Goal: Information Seeking & Learning: Find specific fact

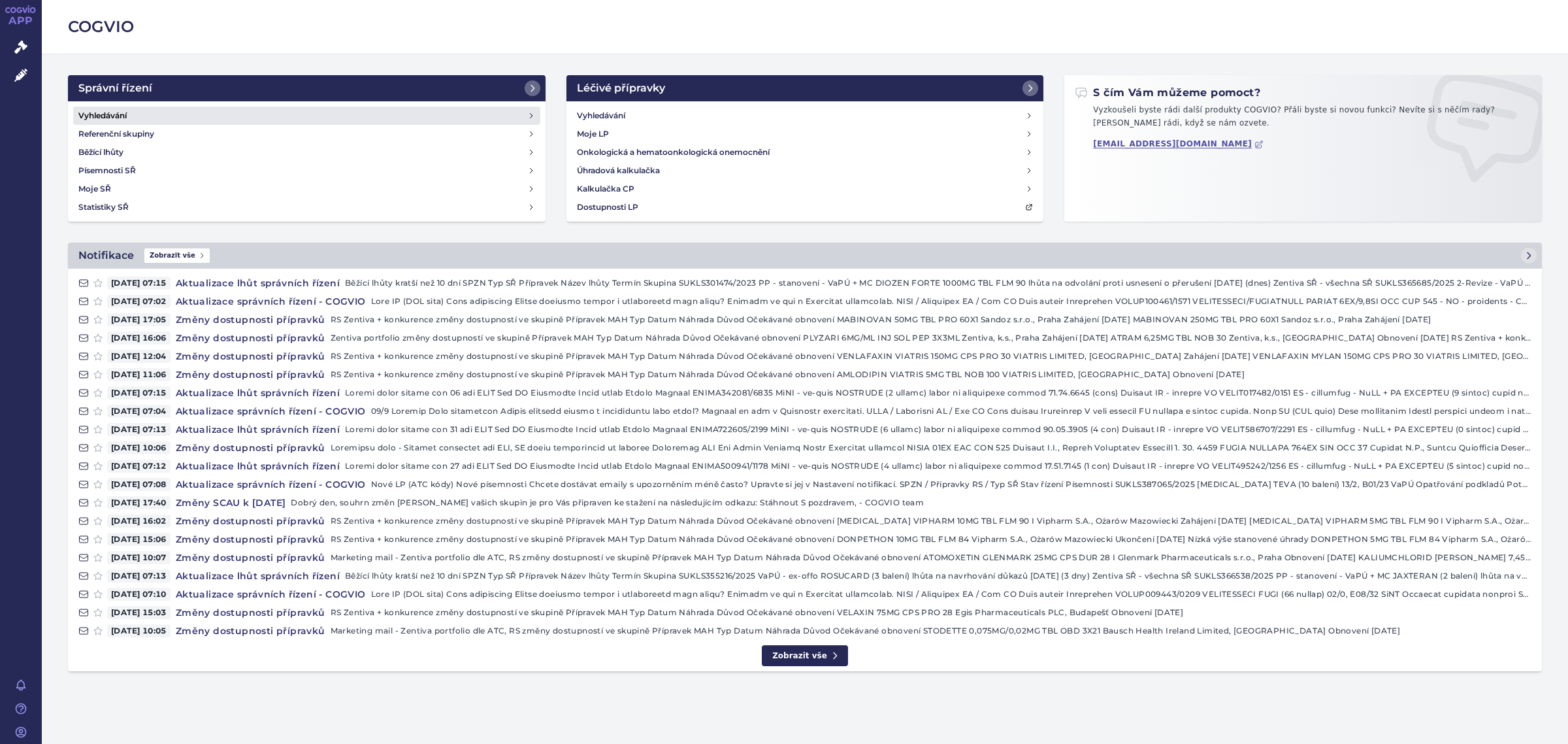
click at [134, 119] on link "Vyhledávání" at bounding box center [306, 115] width 467 height 18
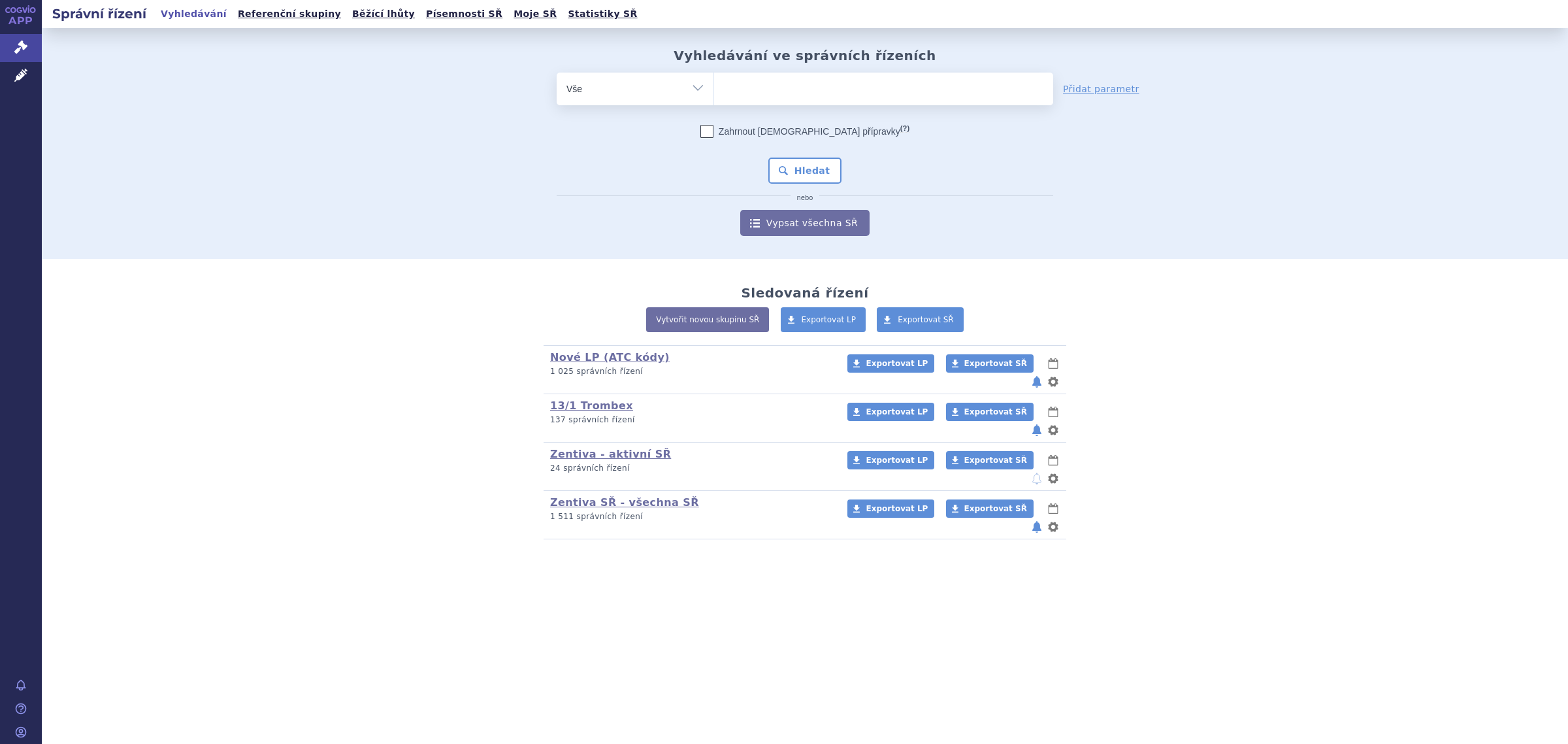
click at [776, 74] on ul at bounding box center [883, 86] width 339 height 27
click at [714, 74] on select at bounding box center [713, 88] width 1 height 32
click at [783, 91] on ul at bounding box center [883, 86] width 339 height 27
click at [714, 91] on select at bounding box center [713, 88] width 1 height 32
click at [670, 77] on select "Vše Spisová značka Typ SŘ Přípravek/SUKL kód Účastník/Držitel" at bounding box center [635, 87] width 157 height 29
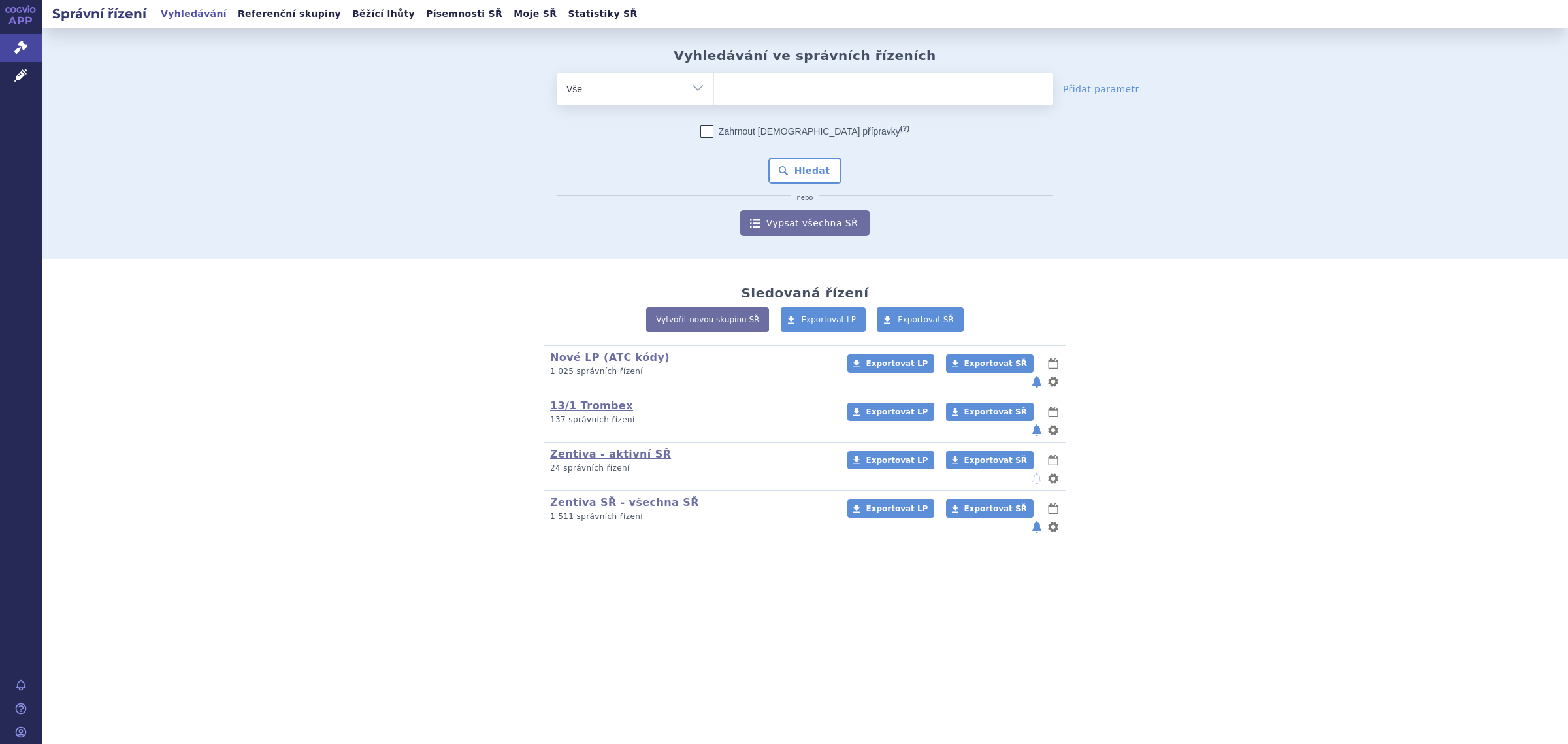
click at [835, 89] on ul at bounding box center [883, 86] width 339 height 27
click at [714, 89] on select at bounding box center [713, 88] width 1 height 32
type input "ro"
type input "ros"
type input "rosu"
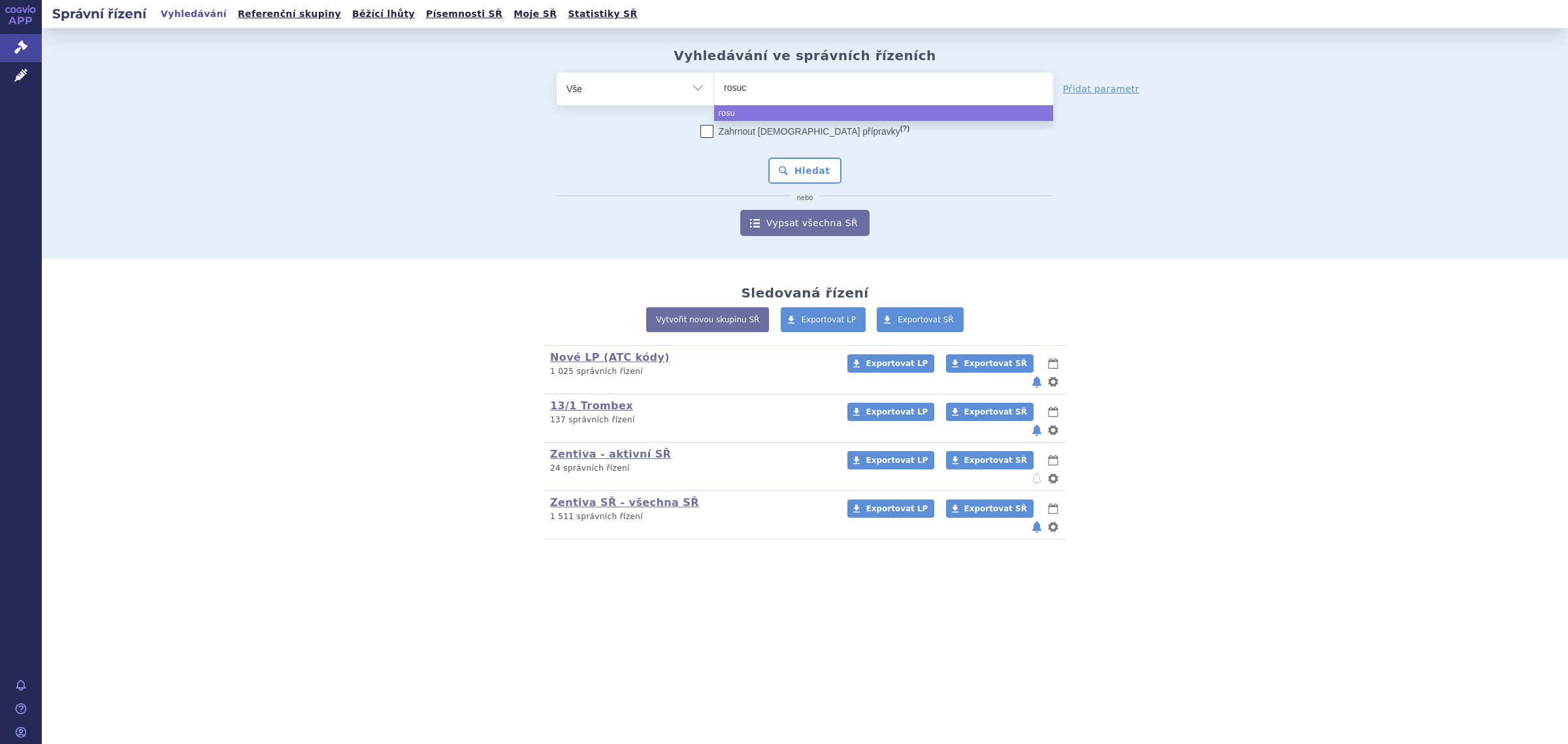
type input "rosuca"
type input "rosucard"
select select "rosucard"
click at [808, 160] on button "Hledat" at bounding box center [805, 171] width 74 height 26
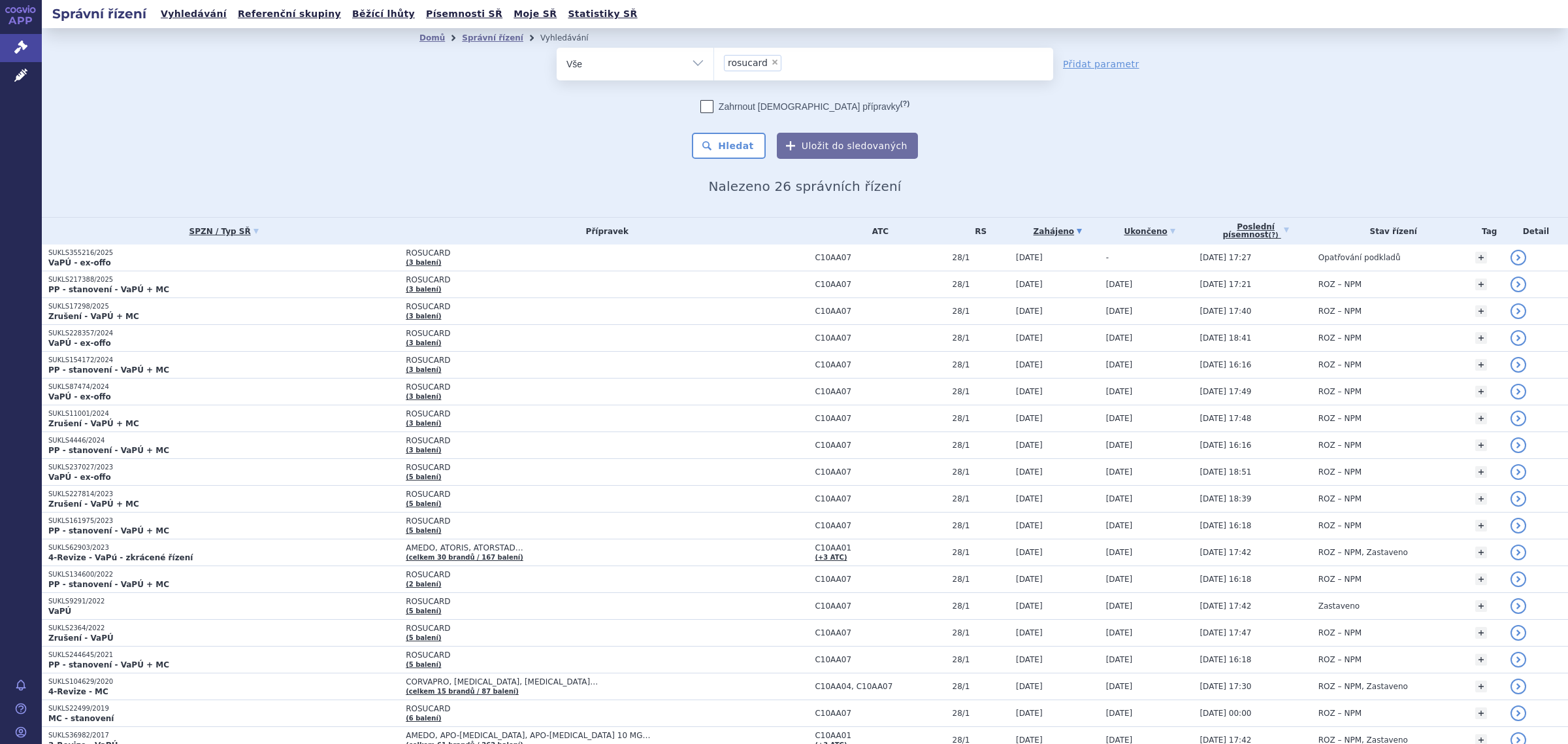
click at [216, 103] on div "Domů Správní řízení Vyhledávání Vyhledávání ve správních řízeních odstranit Vše…" at bounding box center [804, 122] width 1526 height 189
click at [753, 143] on button "Hledat" at bounding box center [729, 146] width 74 height 26
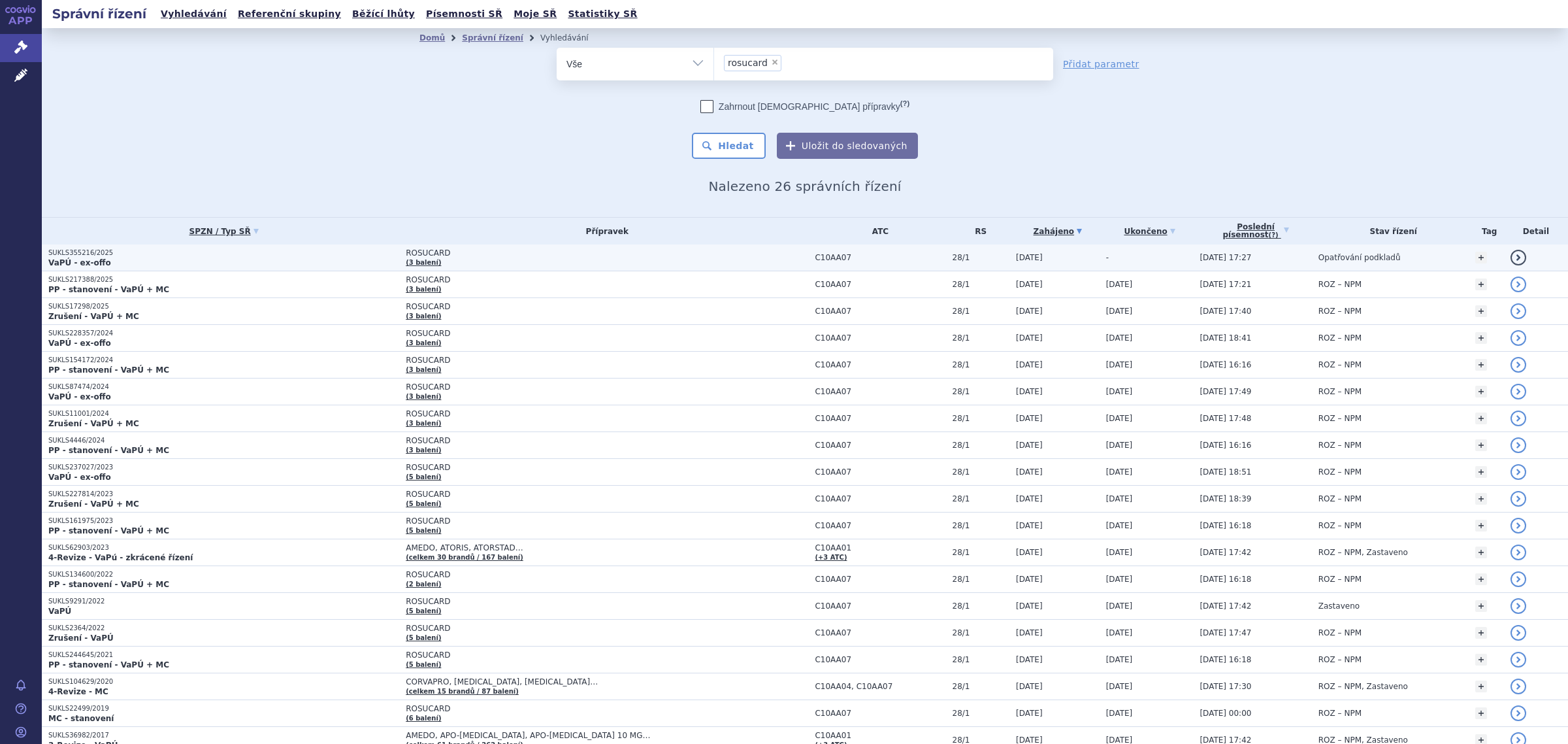
click at [373, 253] on p "SUKLS355216/2025" at bounding box center [223, 253] width 351 height 9
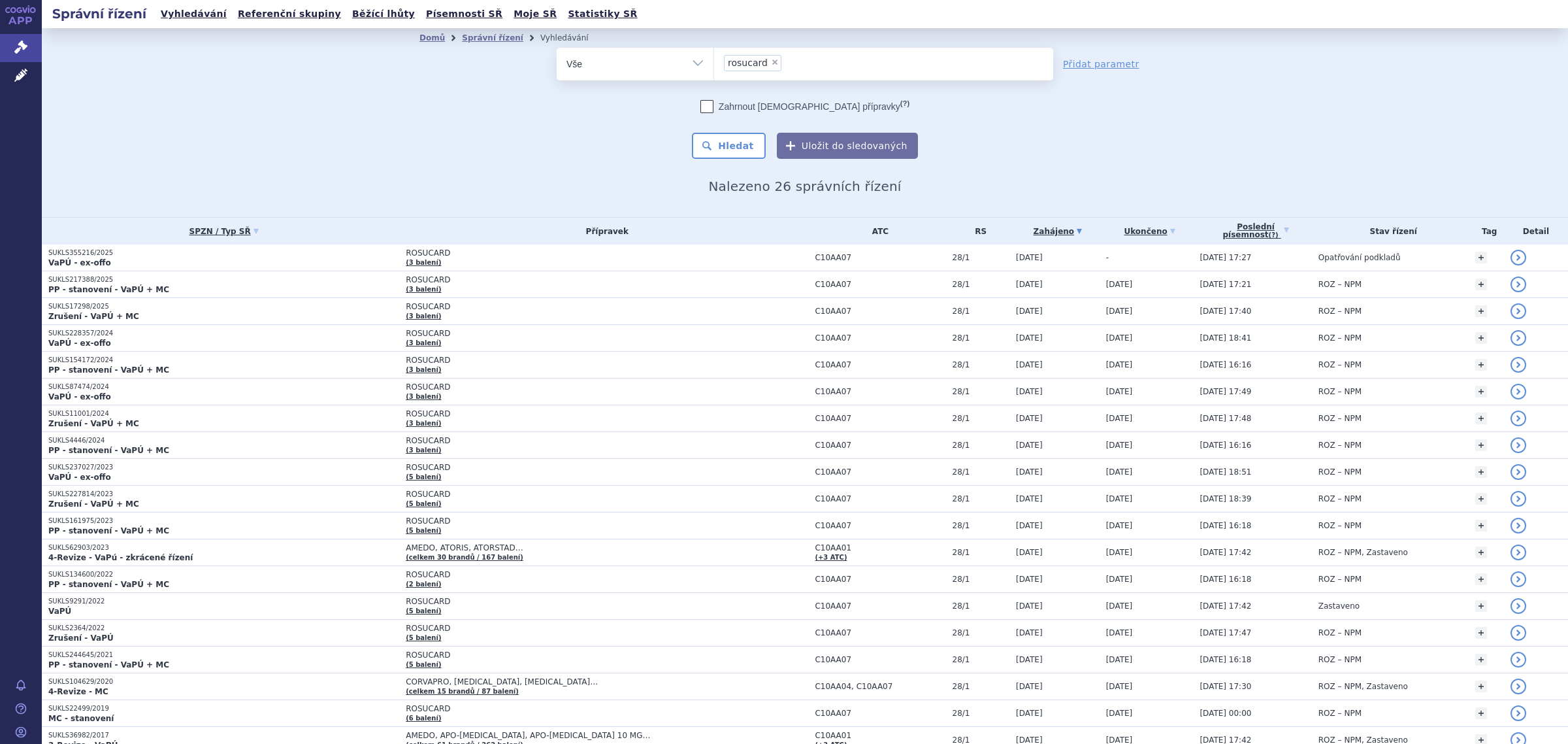
click at [441, 126] on div "odstranit Vše Spisová značka Typ SŘ" at bounding box center [805, 103] width 771 height 111
click at [771, 60] on span "×" at bounding box center [775, 62] width 8 height 8
click at [714, 60] on select "rosucard" at bounding box center [713, 63] width 1 height 32
select select
click at [511, 149] on div "odstranit Vše Spisová značka Typ SŘ" at bounding box center [805, 103] width 771 height 111
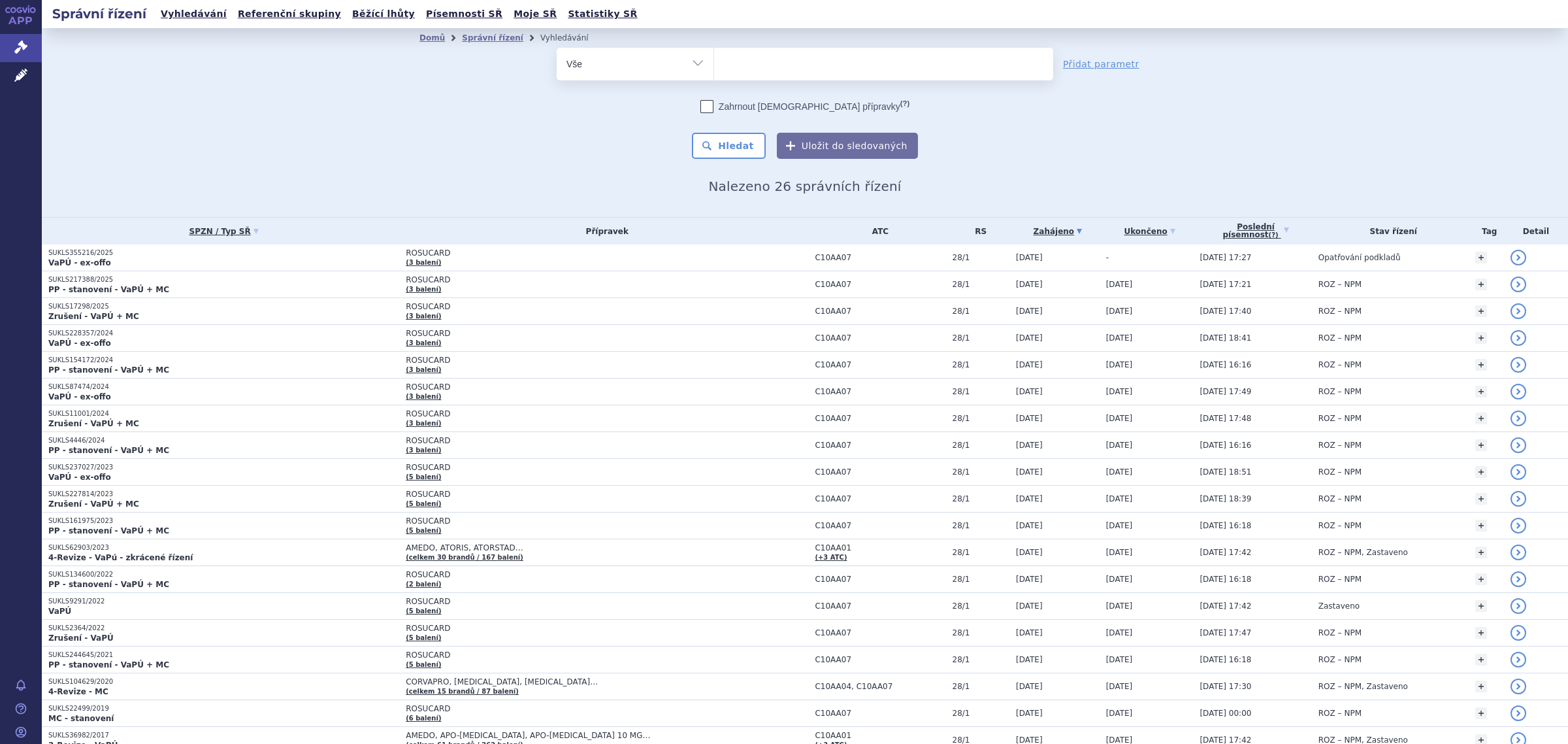
click at [736, 63] on ul at bounding box center [883, 61] width 339 height 27
click at [714, 63] on select "rosucard" at bounding box center [713, 63] width 1 height 32
paste input "251048"
type input "251048"
select select "251048"
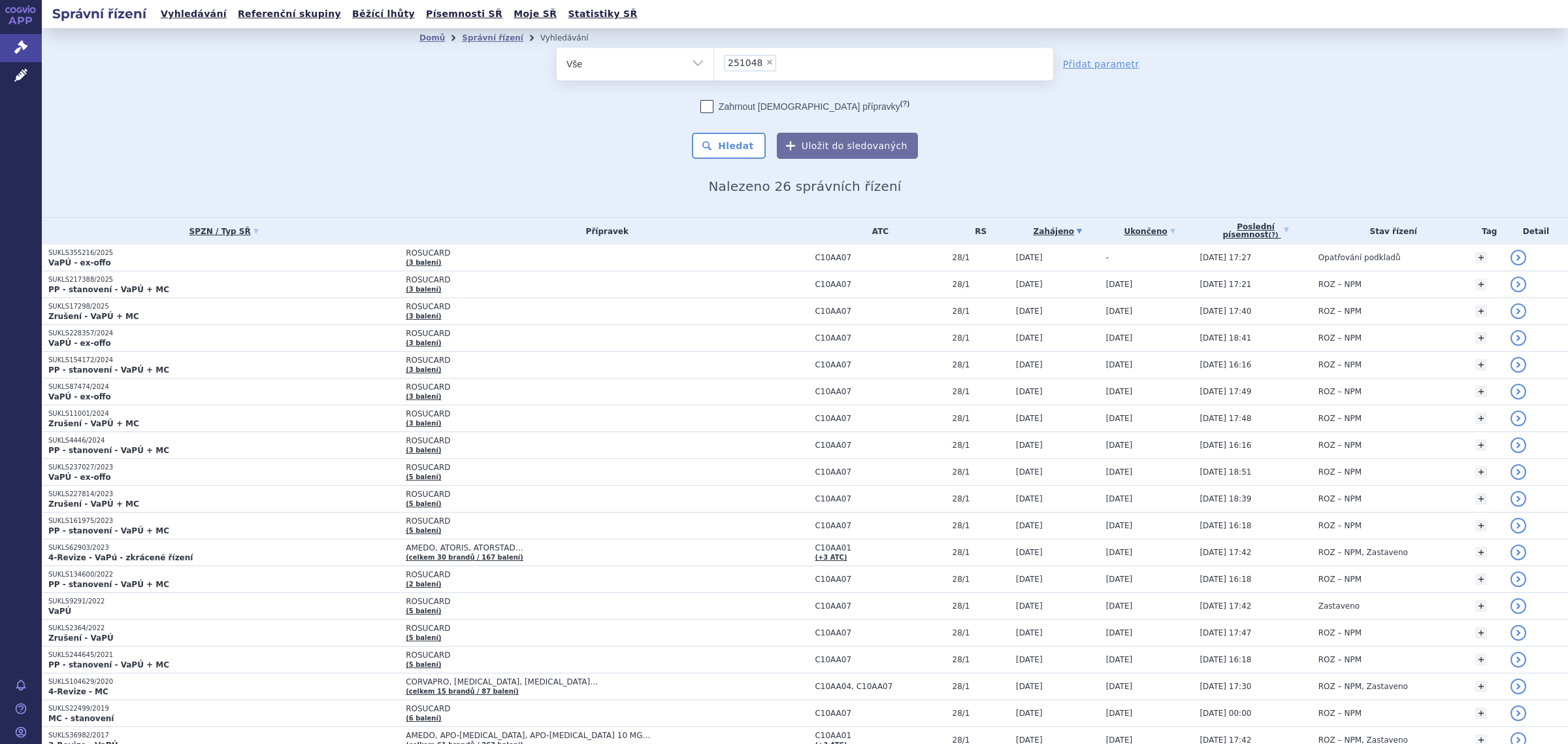
click at [686, 54] on select "Vše Spisová značka Typ SŘ Přípravek/SUKL kód Účastník/Držitel" at bounding box center [635, 62] width 157 height 29
select select "filter-product"
click at [557, 48] on select "Vše Spisová značka Typ SŘ Přípravek/SUKL kód Účastník/Držitel" at bounding box center [635, 62] width 157 height 29
click at [647, 69] on select "Vše Spisová značka Typ SŘ Přípravek/SUKL kód Účastník/Držitel" at bounding box center [635, 62] width 157 height 29
click at [769, 69] on ul at bounding box center [883, 61] width 339 height 27
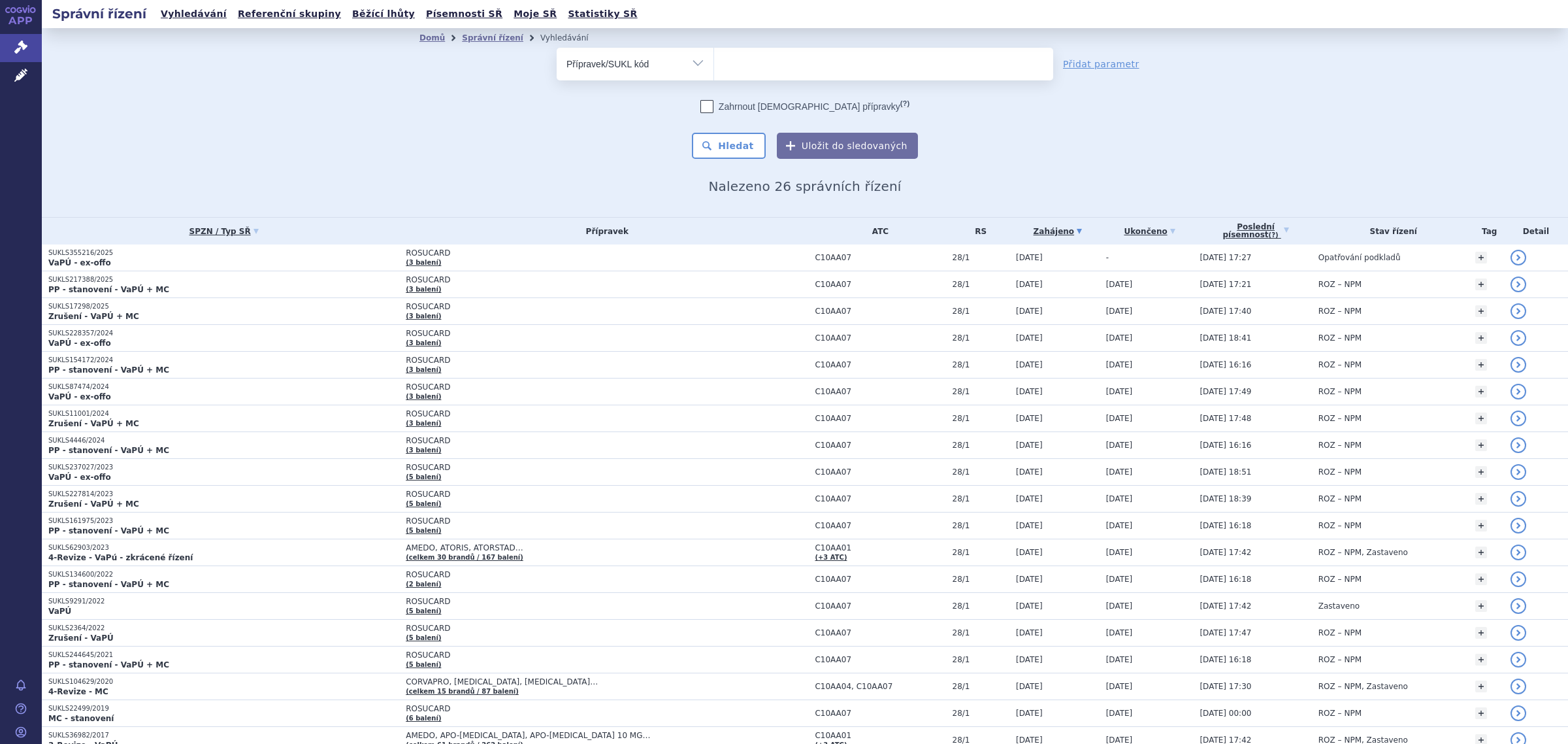
click at [714, 69] on select at bounding box center [713, 63] width 1 height 32
paste input "251048"
type input "251048"
select select "251048"
click at [723, 138] on button "Hledat" at bounding box center [729, 146] width 74 height 26
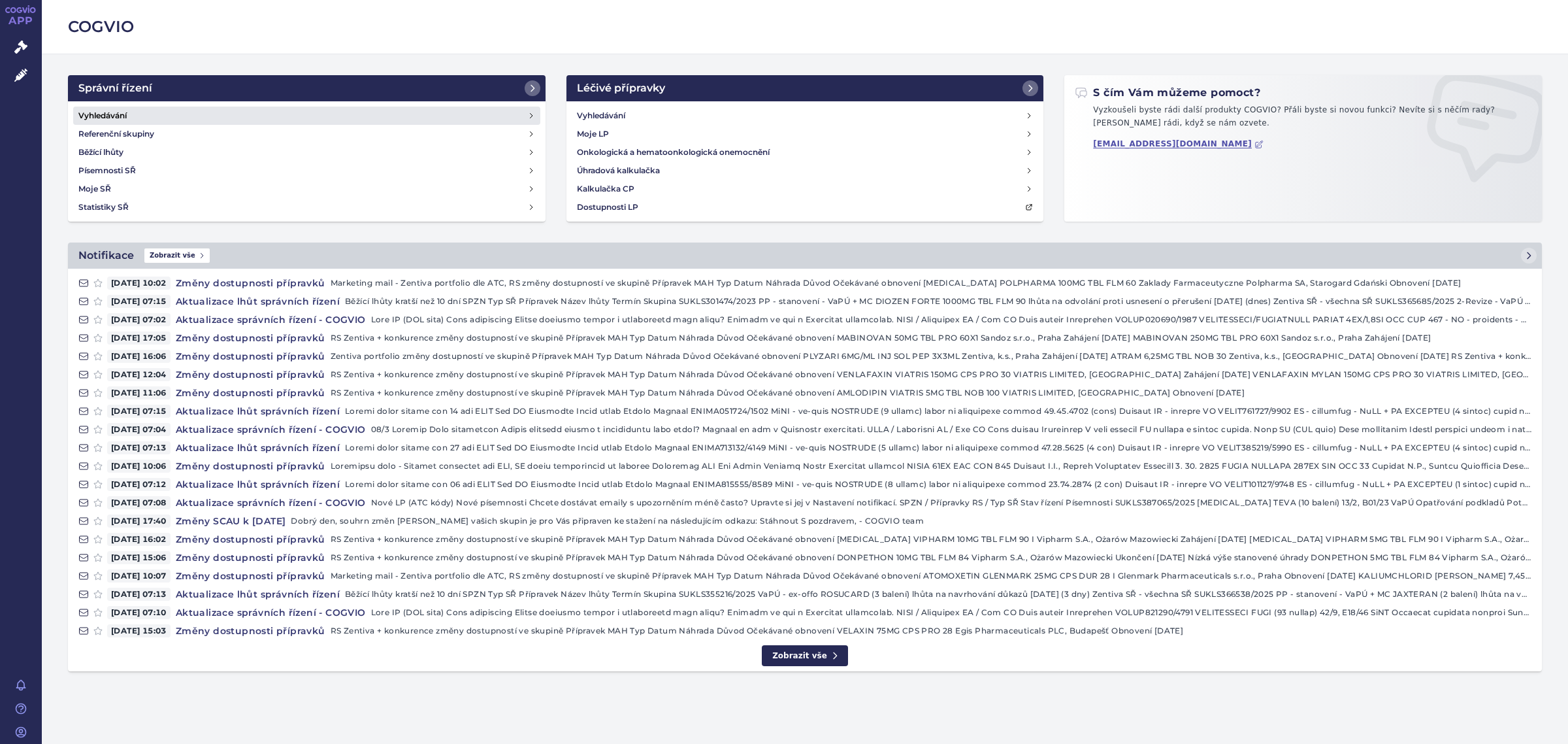
click at [109, 119] on h4 "Vyhledávání" at bounding box center [103, 115] width 48 height 13
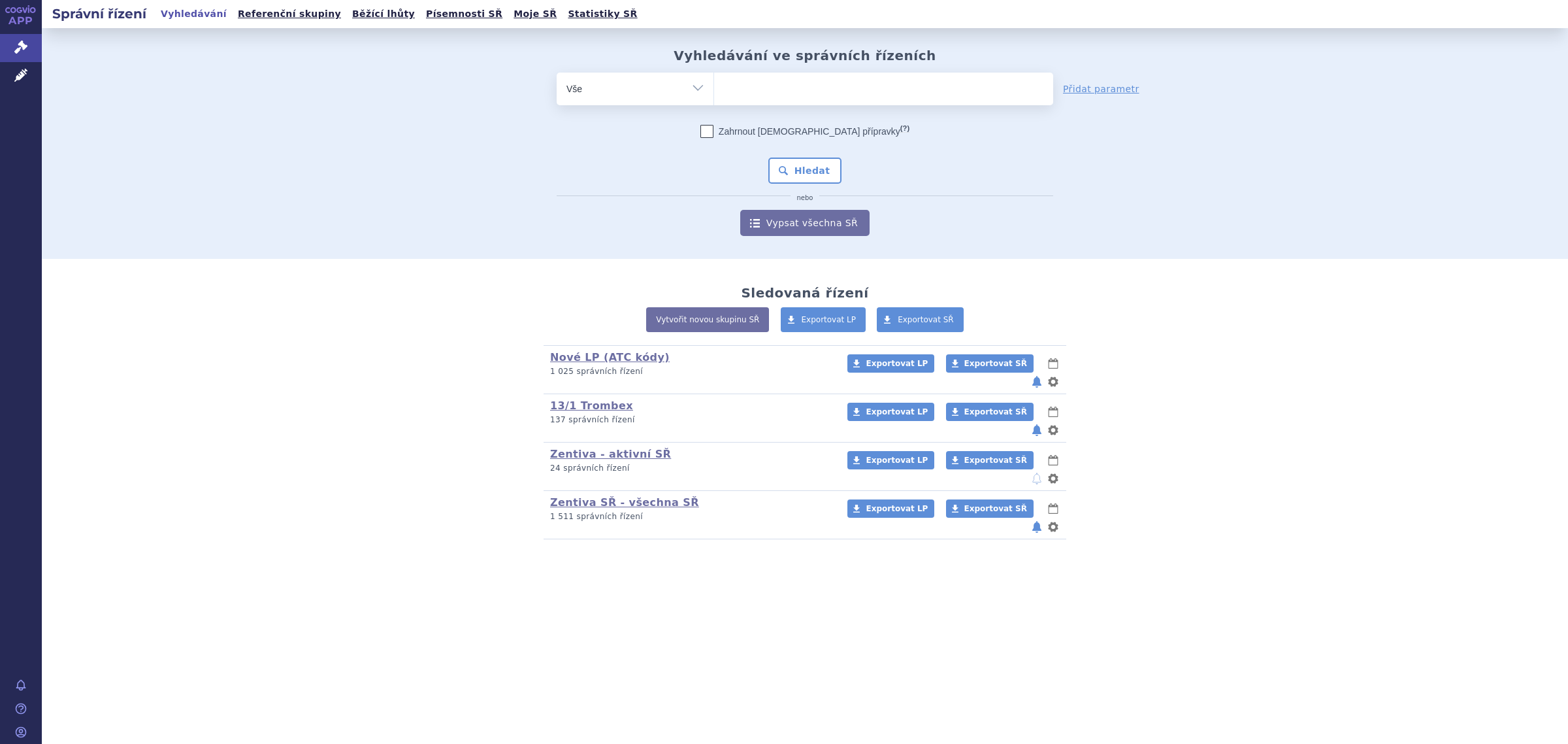
click at [870, 90] on ul at bounding box center [883, 86] width 339 height 27
click at [714, 90] on select at bounding box center [713, 88] width 1 height 32
paste input "C10AA07"
type input "C10AA07"
select select "C10AA07"
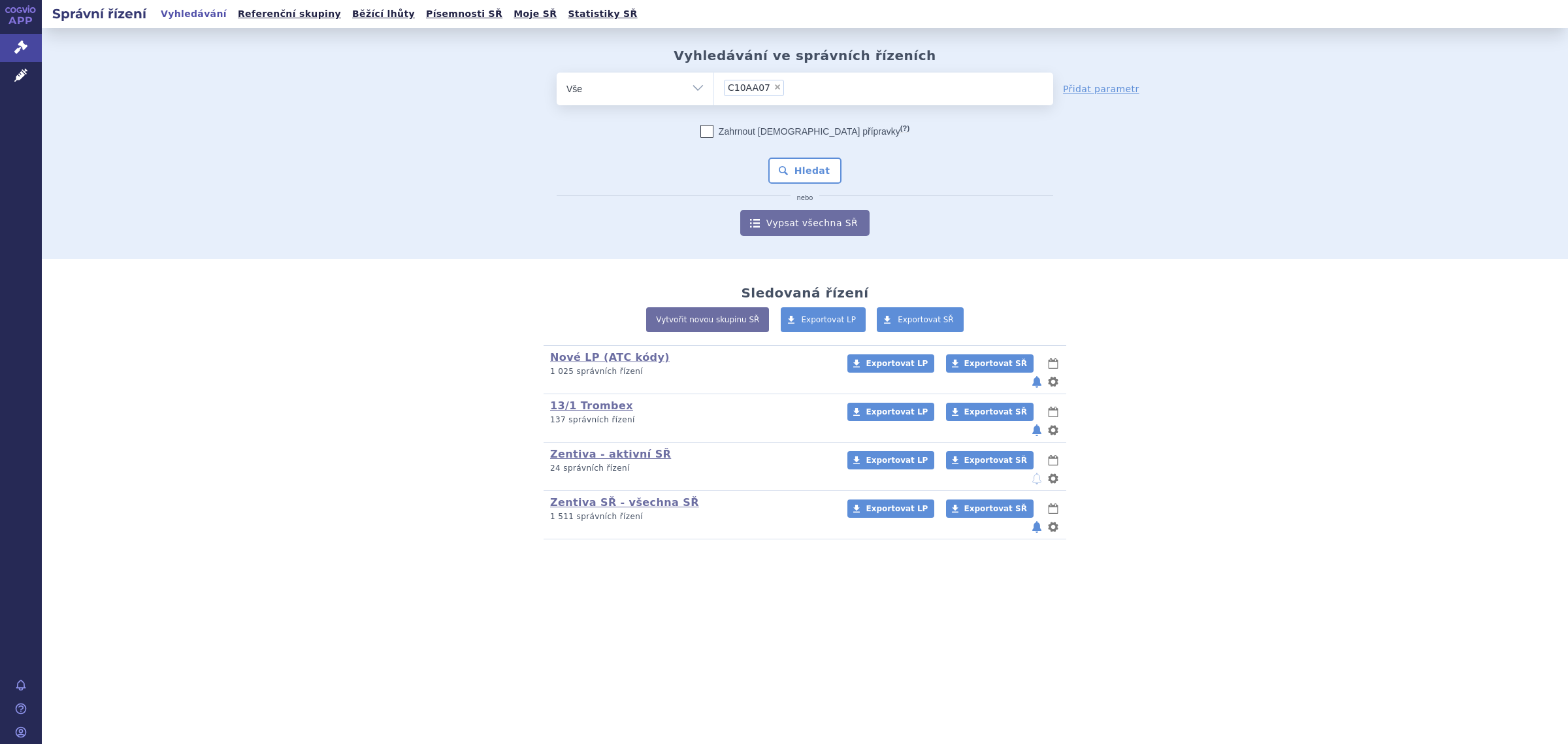
click at [695, 82] on select "Vše Spisová značka Typ SŘ Přípravek/SUKL kód Účastník/Držitel" at bounding box center [635, 87] width 157 height 29
select select "filter-atc-group"
click at [557, 72] on select "Vše Spisová značka Typ SŘ Přípravek/SUKL kód Účastník/Držitel" at bounding box center [635, 87] width 157 height 29
drag, startPoint x: 820, startPoint y: 96, endPoint x: 815, endPoint y: 79, distance: 17.7
click at [818, 95] on ul at bounding box center [883, 86] width 339 height 27
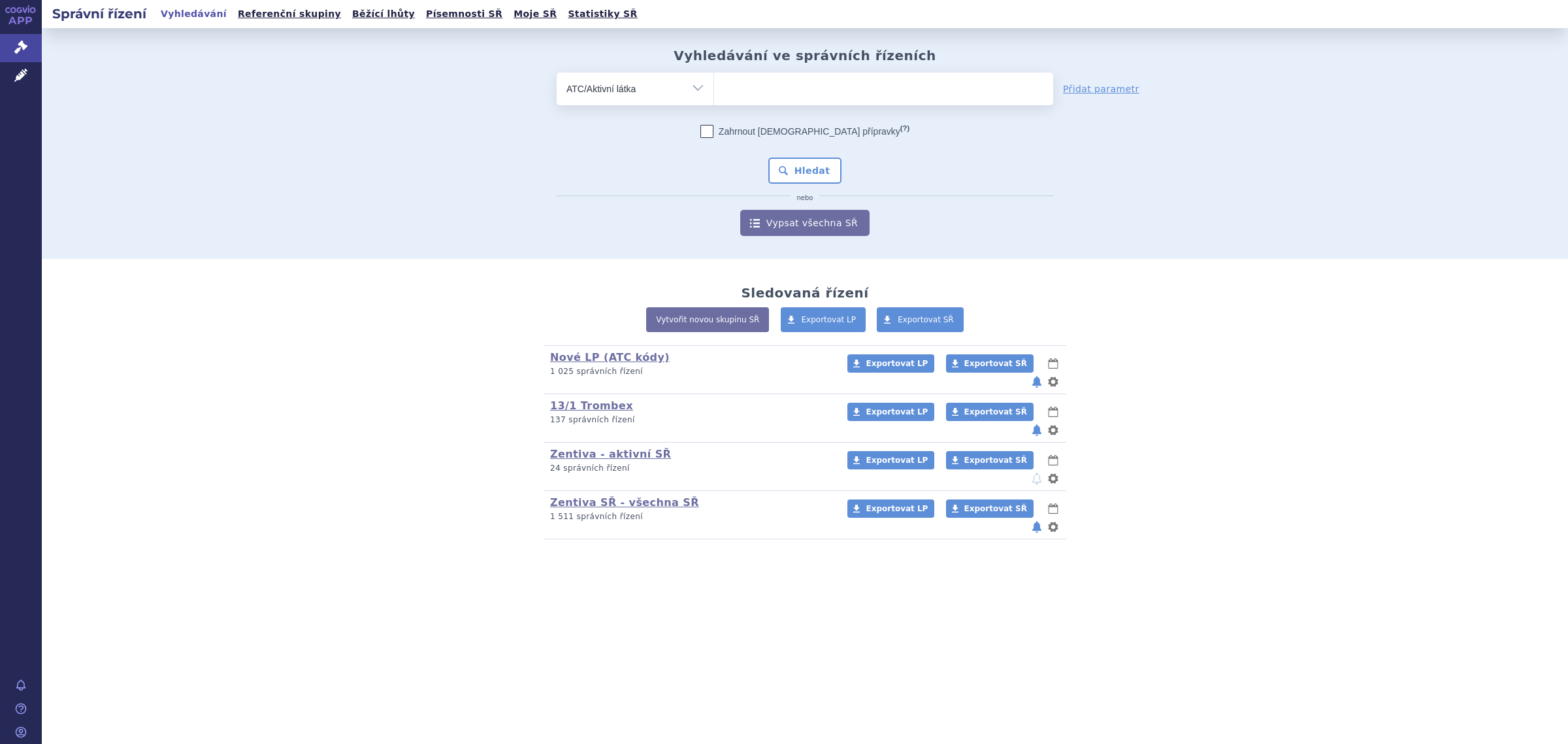
click at [714, 95] on select at bounding box center [713, 88] width 1 height 32
paste input "C10AA07"
type input "C10AA07"
select select "C10AA07"
click at [817, 168] on button "Hledat" at bounding box center [805, 171] width 74 height 26
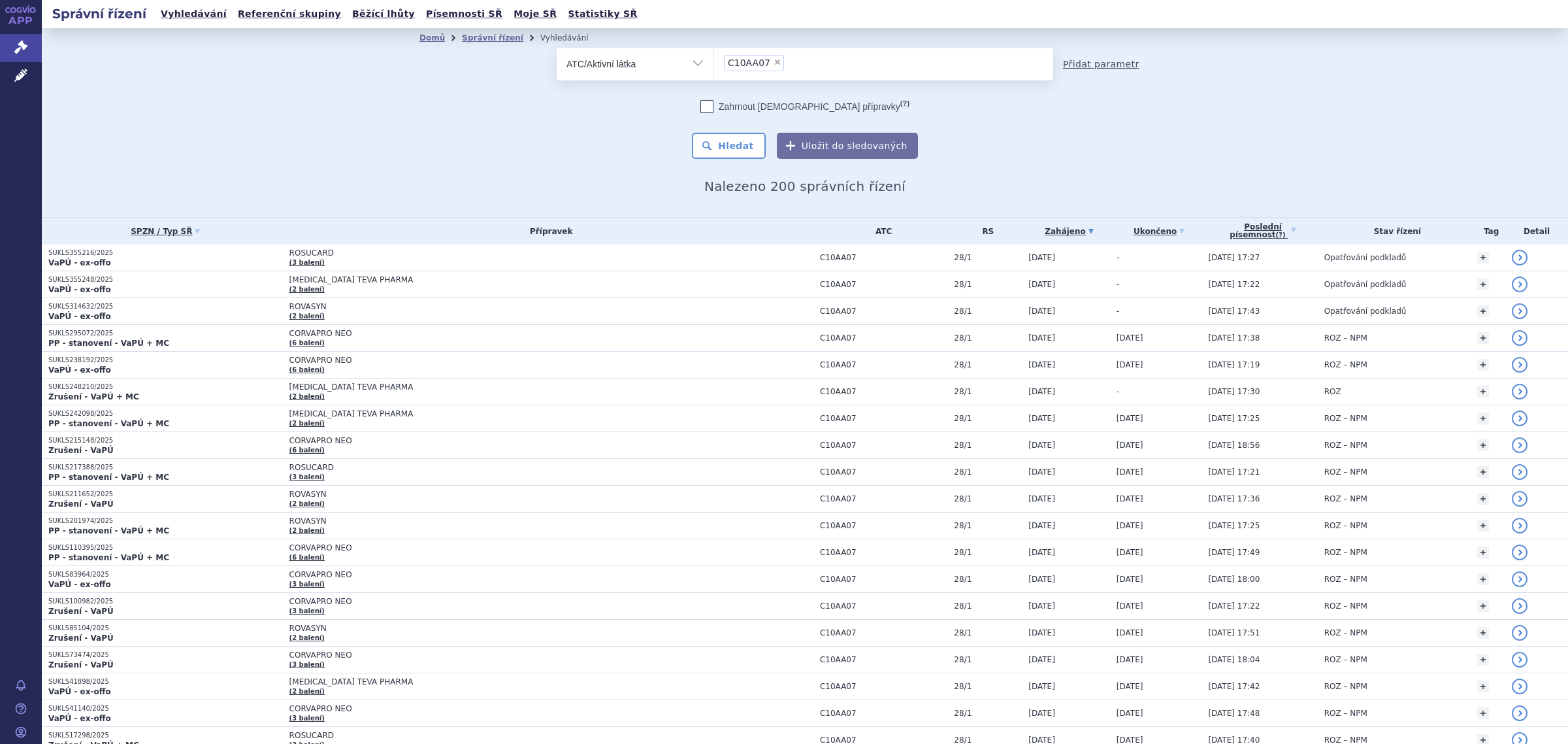
click at [1109, 60] on link "Přidat parametr" at bounding box center [1100, 63] width 76 height 13
select select "filter-all"
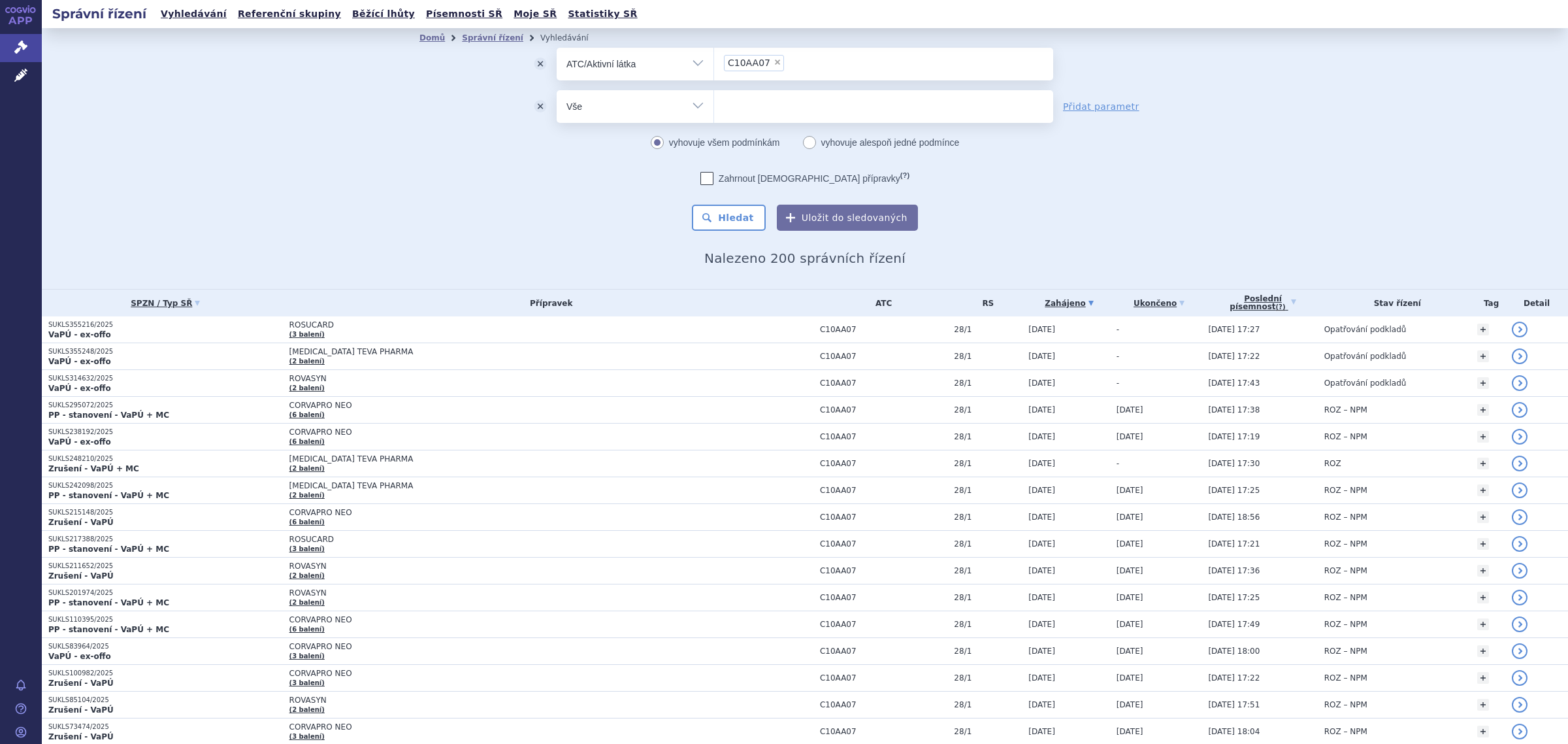
click at [676, 115] on select "Vše Spisová značka Typ SŘ Přípravek/SUKL kód Účastník/Držitel" at bounding box center [635, 105] width 157 height 29
click at [441, 238] on div "Domů Správní řízení Vyhledávání Vyhledávání ve správních řízeních odstranit Vše…" at bounding box center [804, 156] width 823 height 218
click at [17, 72] on icon at bounding box center [20, 75] width 13 height 13
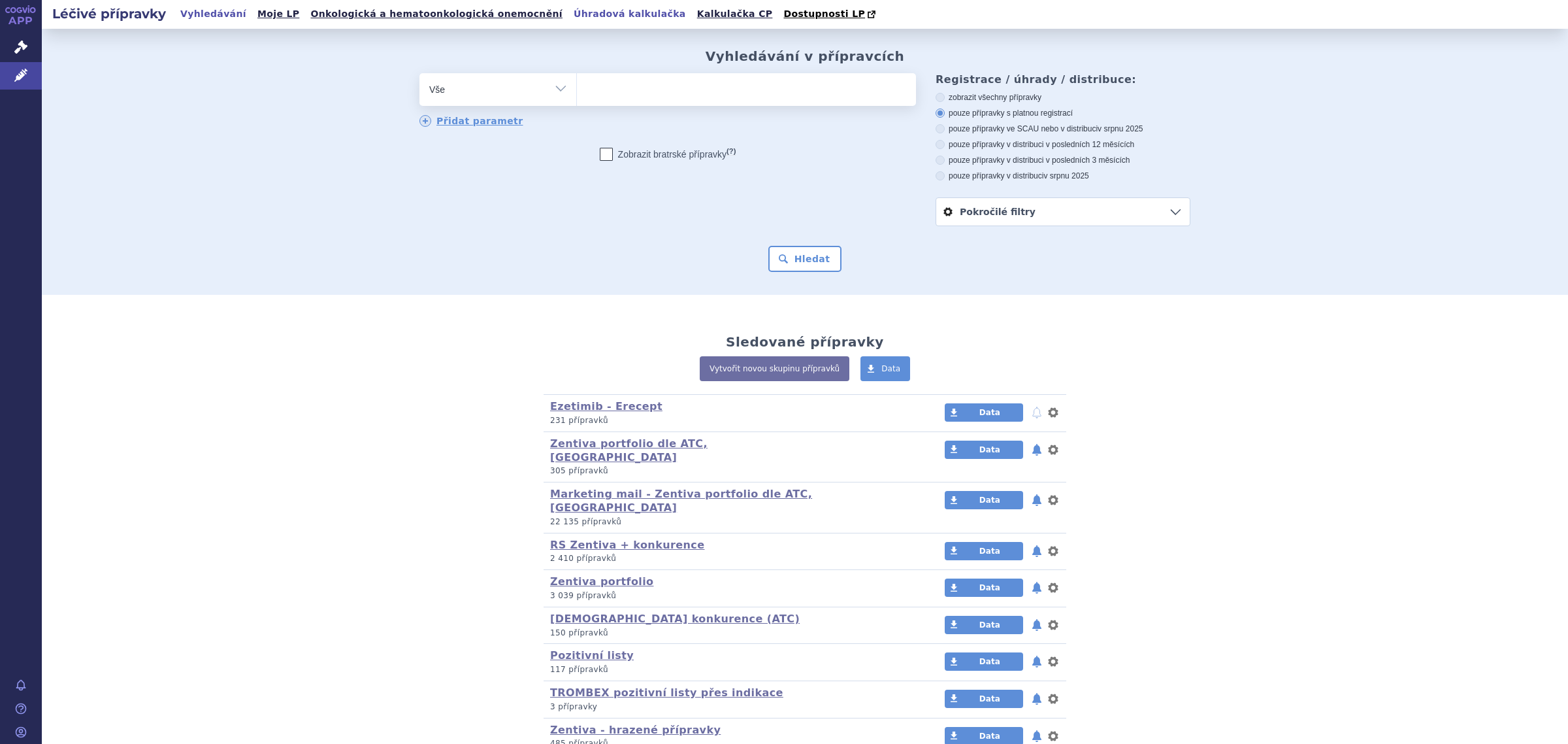
click at [569, 17] on link "Úhradová kalkulačka" at bounding box center [629, 14] width 120 height 17
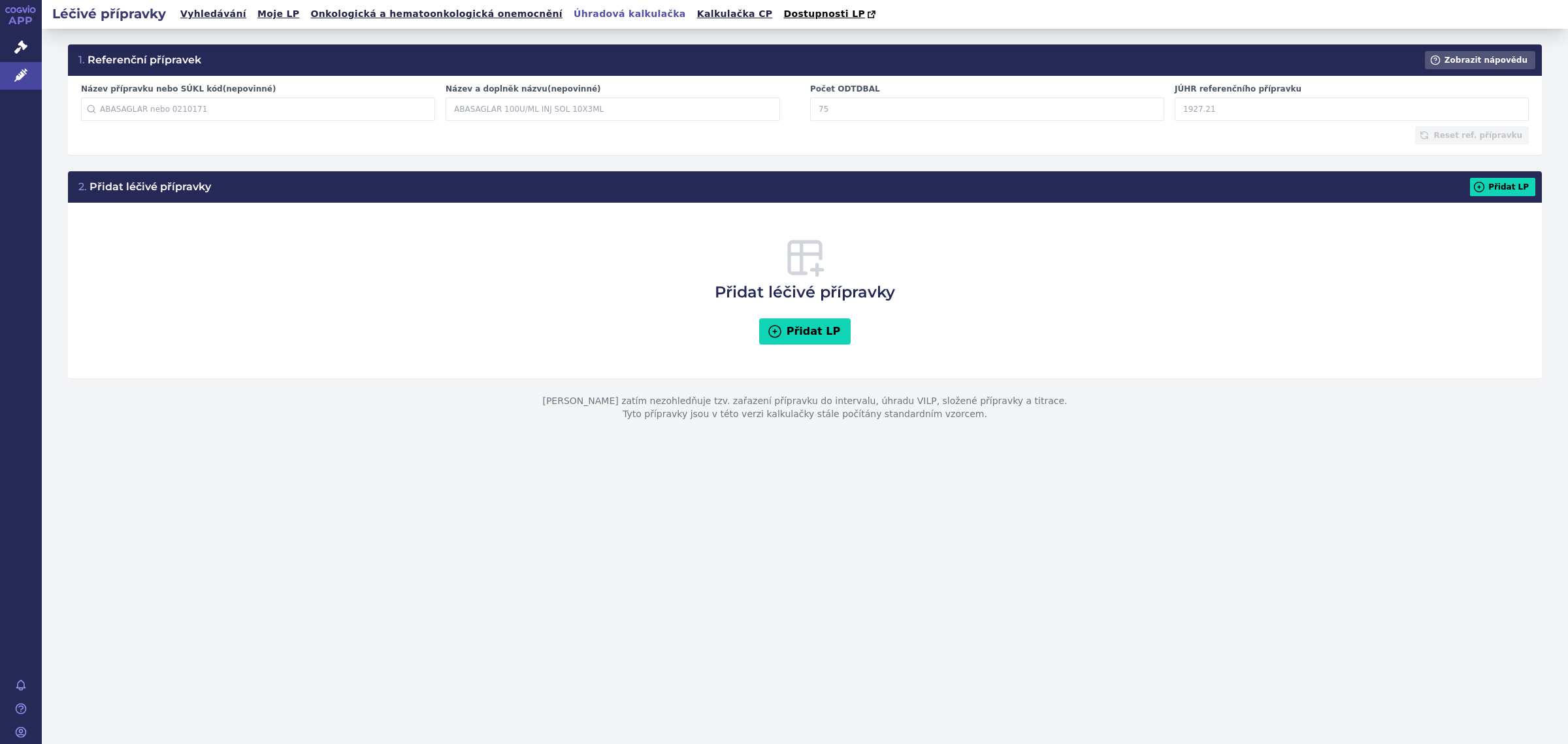
click at [222, 106] on input "Název přípravku nebo SÚKL kód (nepovinné)" at bounding box center [257, 109] width 354 height 23
click at [146, 102] on input "Název přípravku nebo SÚKL kód (nepovinné)" at bounding box center [257, 109] width 354 height 23
paste input "268655"
click at [167, 147] on li "0268655 - ROSUCARD 20MG TBL FLM 98 II" at bounding box center [258, 137] width 353 height 22
type input "0268655"
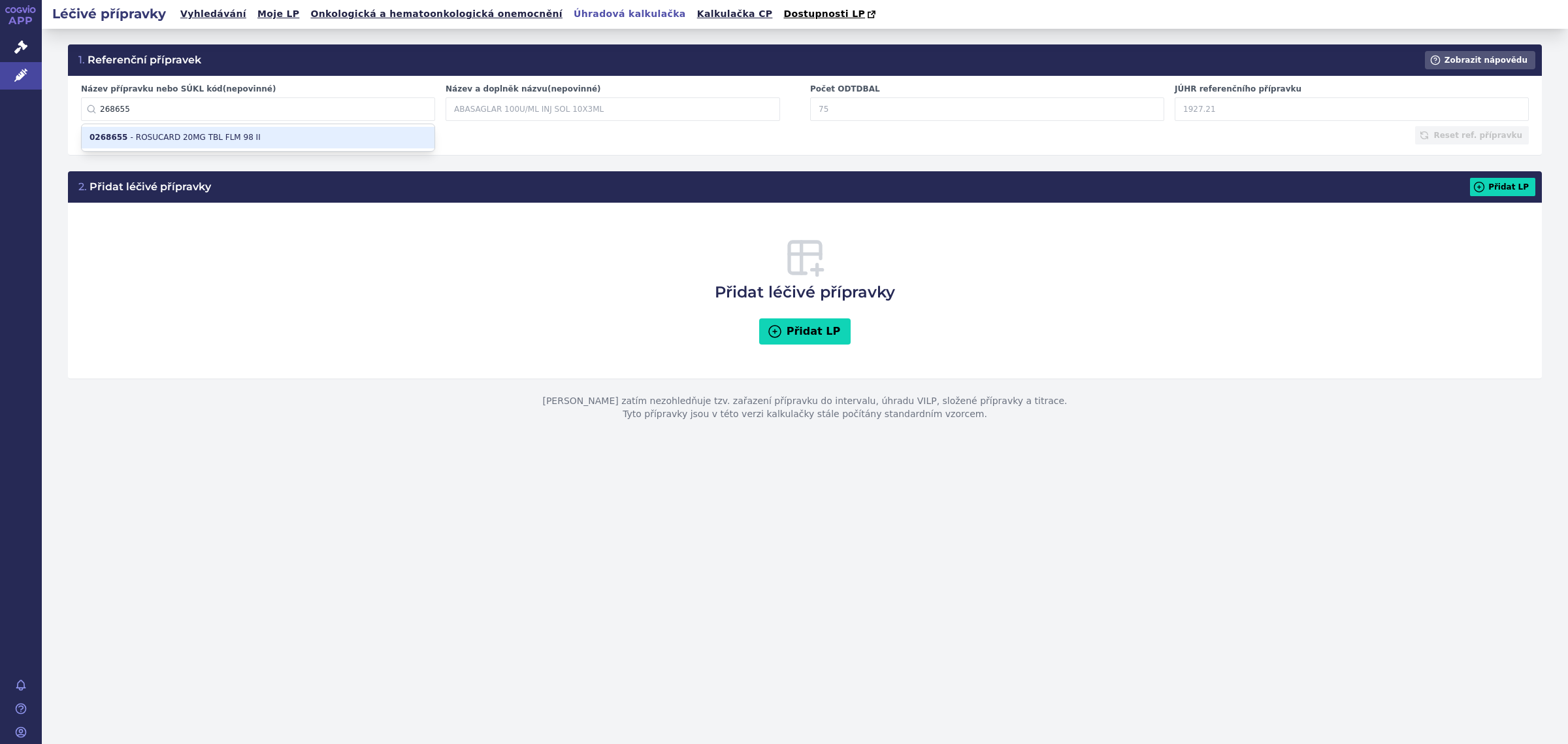
type input "ROSUCARD 20MG TBL FLM 98 II"
type input "392"
type input "310.74"
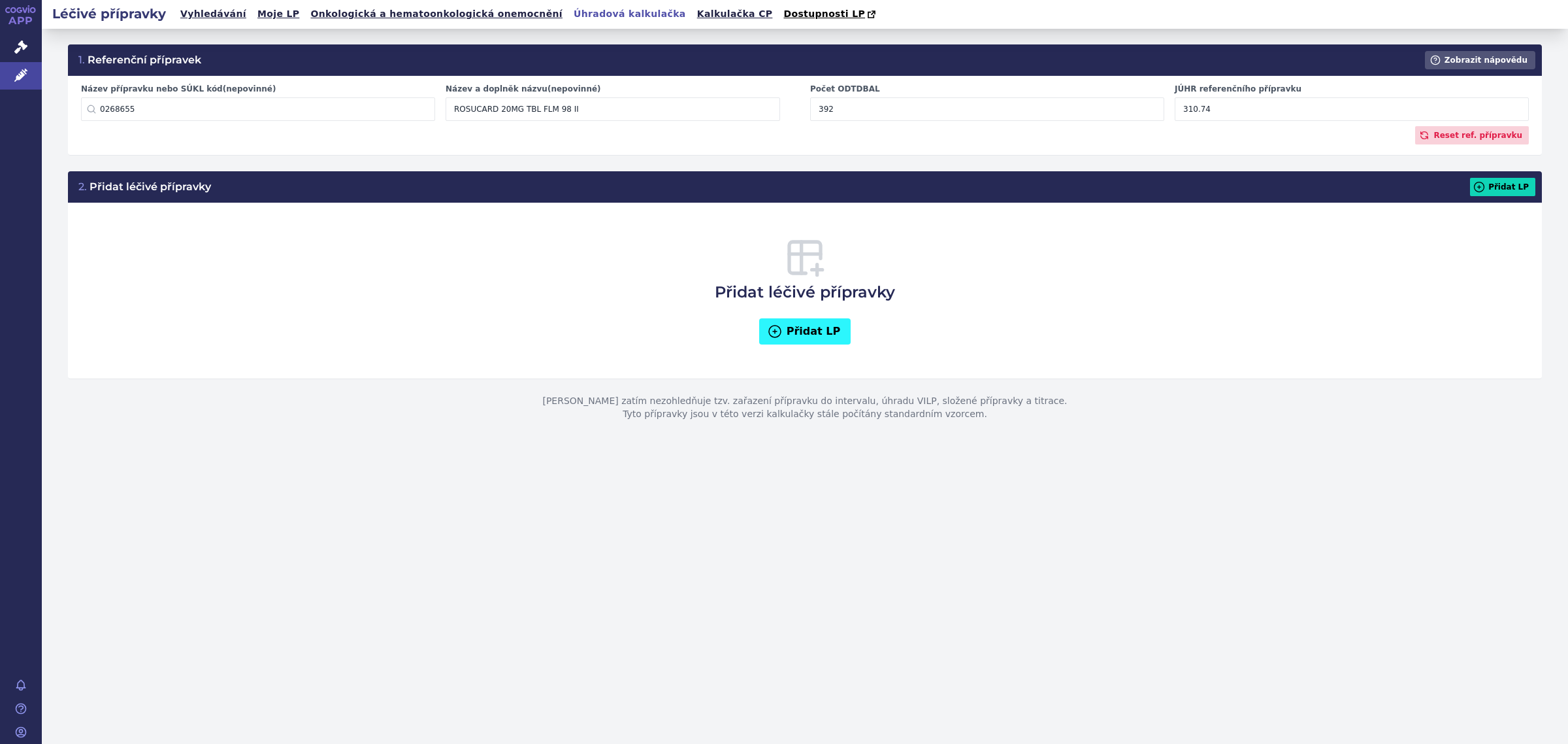
click at [827, 337] on button "Přidat LP" at bounding box center [805, 331] width 92 height 26
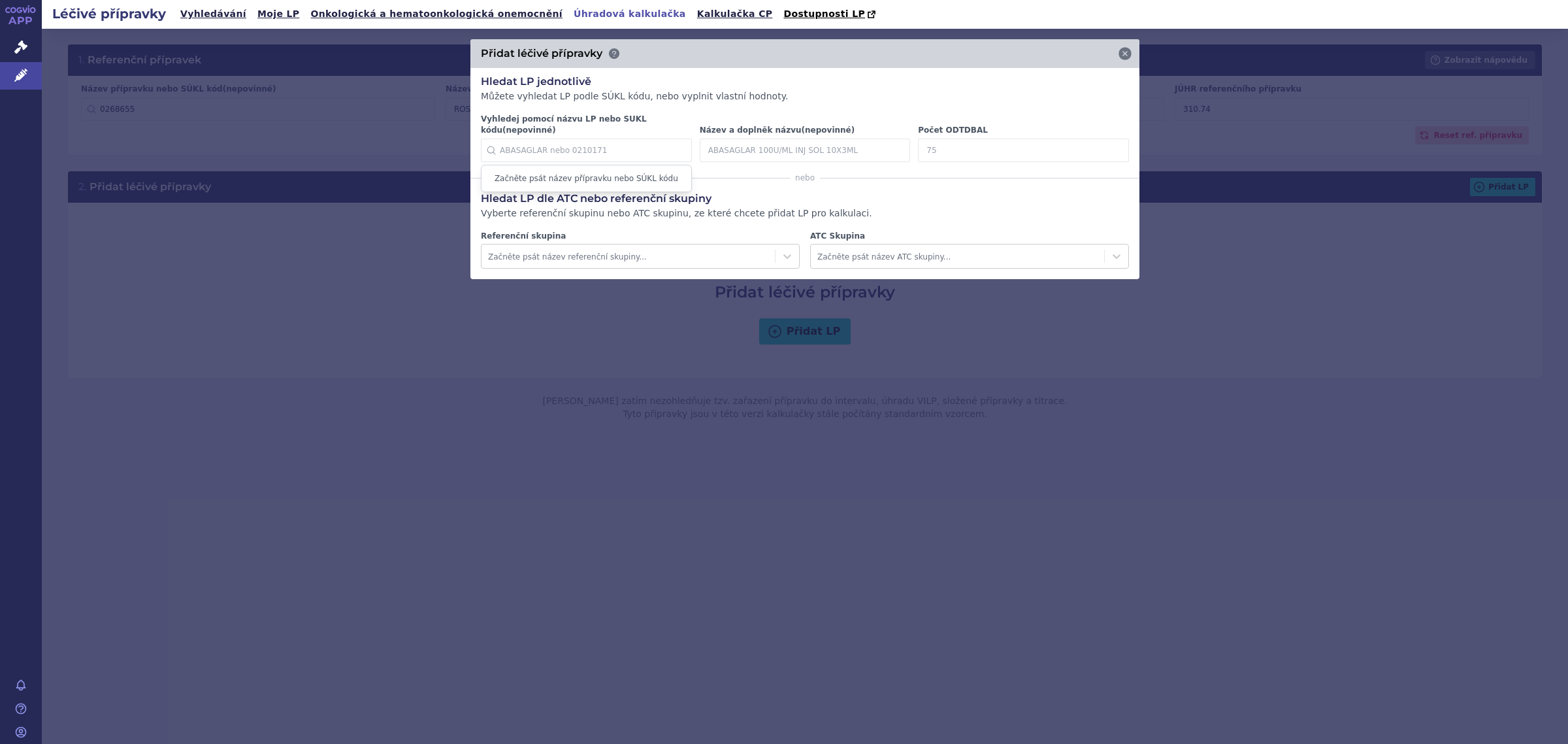
click at [551, 144] on input "Vyhledej pomocí názvu LP nebo SUKL kódu (nepovinné)" at bounding box center [586, 150] width 211 height 23
paste input "0280482"
type input "0"
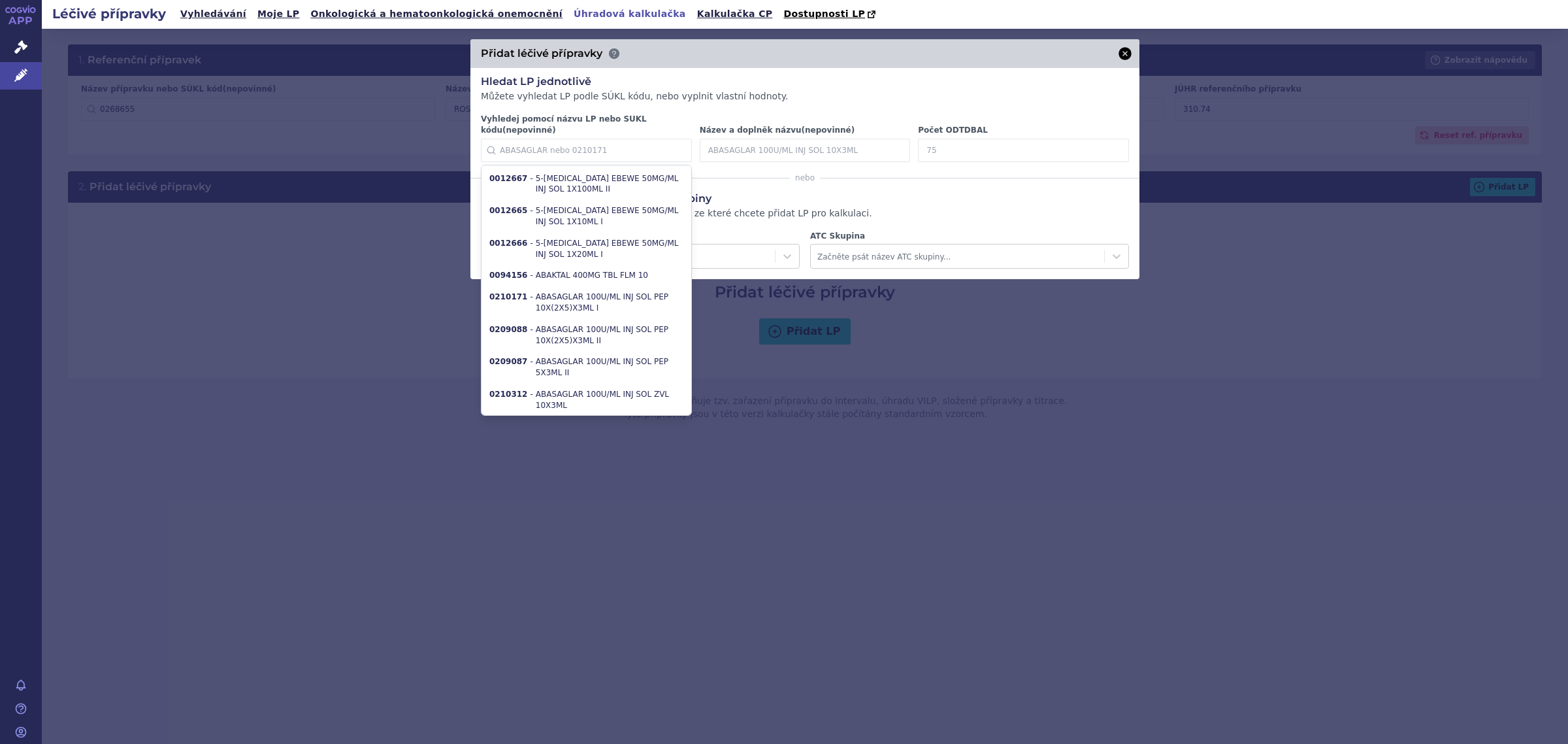
click at [1122, 56] on icon at bounding box center [1125, 53] width 13 height 13
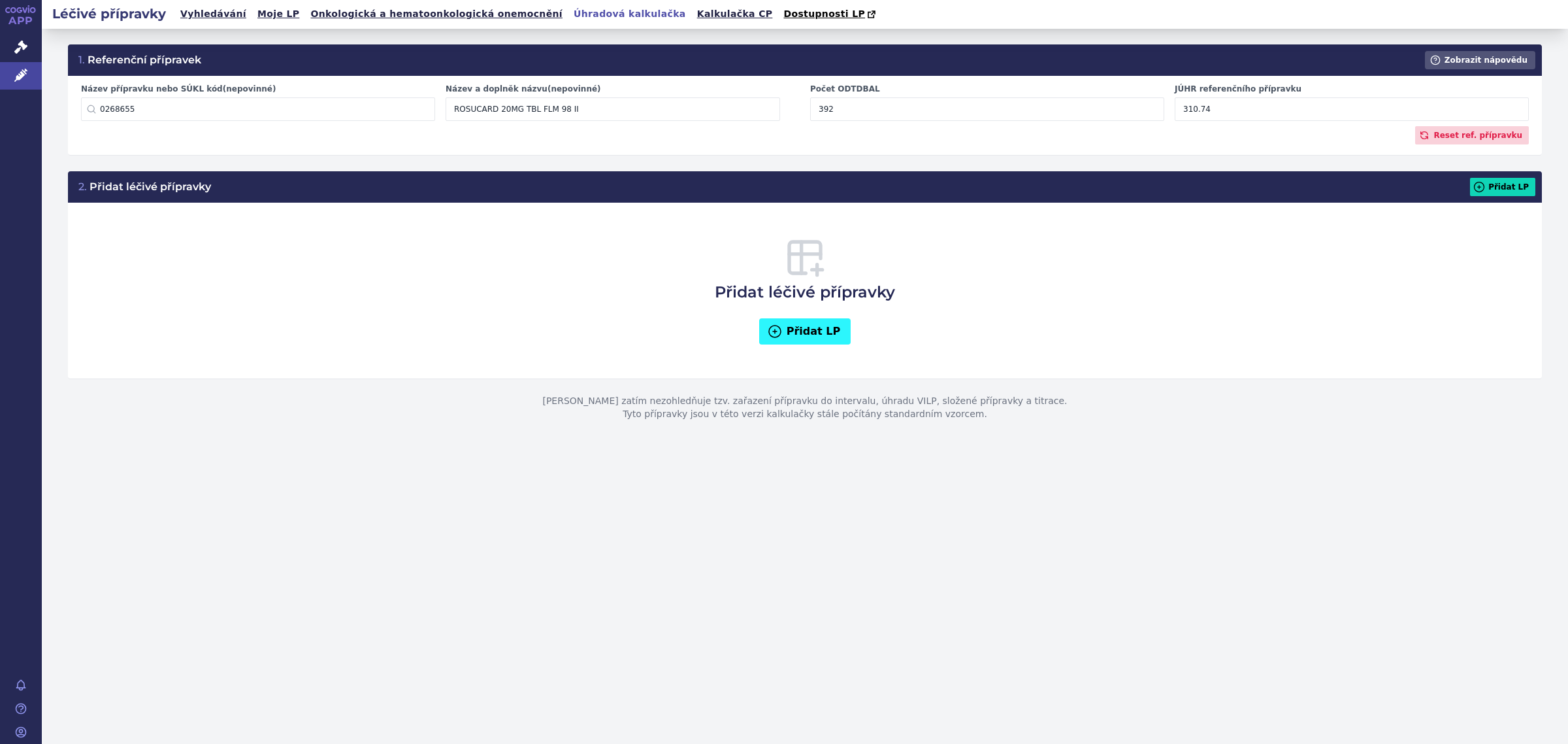
click at [818, 330] on button "Přidat LP" at bounding box center [805, 331] width 92 height 26
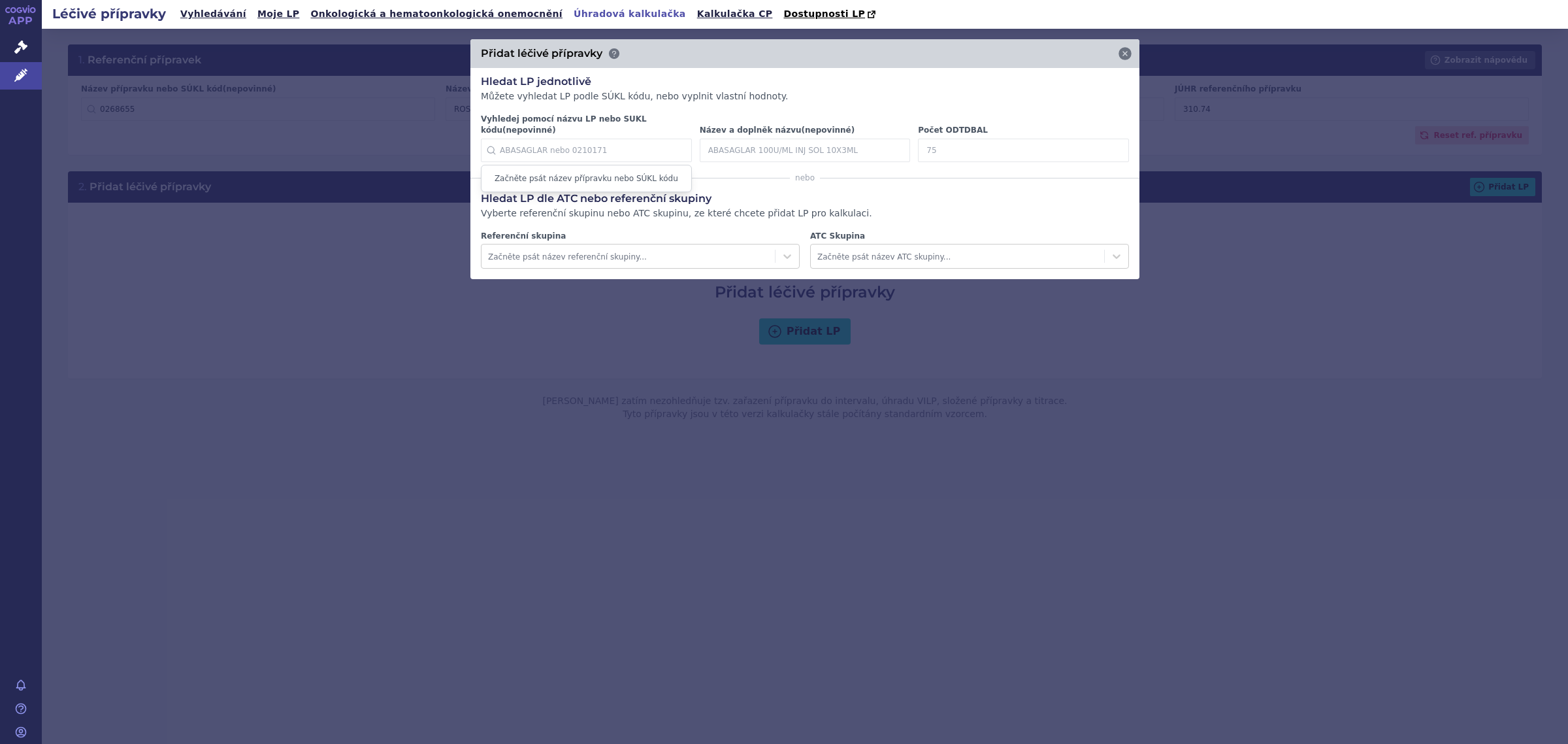
click at [563, 144] on input "Vyhledej pomocí názvu LP nebo SUKL kódu (nepovinné)" at bounding box center [586, 150] width 211 height 23
click at [1135, 49] on div "Přidat léčivé přípravky" at bounding box center [805, 54] width 669 height 29
click at [1130, 54] on icon at bounding box center [1125, 53] width 13 height 13
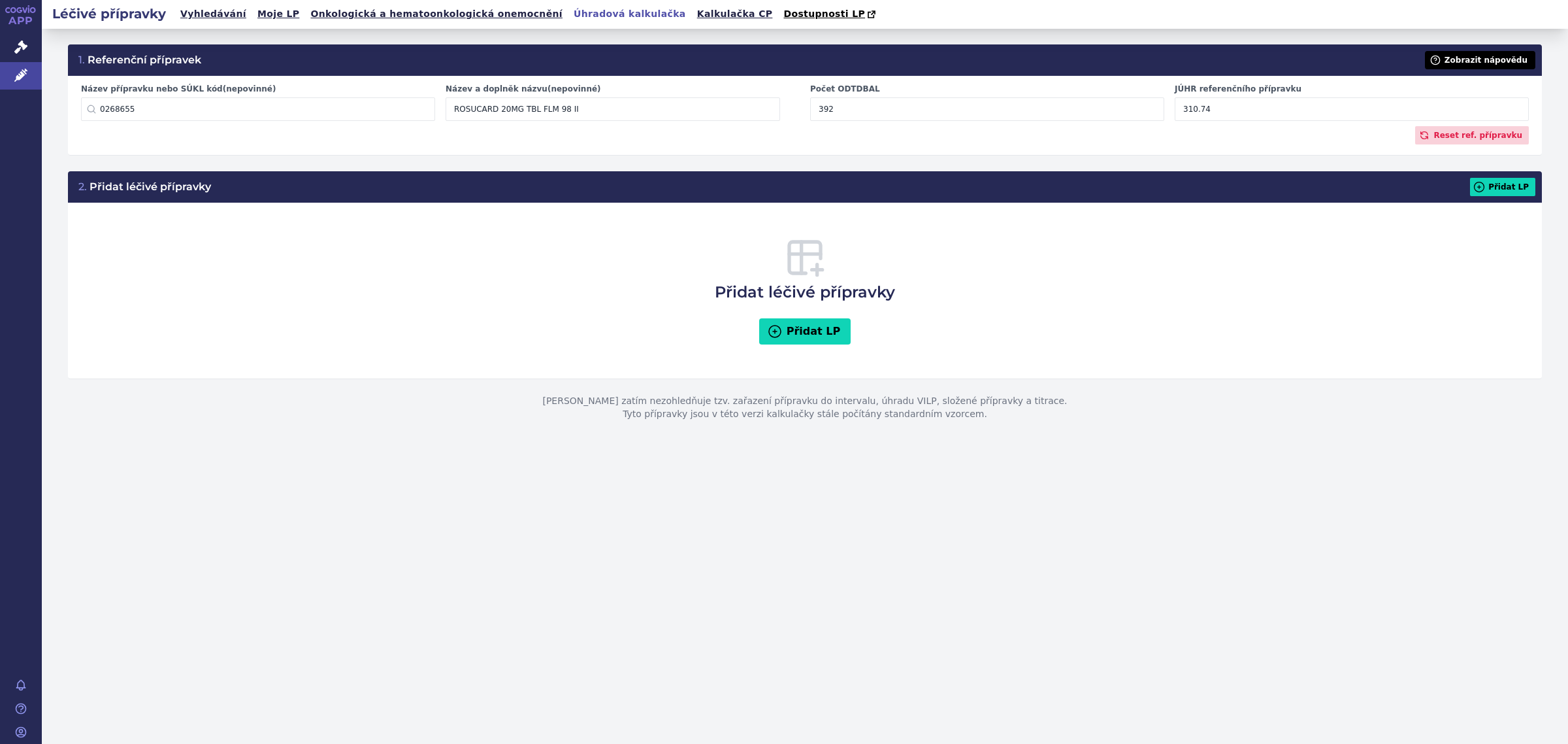
click at [1477, 63] on button "Zobrazit nápovědu" at bounding box center [1480, 60] width 110 height 18
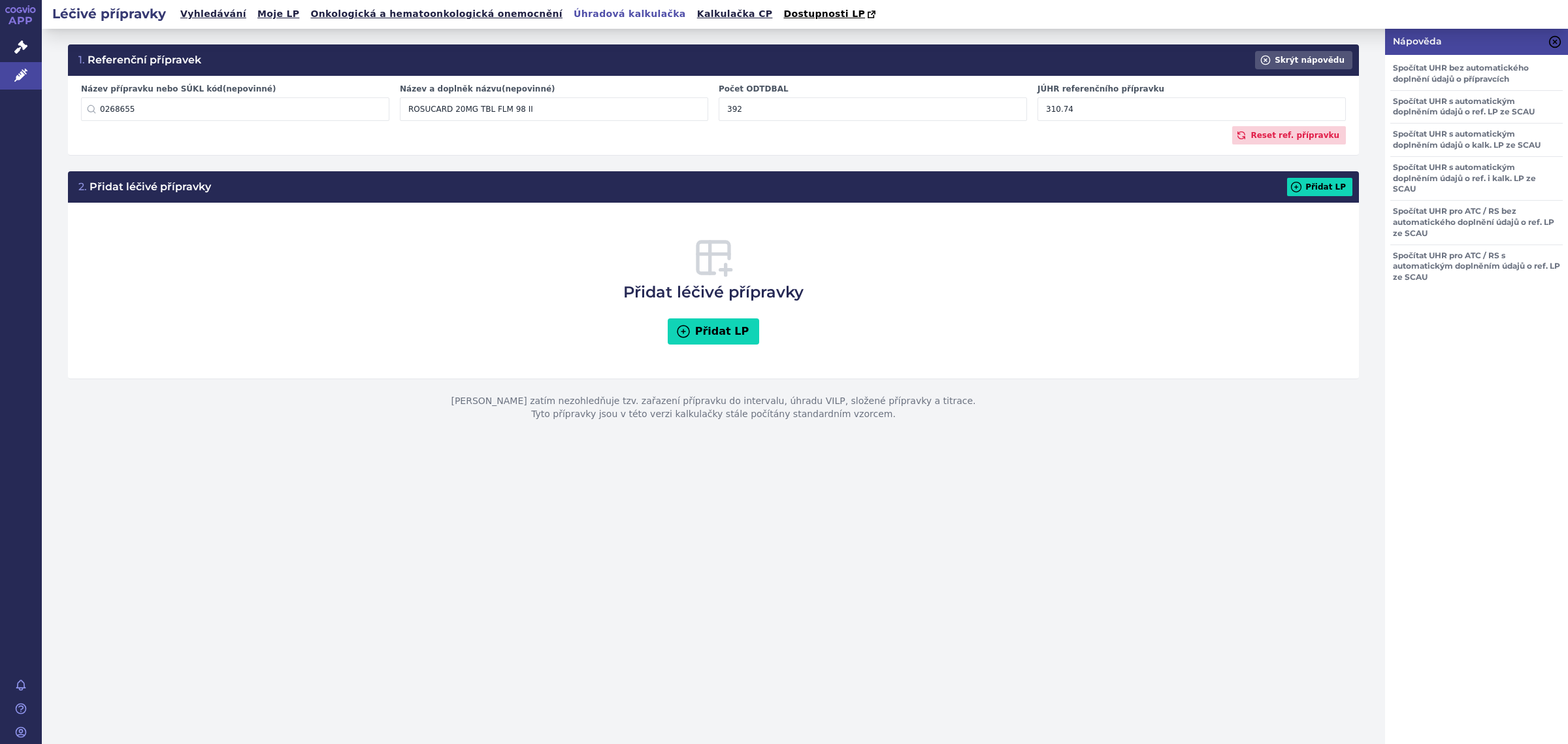
click at [1553, 46] on icon at bounding box center [1554, 42] width 13 height 13
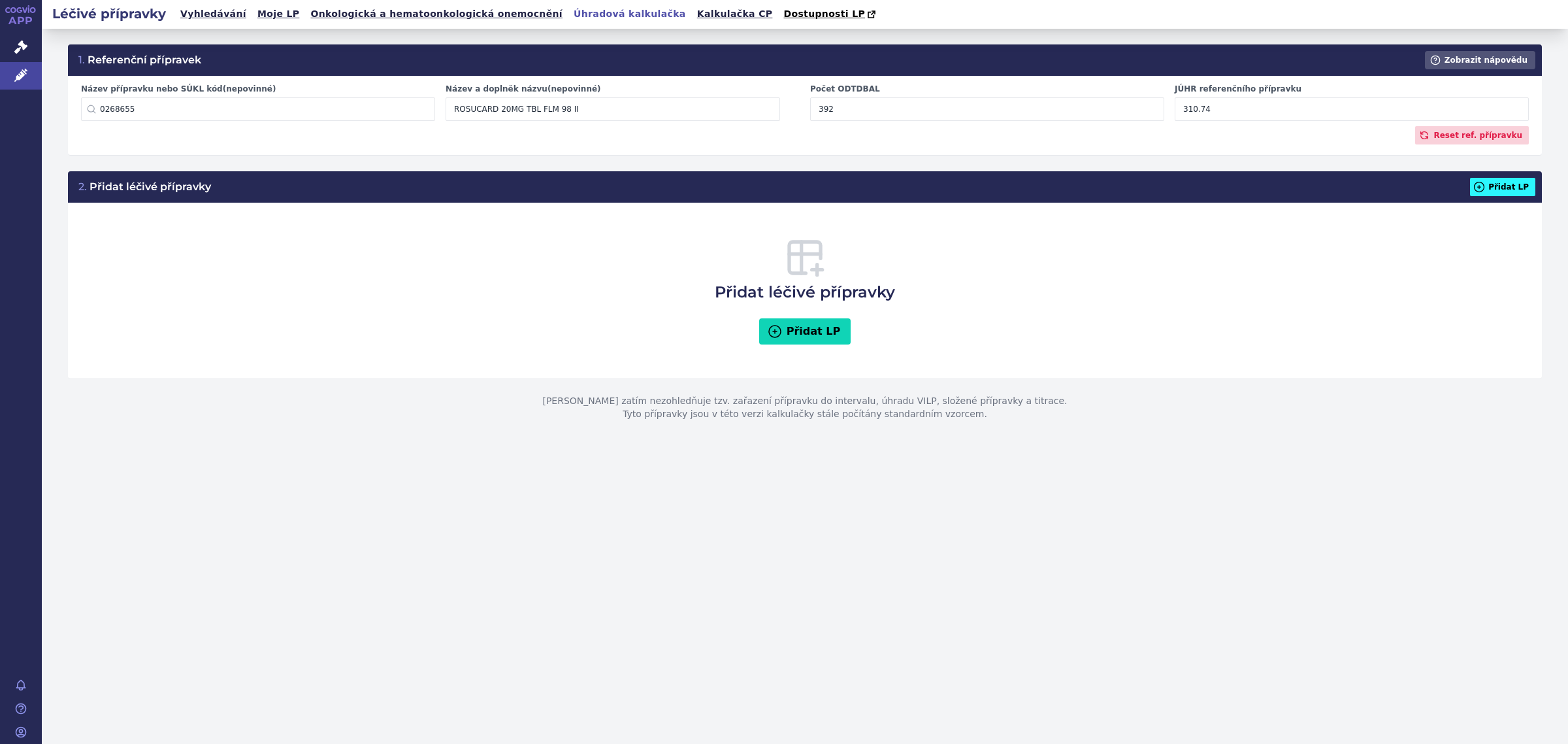
click at [1485, 185] on icon at bounding box center [1478, 186] width 13 height 13
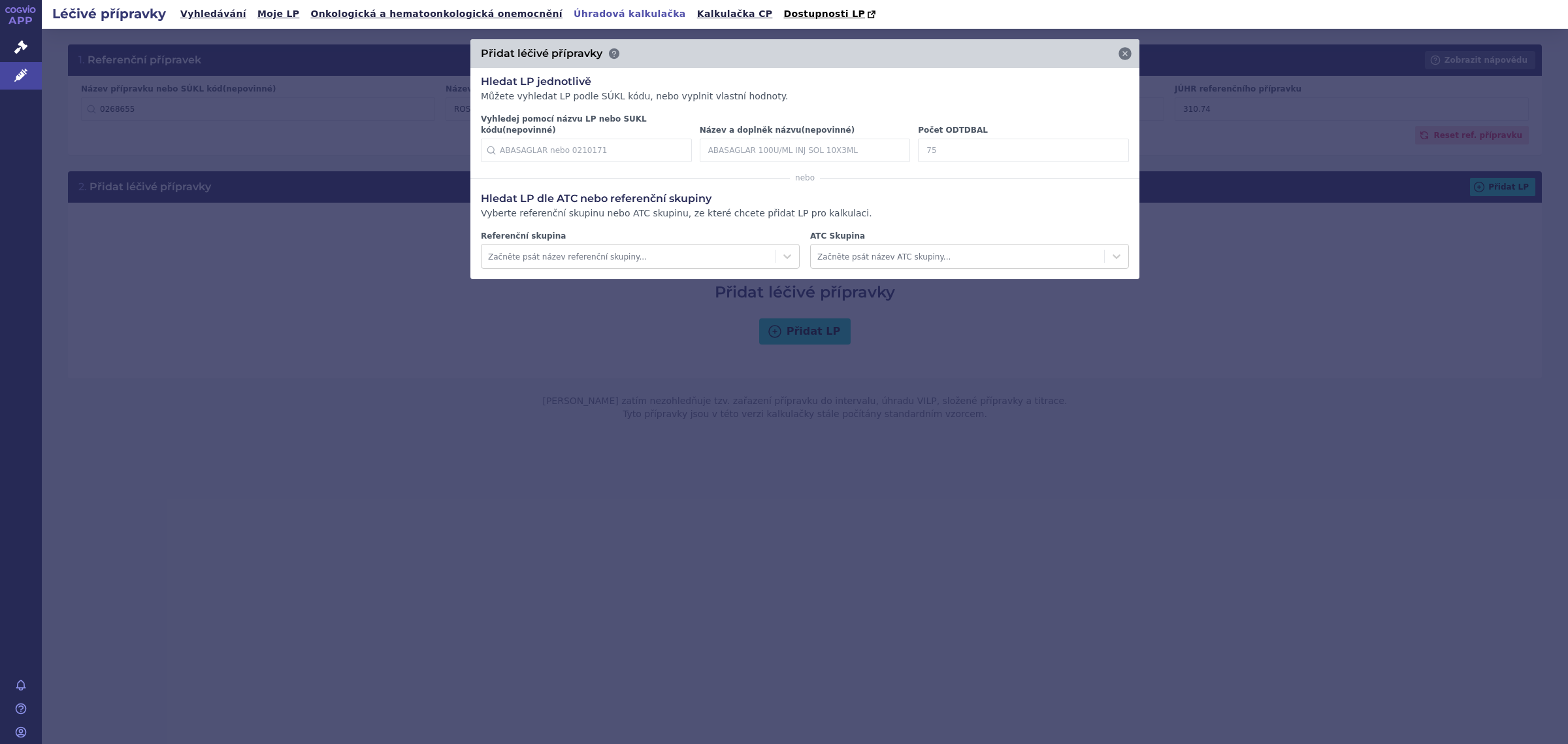
click at [563, 140] on input "Vyhledej pomocí názvu LP nebo SUKL kódu (nepovinné)" at bounding box center [586, 150] width 211 height 23
click at [766, 139] on input "Název a doplněk názvu (nepovinné)" at bounding box center [805, 150] width 211 height 23
click at [1010, 144] on input "Počet ODTDBAL" at bounding box center [1023, 150] width 211 height 23
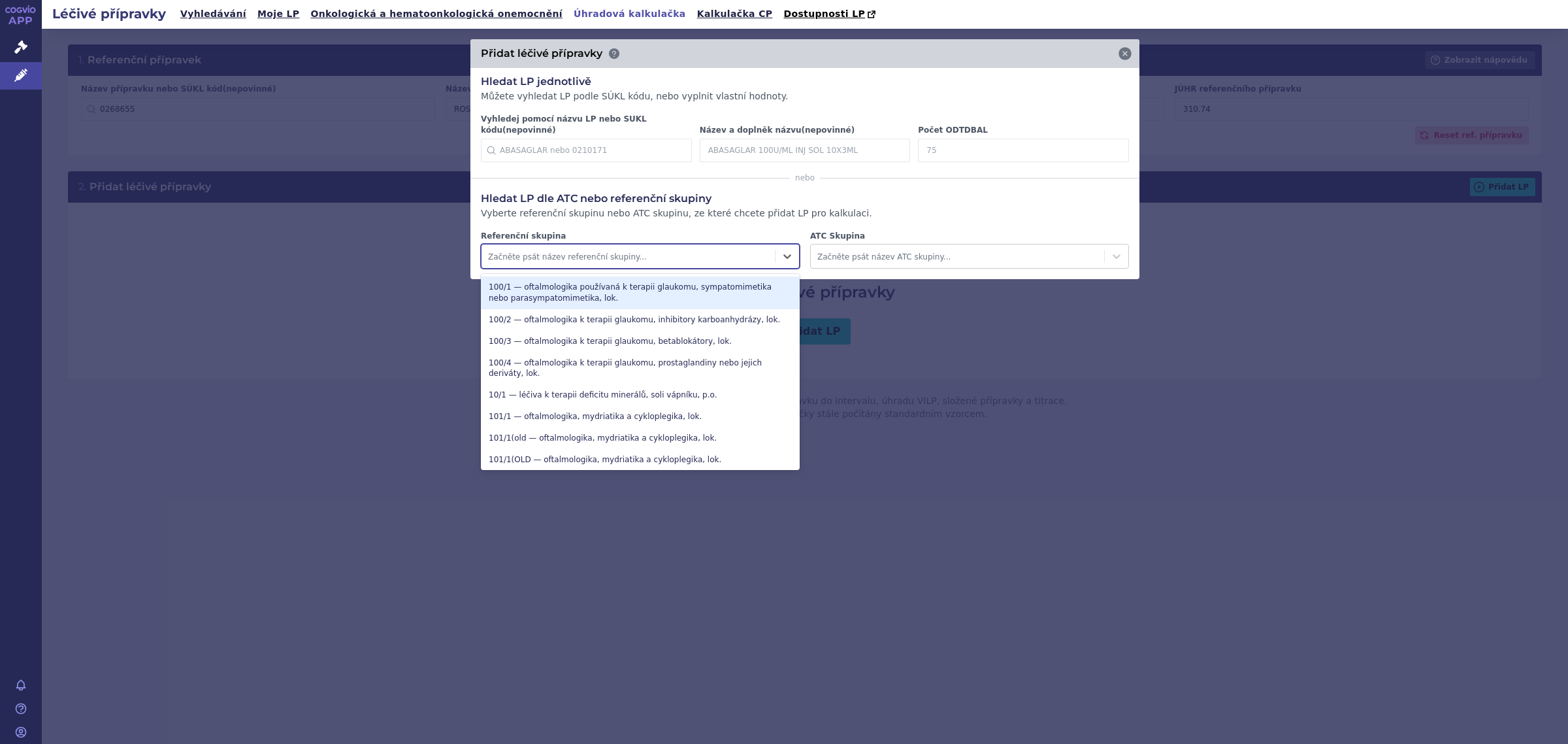
click at [690, 249] on div at bounding box center [628, 257] width 281 height 16
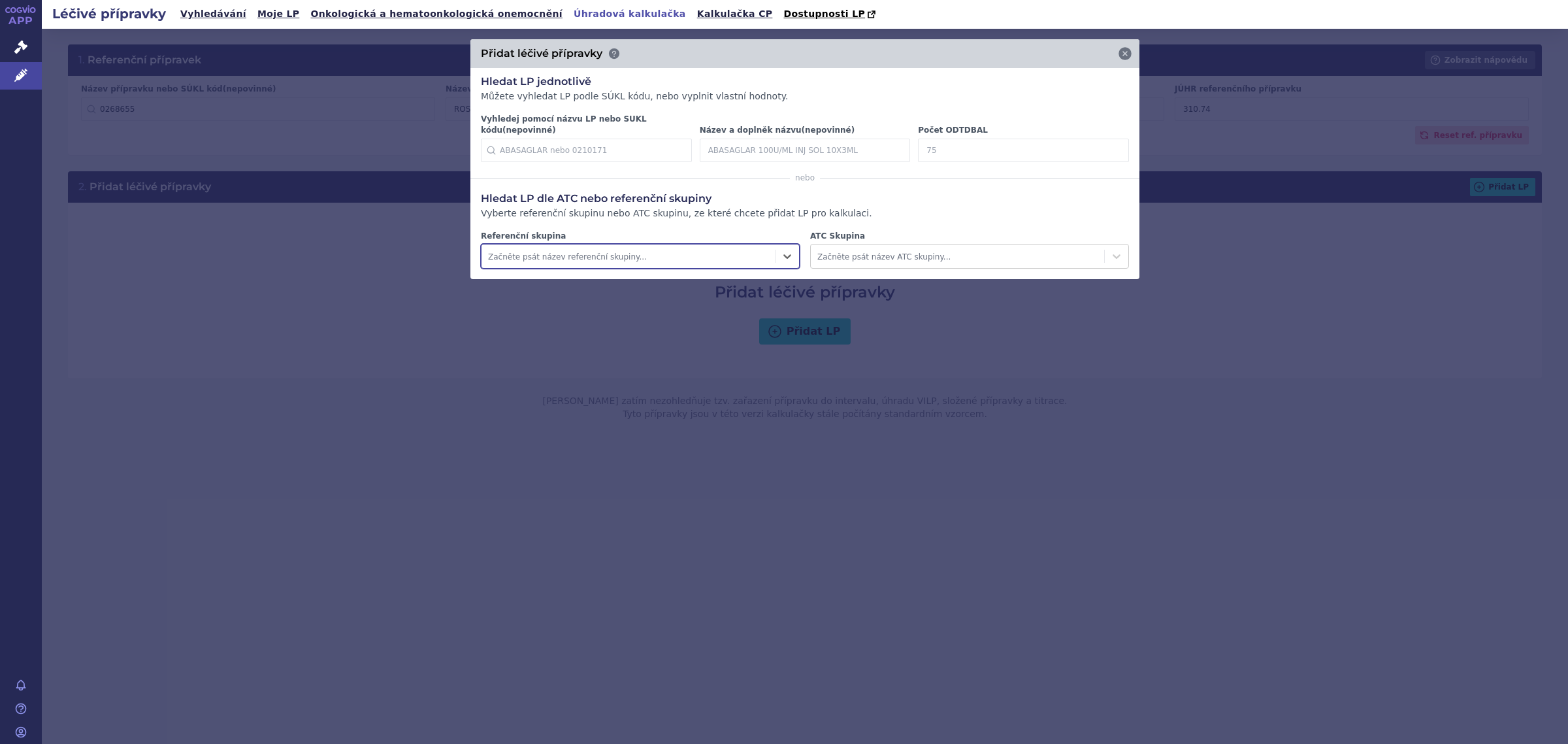
click at [710, 249] on div at bounding box center [628, 257] width 281 height 16
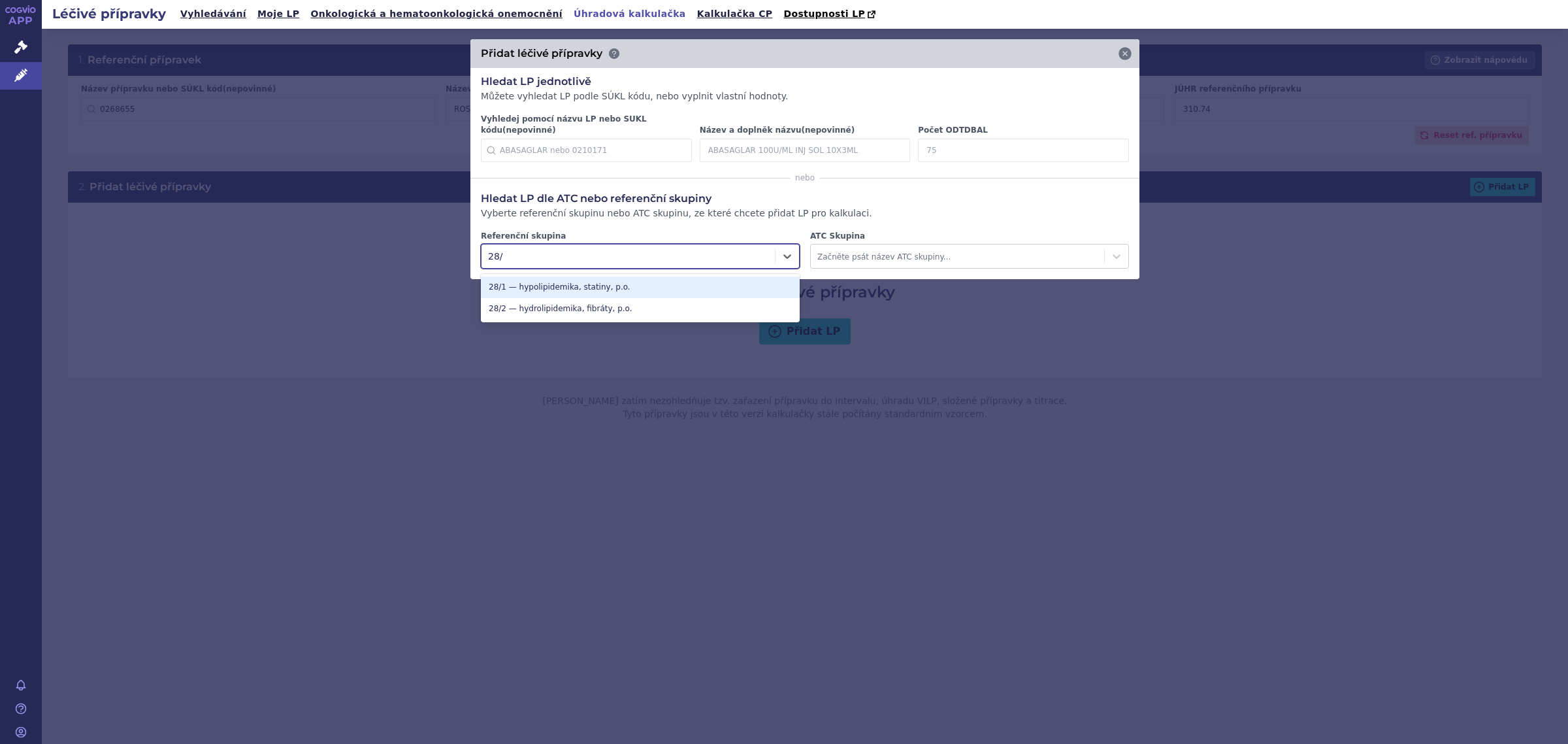
type input "28/1"
click at [634, 281] on div "28/1 — hypolipidemika, statiny, p.o." at bounding box center [640, 287] width 319 height 22
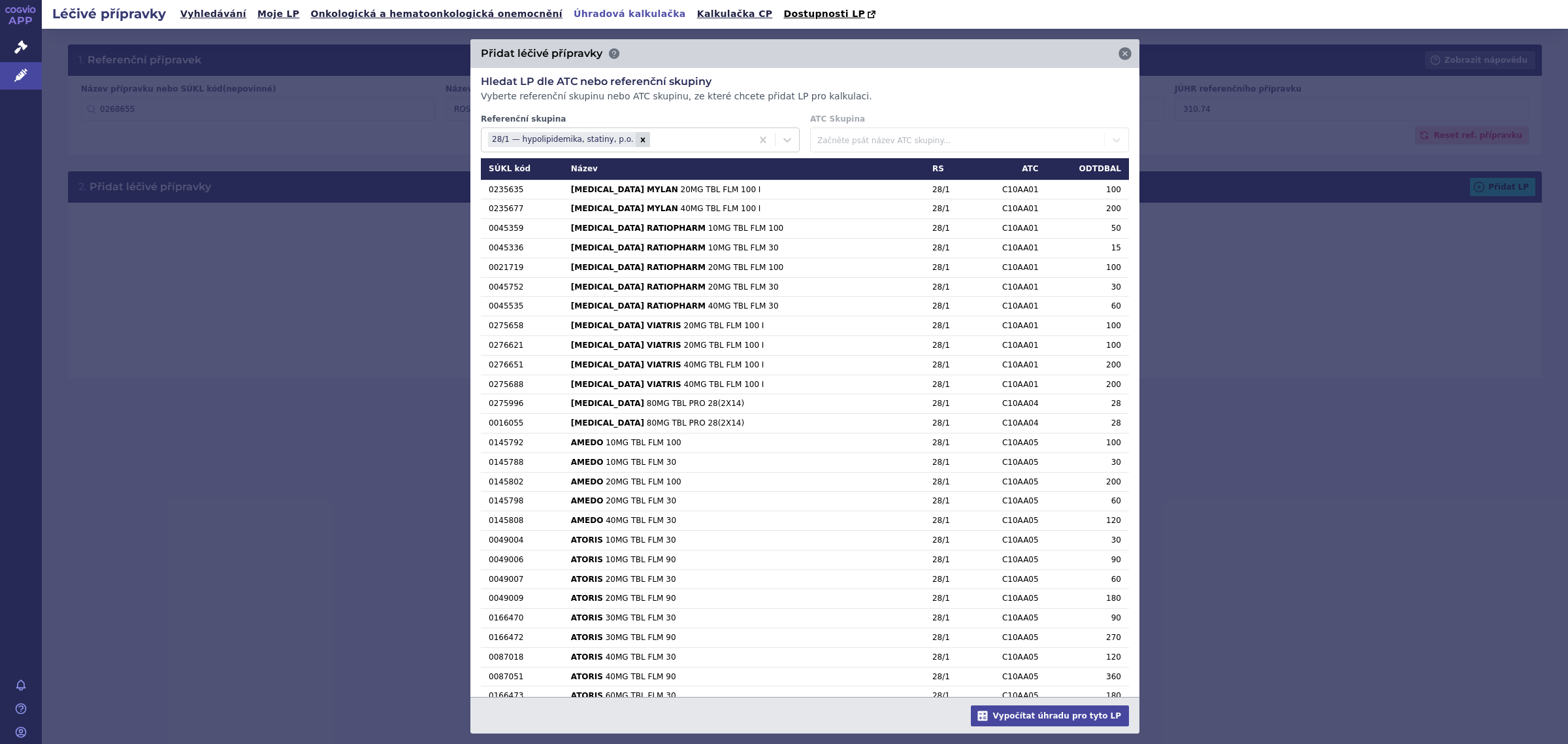
click at [861, 142] on div "Referenční skupina 28/1 — hypolipidemika, statiny, p.o. ATC Skupina Začněte psá…" at bounding box center [804, 133] width 648 height 38
click at [851, 145] on div "Referenční skupina 28/1 — hypolipidemika, statiny, p.o. ATC Skupina Začněte psá…" at bounding box center [804, 133] width 648 height 38
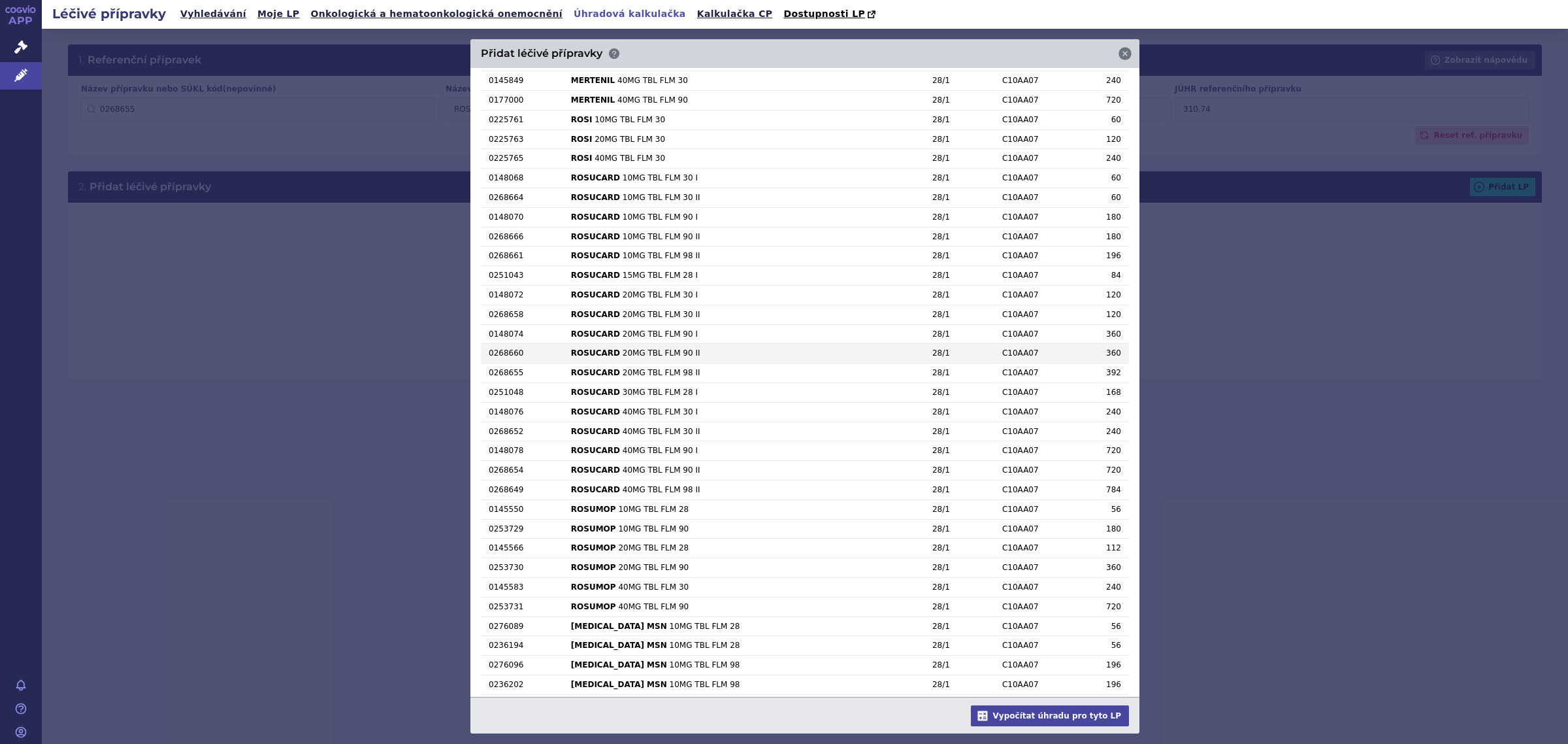
scroll to position [2493, 0]
click at [627, 335] on td "ROSUCARD 20MG TBL FLM 98 II" at bounding box center [744, 325] width 361 height 20
click at [743, 335] on td "ROSUCARD 20MG TBL FLM 98 II" at bounding box center [744, 325] width 361 height 20
drag, startPoint x: 601, startPoint y: 342, endPoint x: 538, endPoint y: 341, distance: 63.0
click at [599, 335] on td "ROSUCARD 20MG TBL FLM 98 II" at bounding box center [744, 325] width 361 height 20
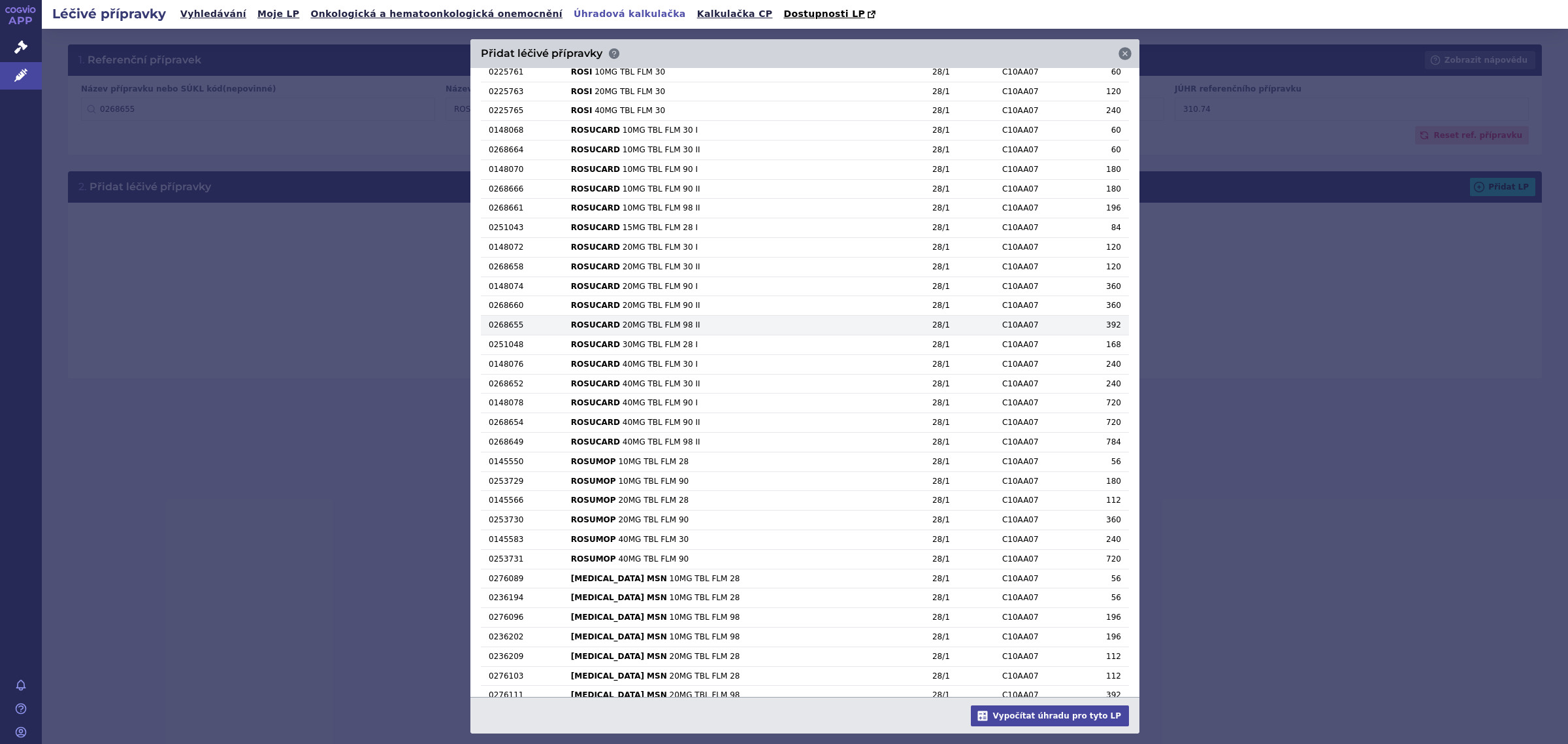
click at [511, 335] on td "0268655" at bounding box center [521, 325] width 82 height 20
click at [1046, 335] on td "392" at bounding box center [1087, 325] width 82 height 20
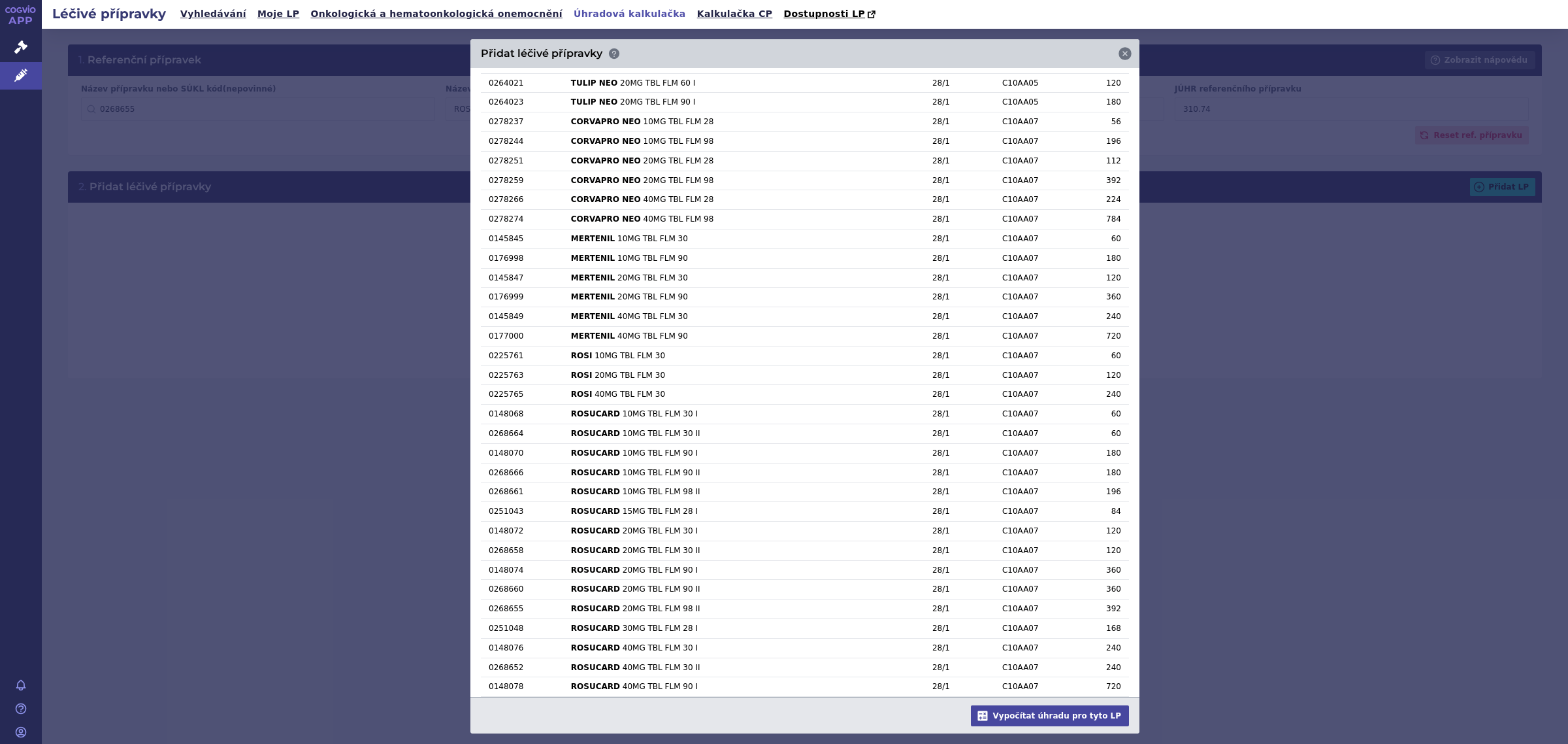
scroll to position [2166, 0]
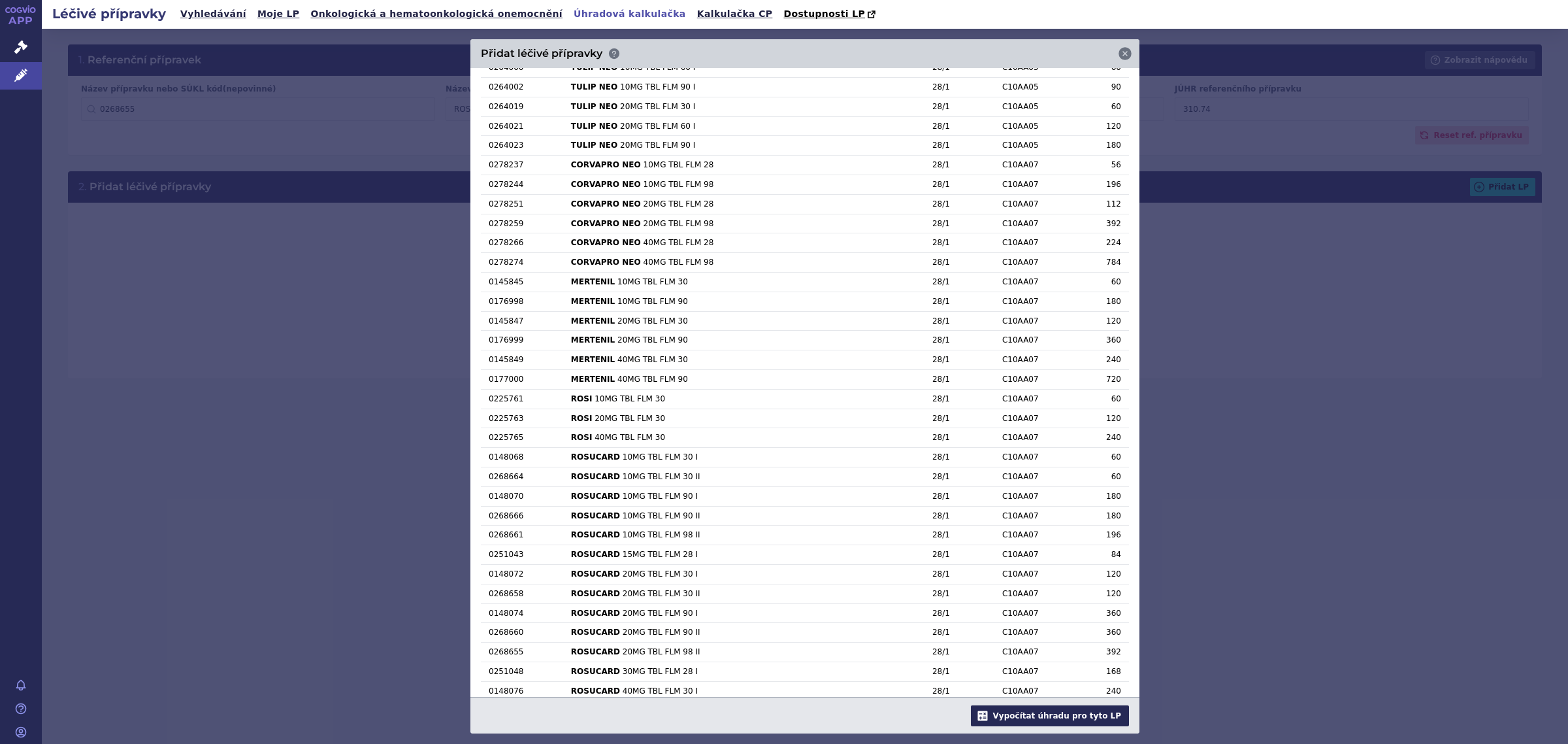
click at [1066, 710] on button "Vypočítat úhradu pro tyto LP" at bounding box center [1050, 715] width 158 height 21
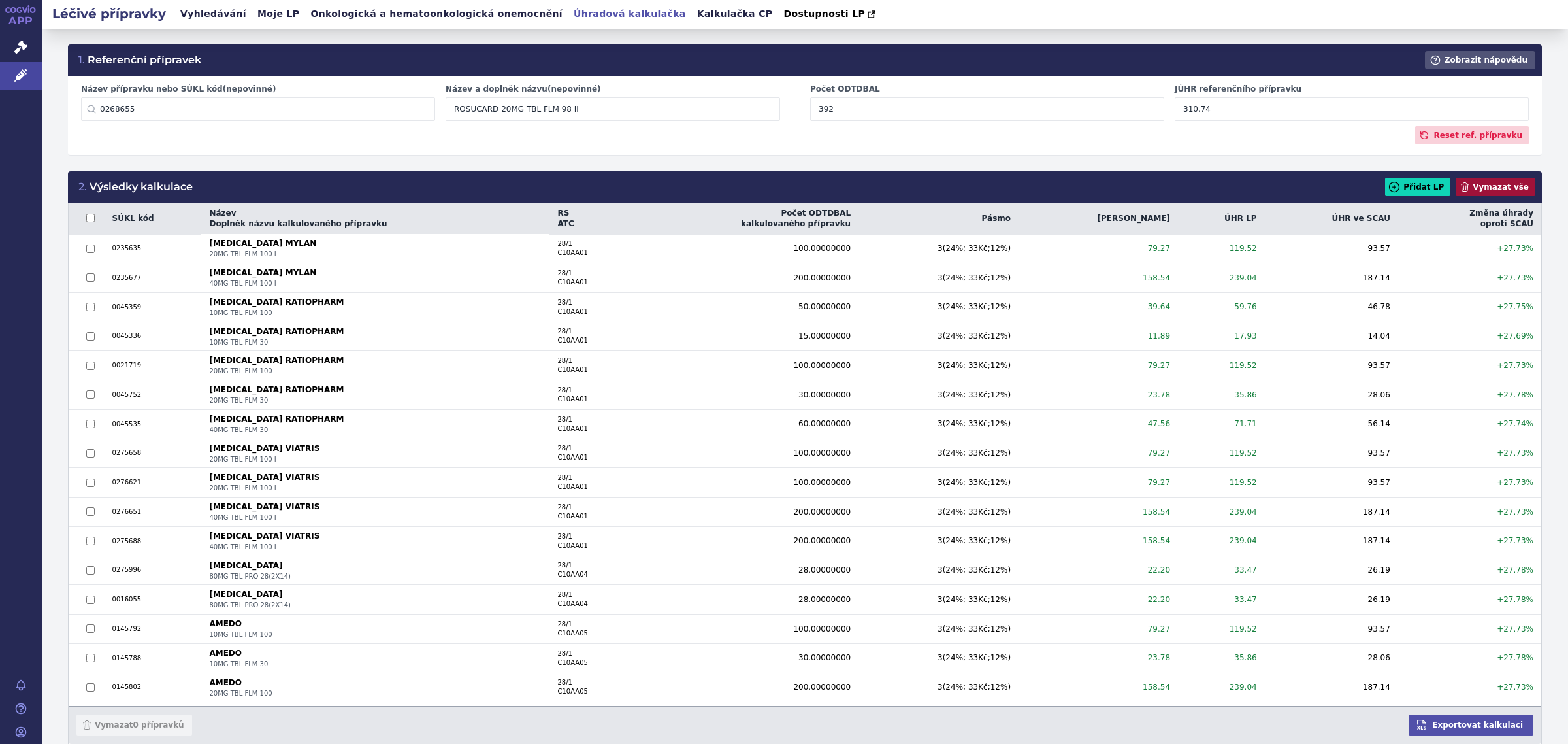
click at [1481, 184] on button "Vymazat vše" at bounding box center [1496, 187] width 80 height 18
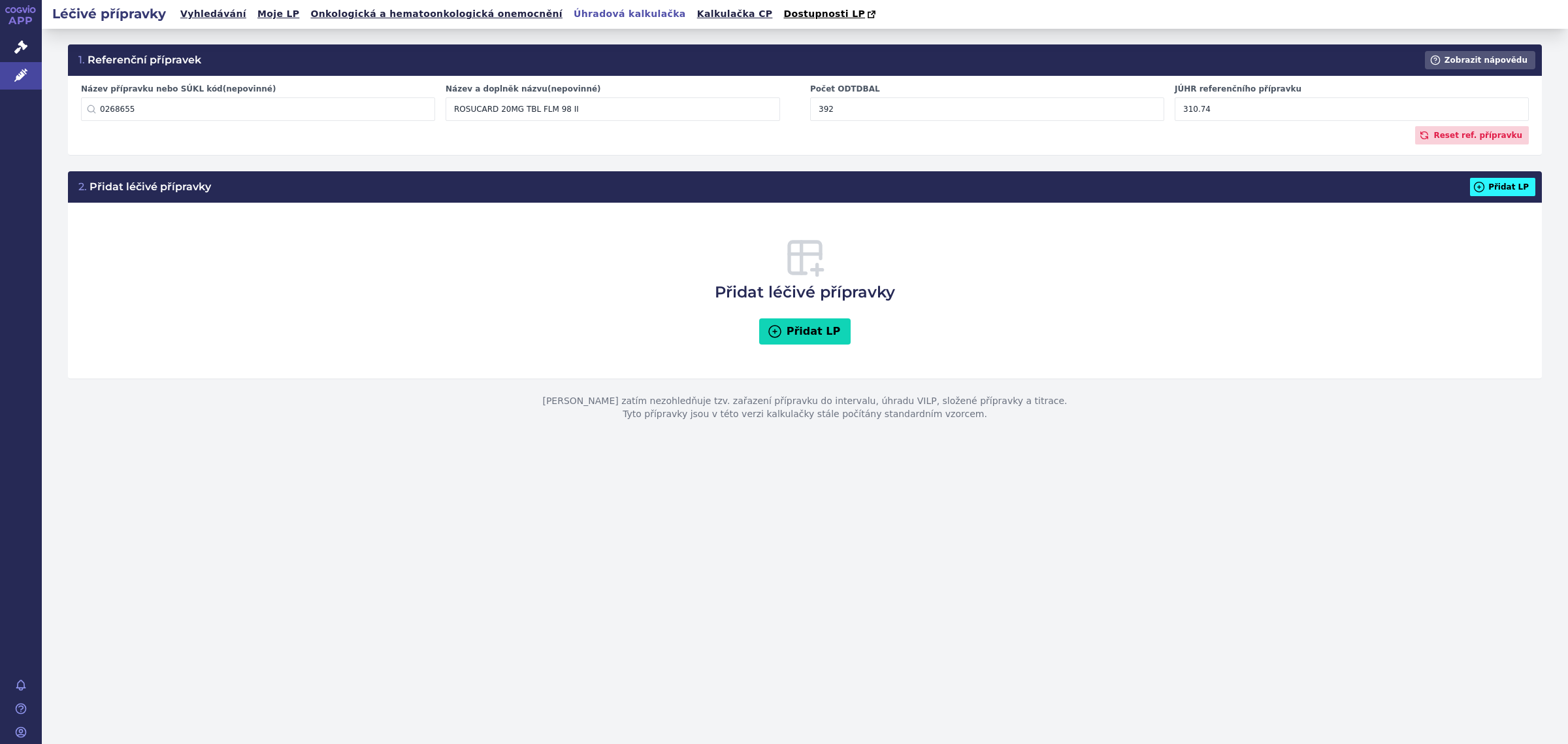
click at [1509, 188] on button "Přidat LP" at bounding box center [1502, 187] width 66 height 18
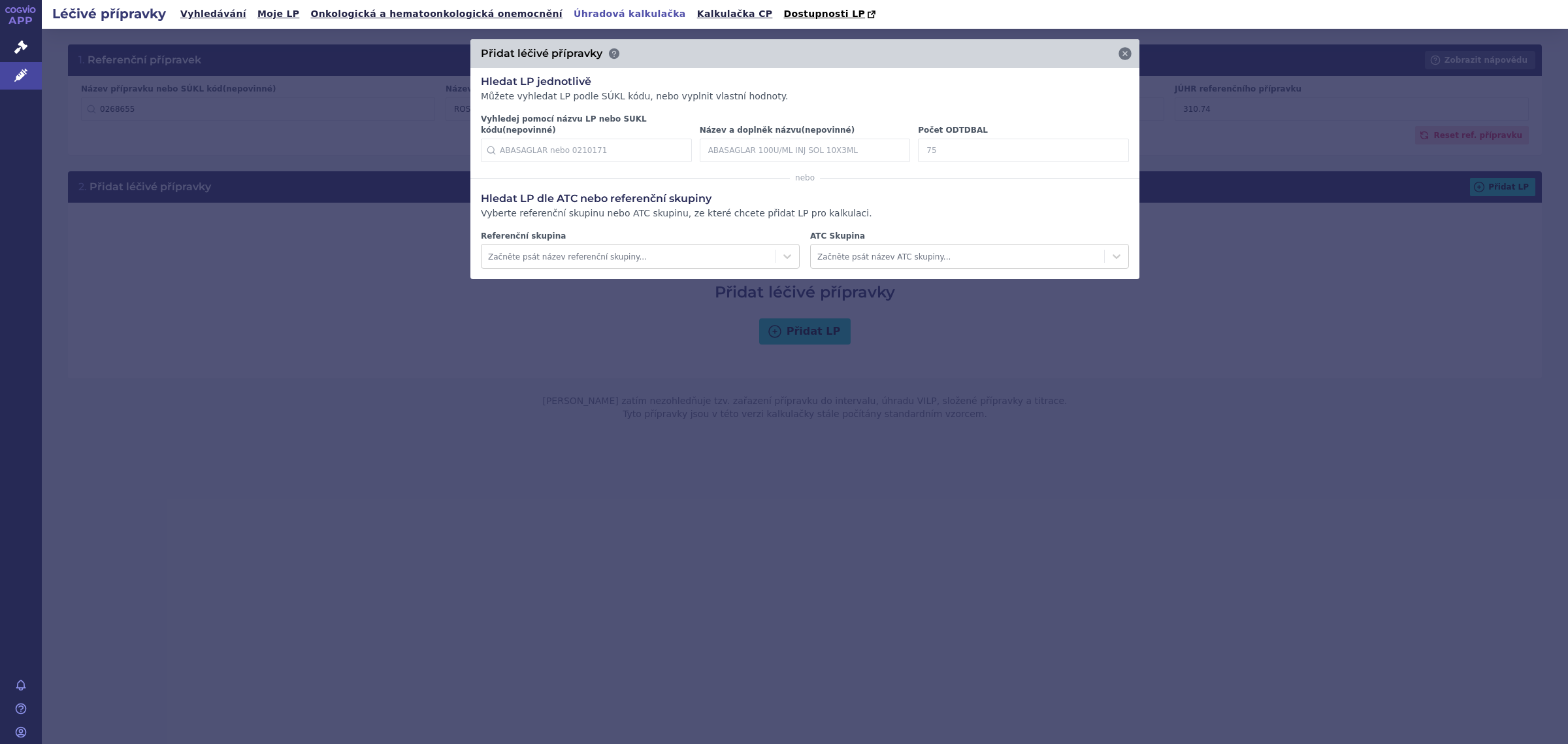
click at [987, 139] on input "Počet ODTDBAL" at bounding box center [1023, 150] width 211 height 23
click at [990, 142] on input "Počet ODTDBAL" at bounding box center [1023, 150] width 211 height 23
click at [1000, 139] on input "Počet ODTDBAL" at bounding box center [1023, 150] width 211 height 23
type input "294"
click at [1069, 192] on h3 "Hledat LP dle ATC nebo referenční skupiny" at bounding box center [804, 198] width 648 height 14
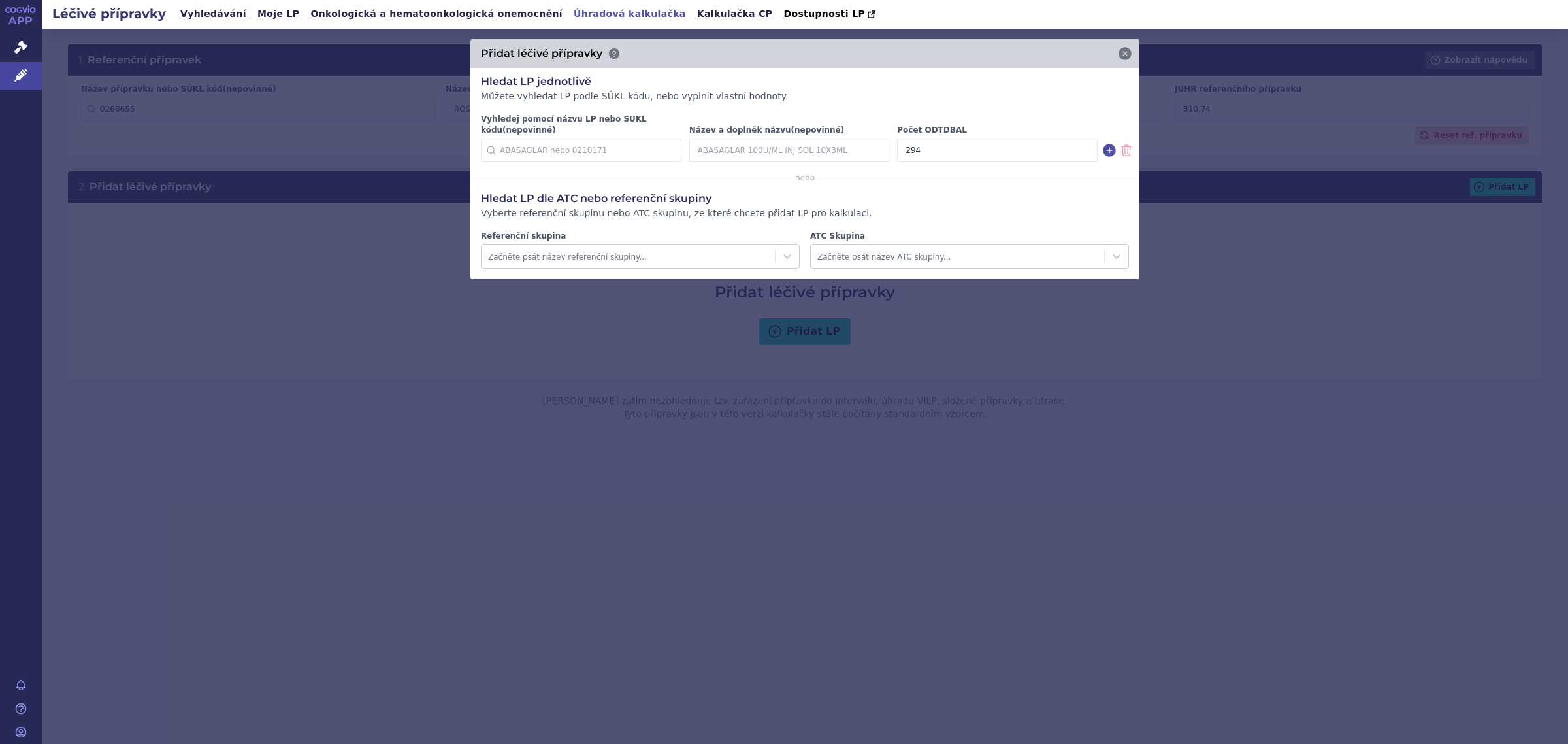
click at [959, 208] on p "Vyberte referenční skupinu nebo ATC skupinu, ze které chcete přidat LP pro kalk…" at bounding box center [804, 214] width 648 height 13
click at [1109, 144] on icon at bounding box center [1109, 150] width 13 height 13
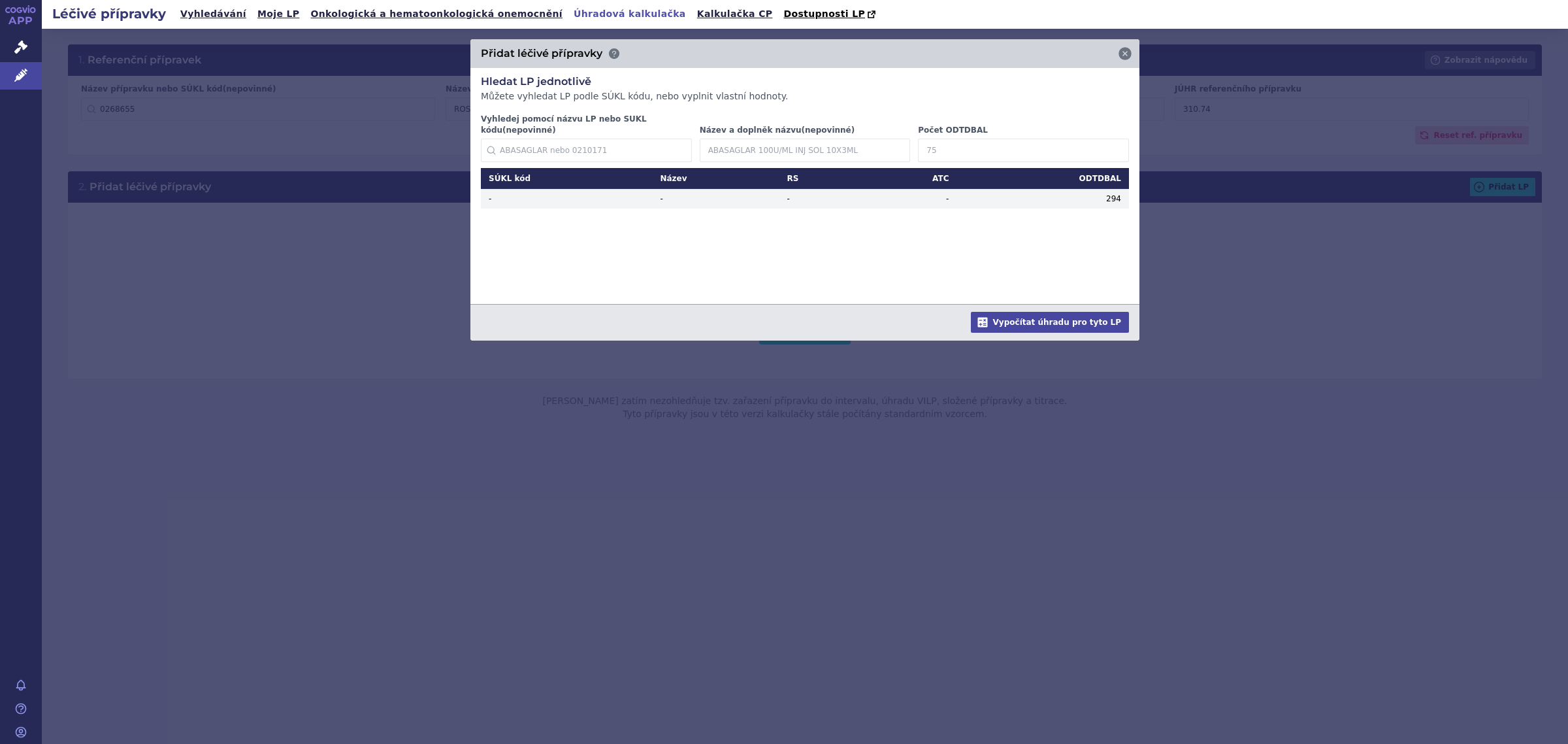
click at [1012, 189] on td "294" at bounding box center [1042, 198] width 173 height 19
click at [1014, 189] on td "294" at bounding box center [1042, 198] width 173 height 19
click at [1070, 312] on button "Vypočítat úhradu pro tyto LP" at bounding box center [1050, 322] width 158 height 21
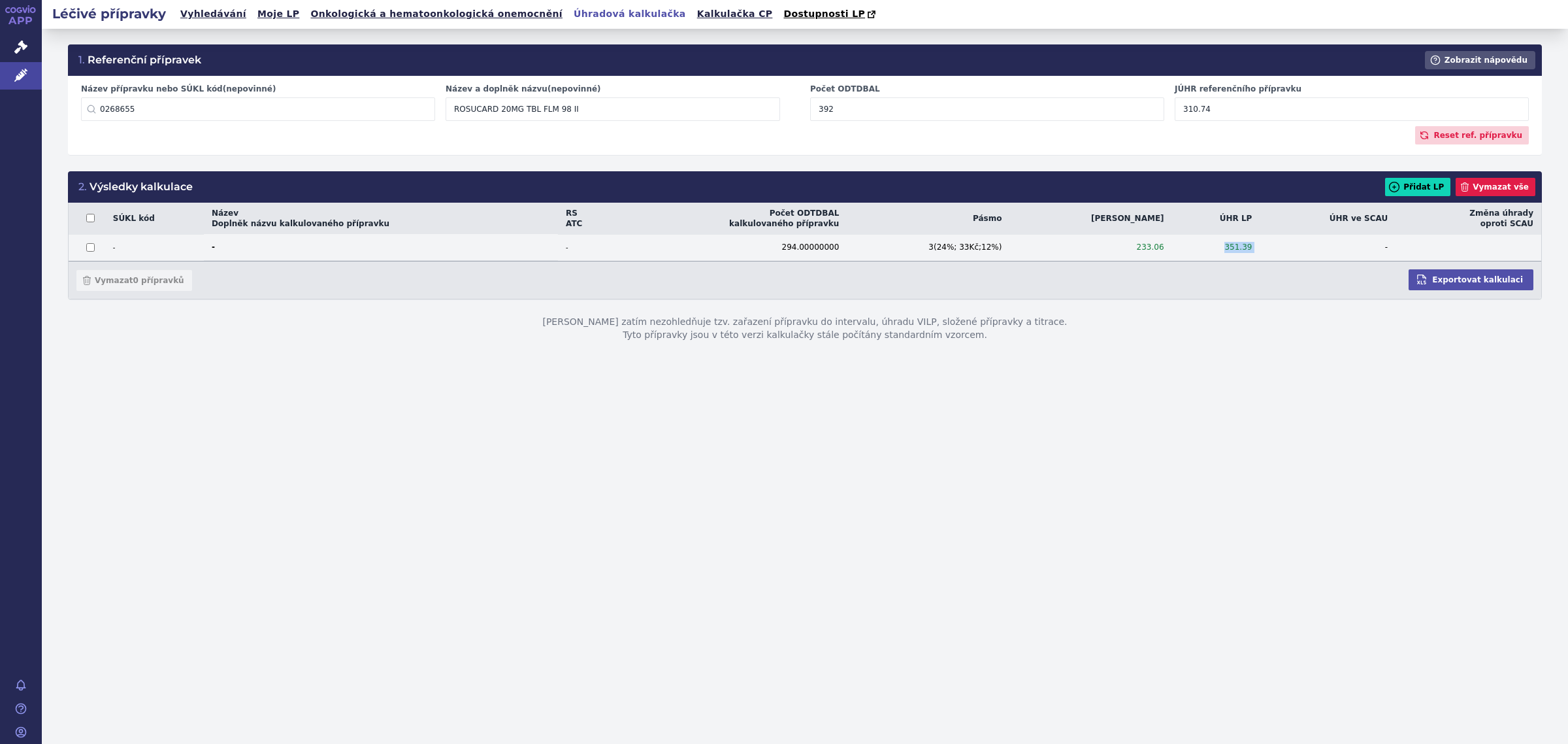
drag, startPoint x: 1251, startPoint y: 244, endPoint x: 1209, endPoint y: 248, distance: 42.2
click at [1209, 248] on tr "- - - 294.00000000 3 ( 24 %; 33 Kč; 12 %) 233.06 351.39 -" at bounding box center [805, 247] width 1472 height 27
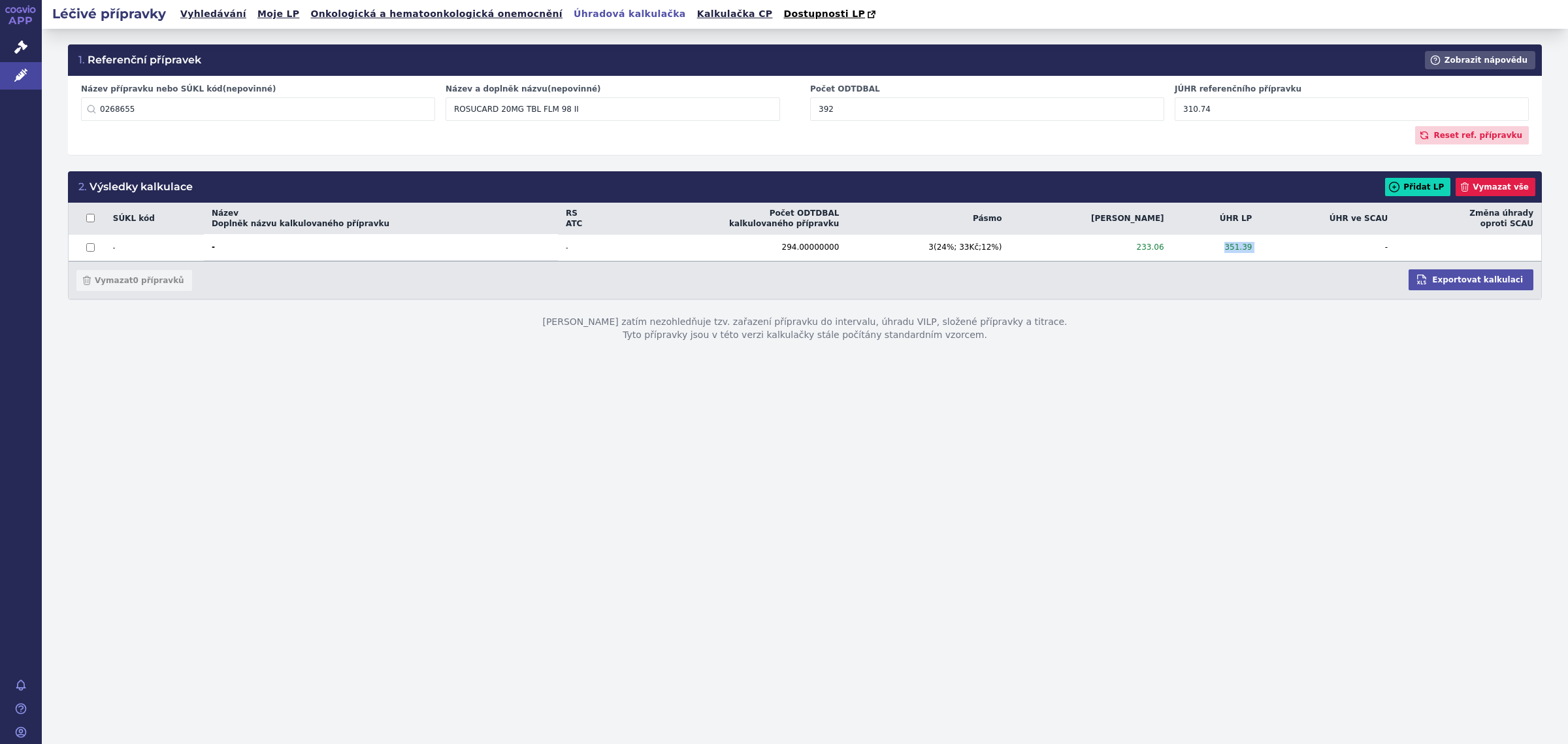
copy td "351.39"
click at [194, 15] on link "Vyhledávání" at bounding box center [213, 14] width 74 height 17
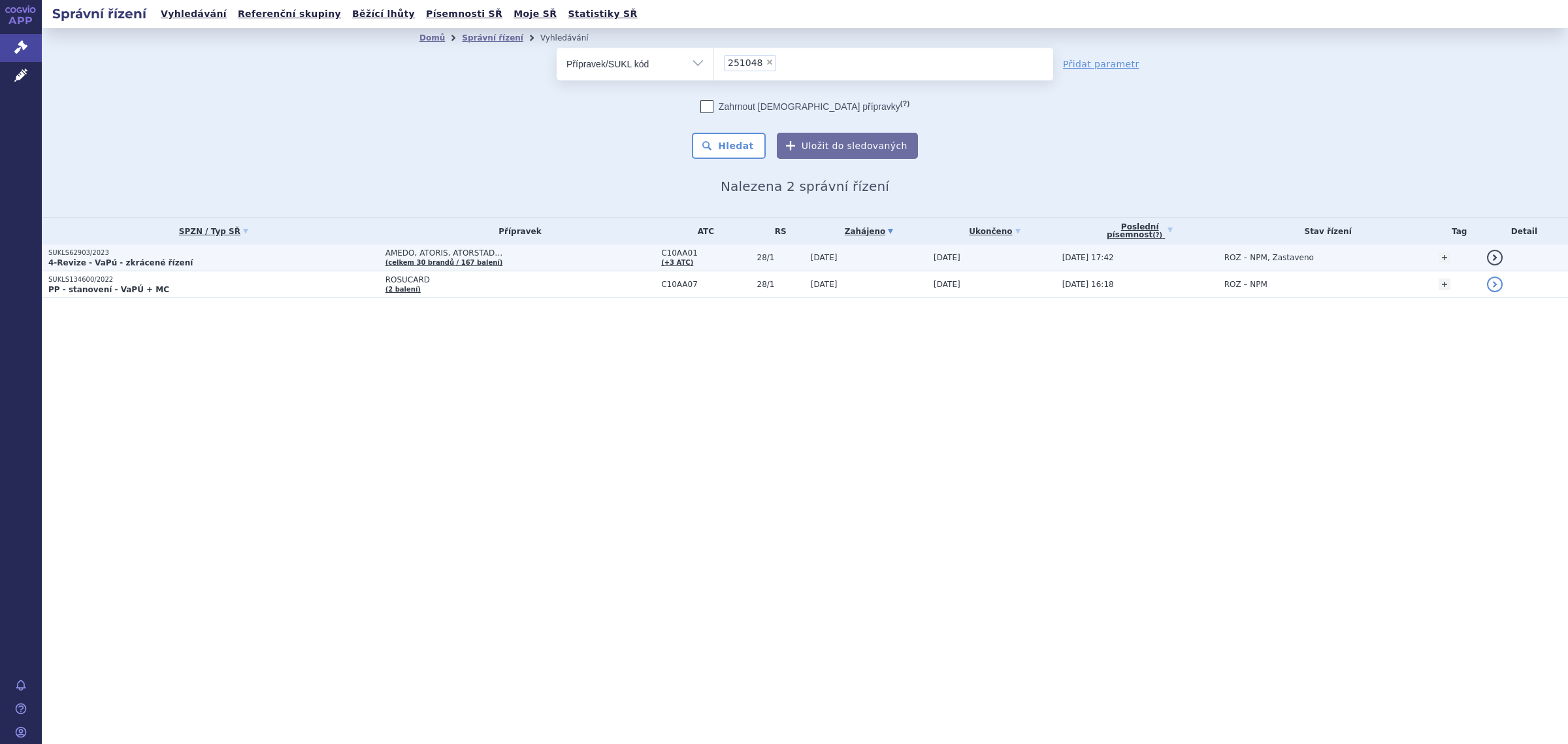
click at [400, 251] on span "AMEDO, ATORIS, ATORSTAD…" at bounding box center [520, 253] width 270 height 9
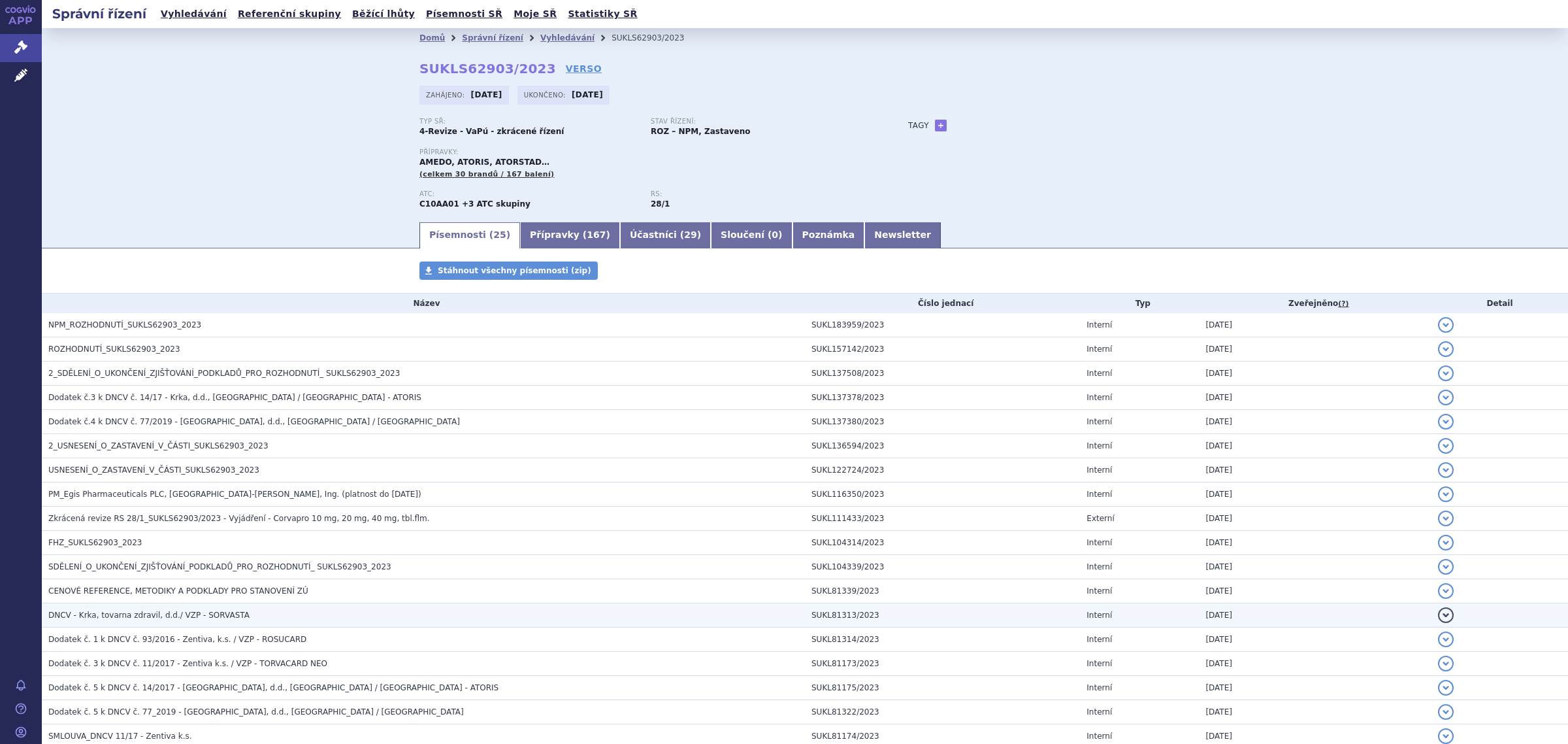
scroll to position [245, 0]
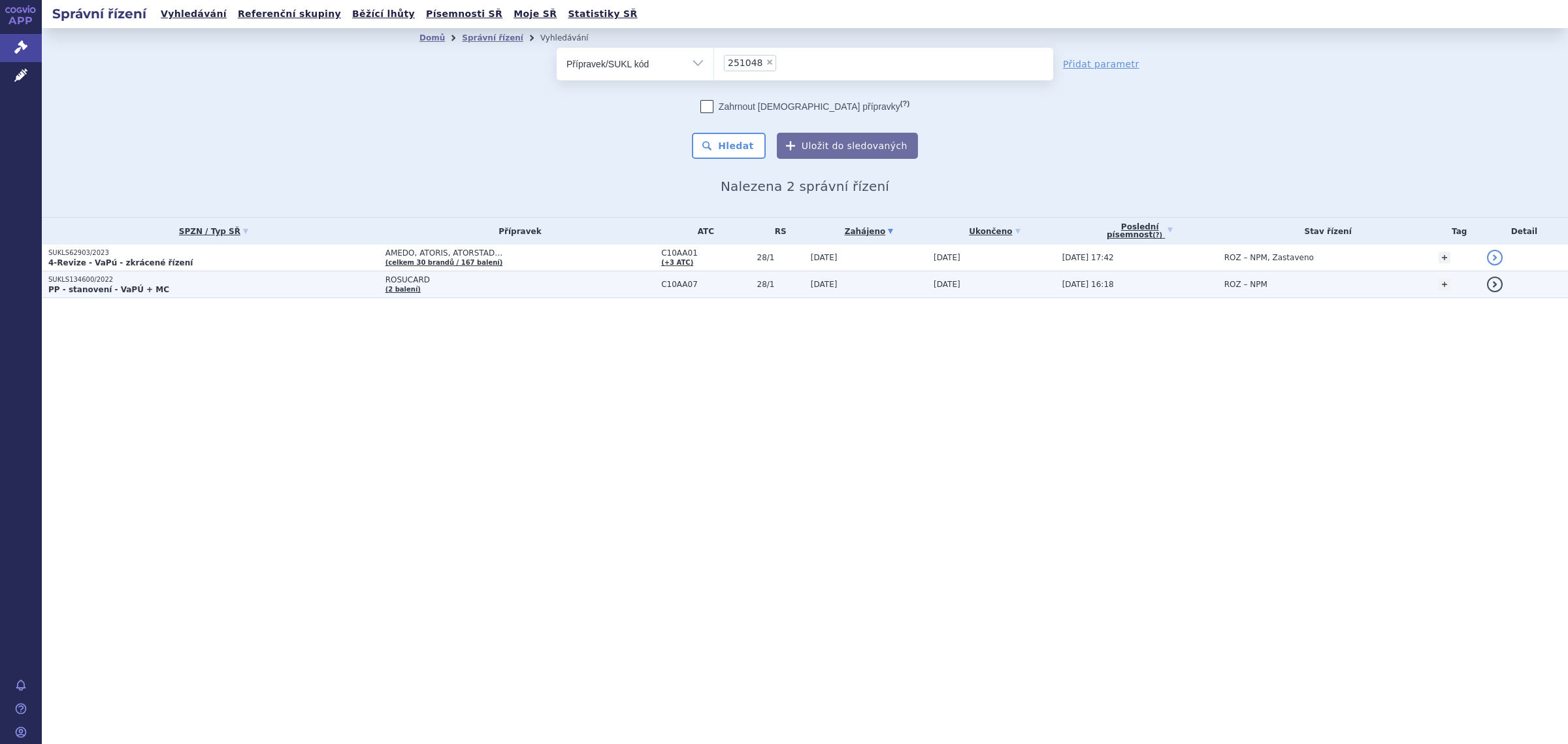
click at [209, 289] on p "PP - stanovení - VaPÚ + MC" at bounding box center [213, 290] width 330 height 11
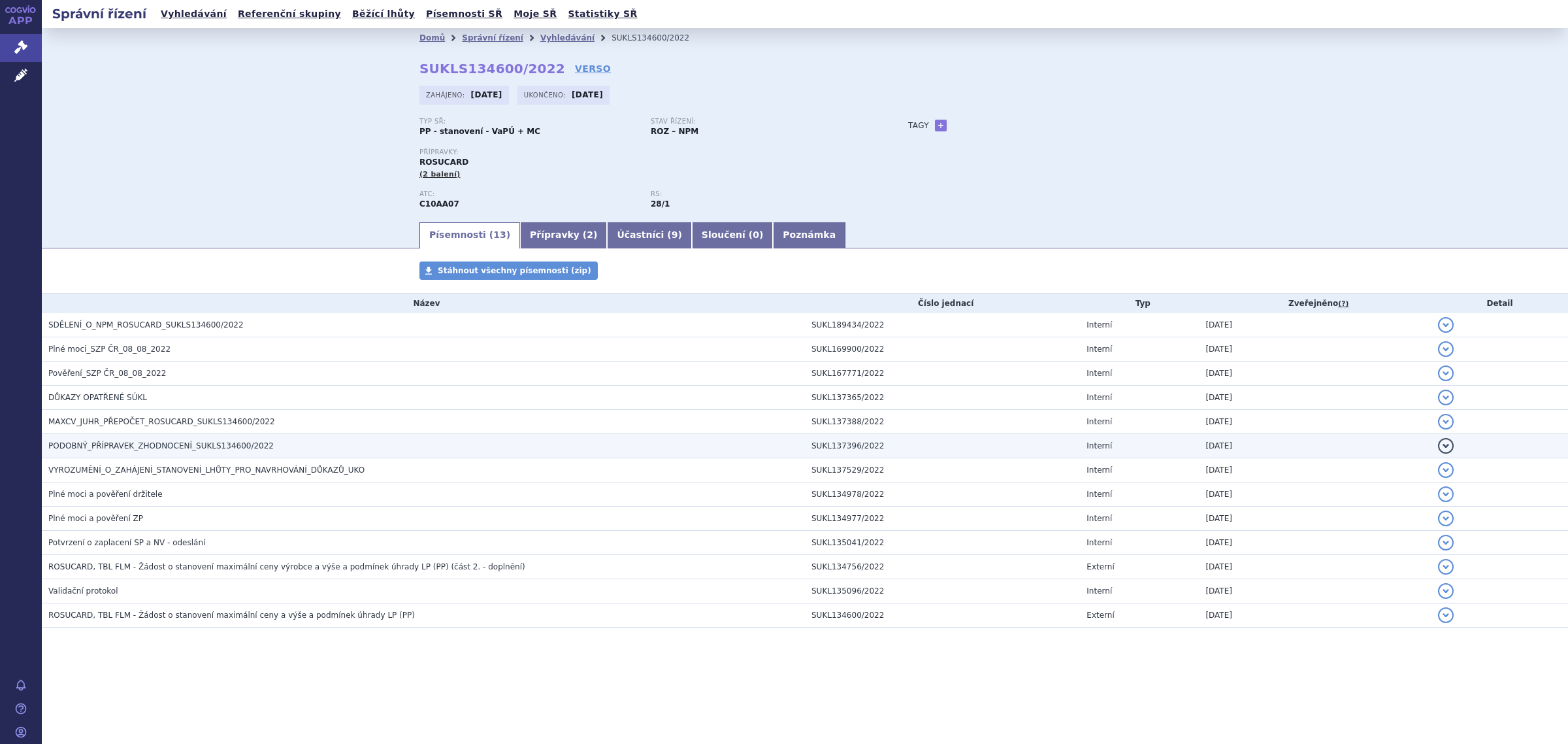
click at [164, 448] on span "PODOBNÝ_PŘÍPRAVEK_ZHODNOCENÍ_SUKLS134600/2022" at bounding box center [161, 446] width 226 height 9
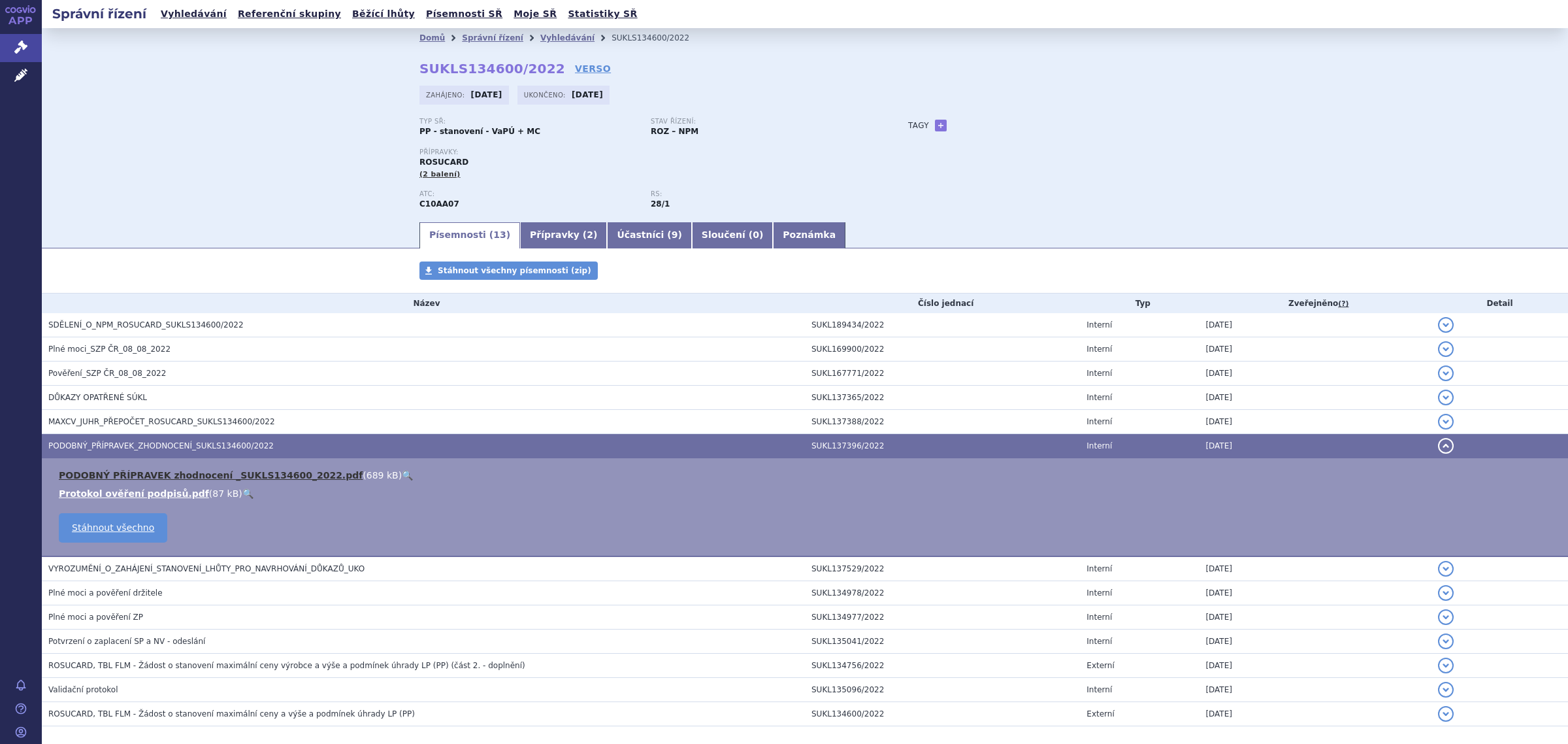
click at [240, 474] on link "PODOBNÝ PŘÍPRAVEK zhodnocení _SUKLS134600_2022.pdf" at bounding box center [210, 475] width 304 height 11
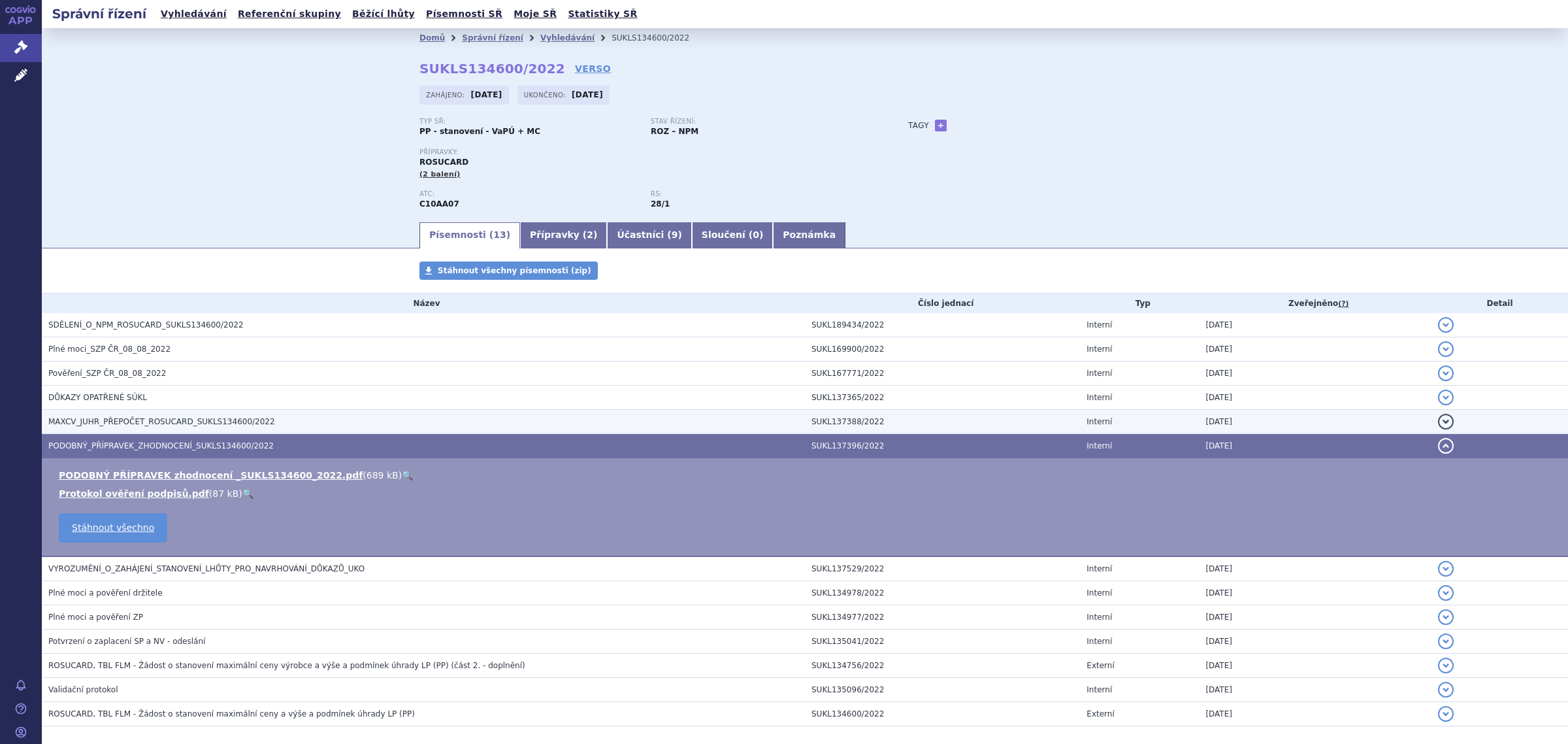
click at [133, 422] on span "MAXCV_JUHR_PŘEPOČET_ROSUCARD_SUKLS134600/2022" at bounding box center [161, 422] width 227 height 9
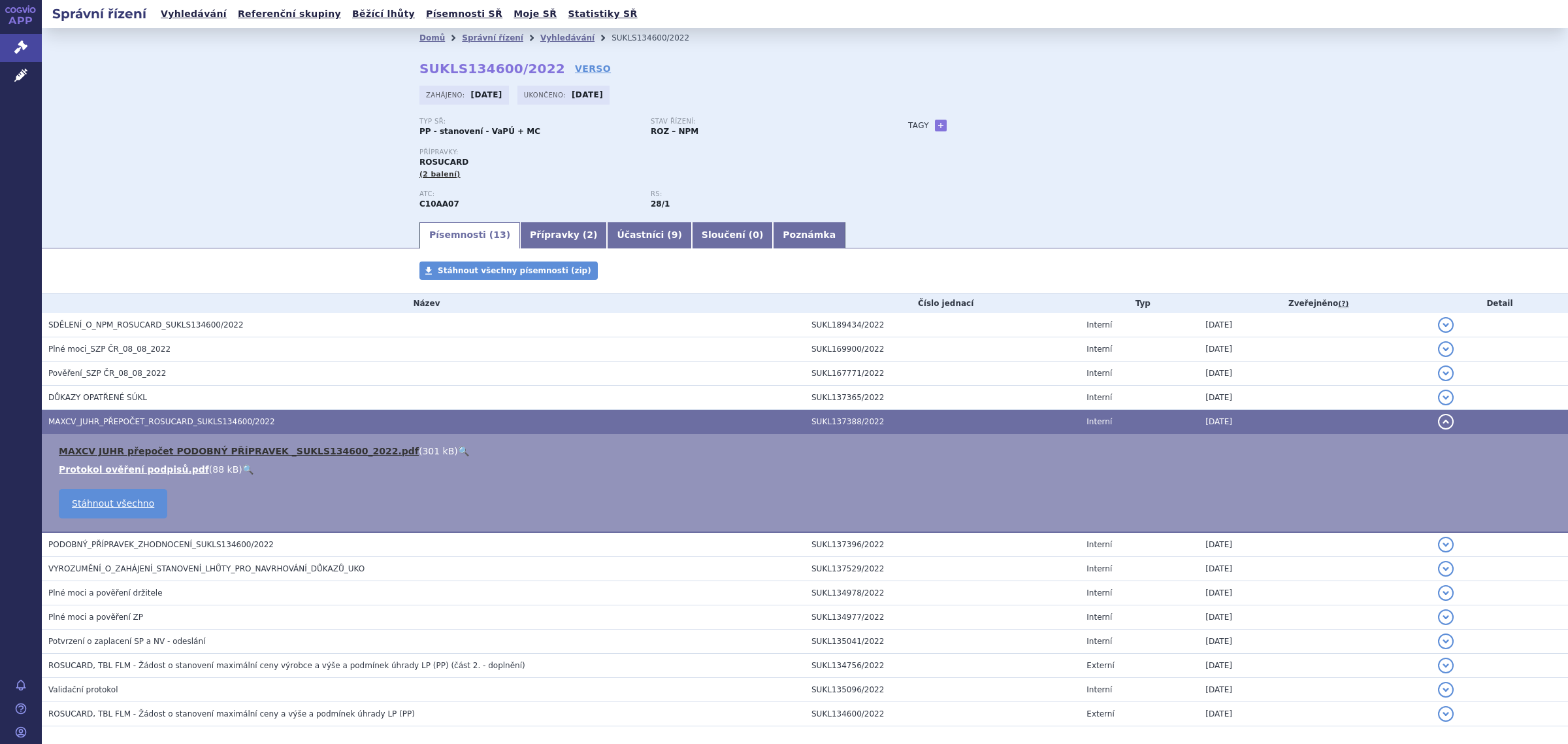
click at [160, 446] on link "MAXCV JUHR přepočet PODOBNÝ PŘÍPRAVEK _SUKLS134600_2022.pdf" at bounding box center [238, 451] width 360 height 11
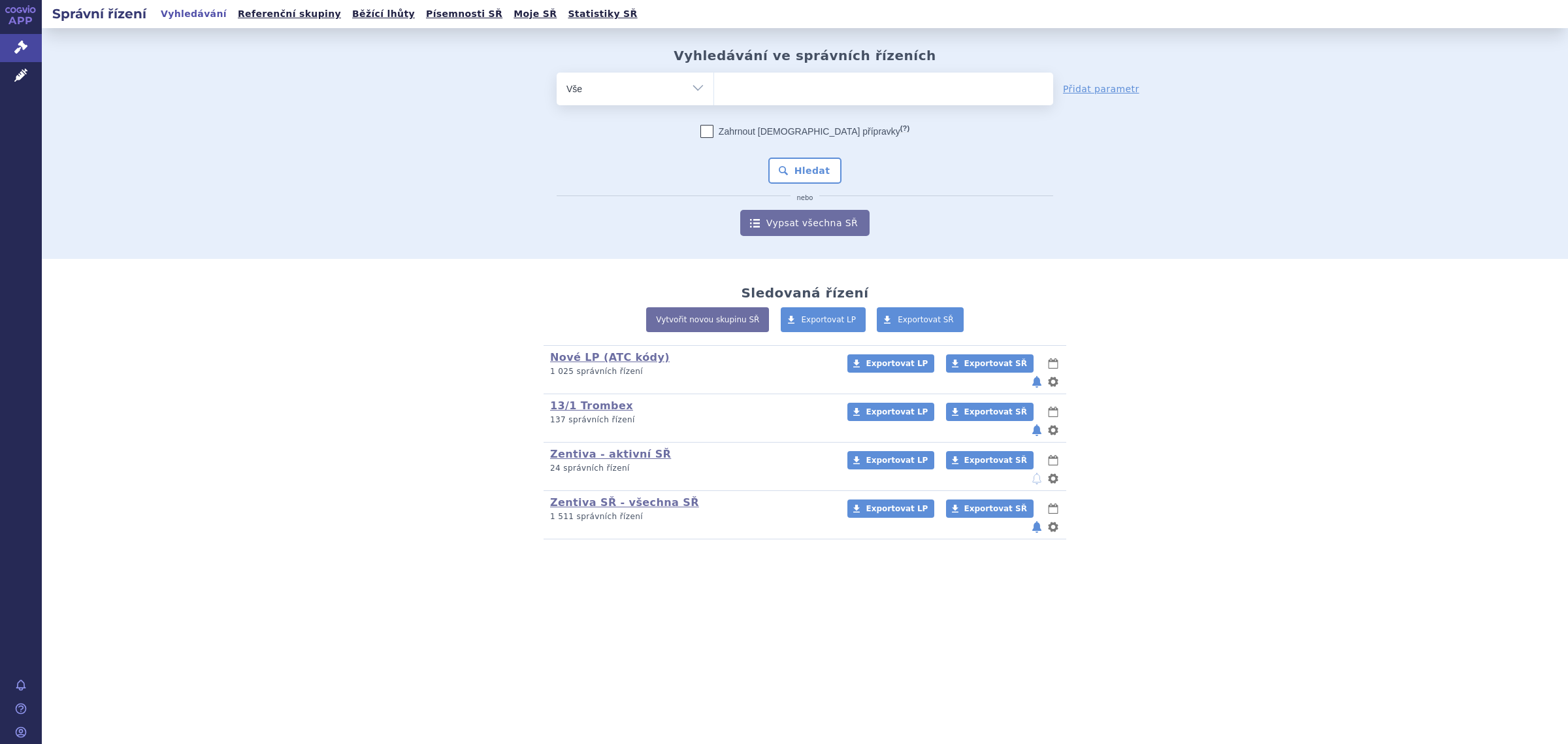
click at [808, 98] on ul at bounding box center [883, 86] width 339 height 27
click at [714, 98] on select at bounding box center [713, 88] width 1 height 32
click at [771, 92] on ul at bounding box center [883, 86] width 339 height 27
click at [714, 92] on select at bounding box center [713, 88] width 1 height 32
paste input "268655"
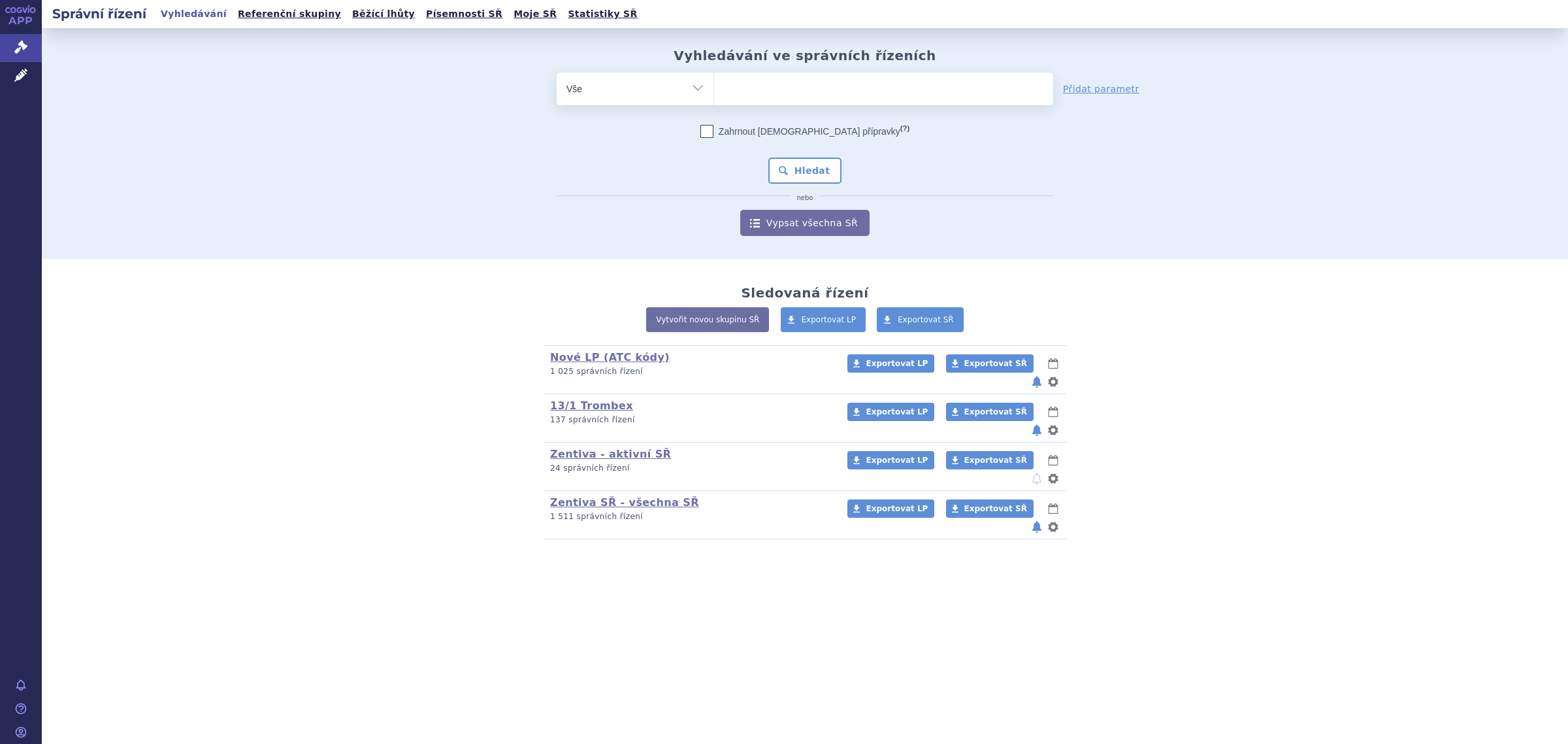
type input "268655"
select select "268655"
click at [688, 95] on select "Vše Spisová značka Typ SŘ Přípravek/SUKL kód Účastník/Držitel" at bounding box center [635, 87] width 157 height 29
select select "filter-product"
click at [557, 72] on select "Vše Spisová značka Typ SŘ Přípravek/SUKL kód Účastník/Držitel" at bounding box center [635, 87] width 157 height 29
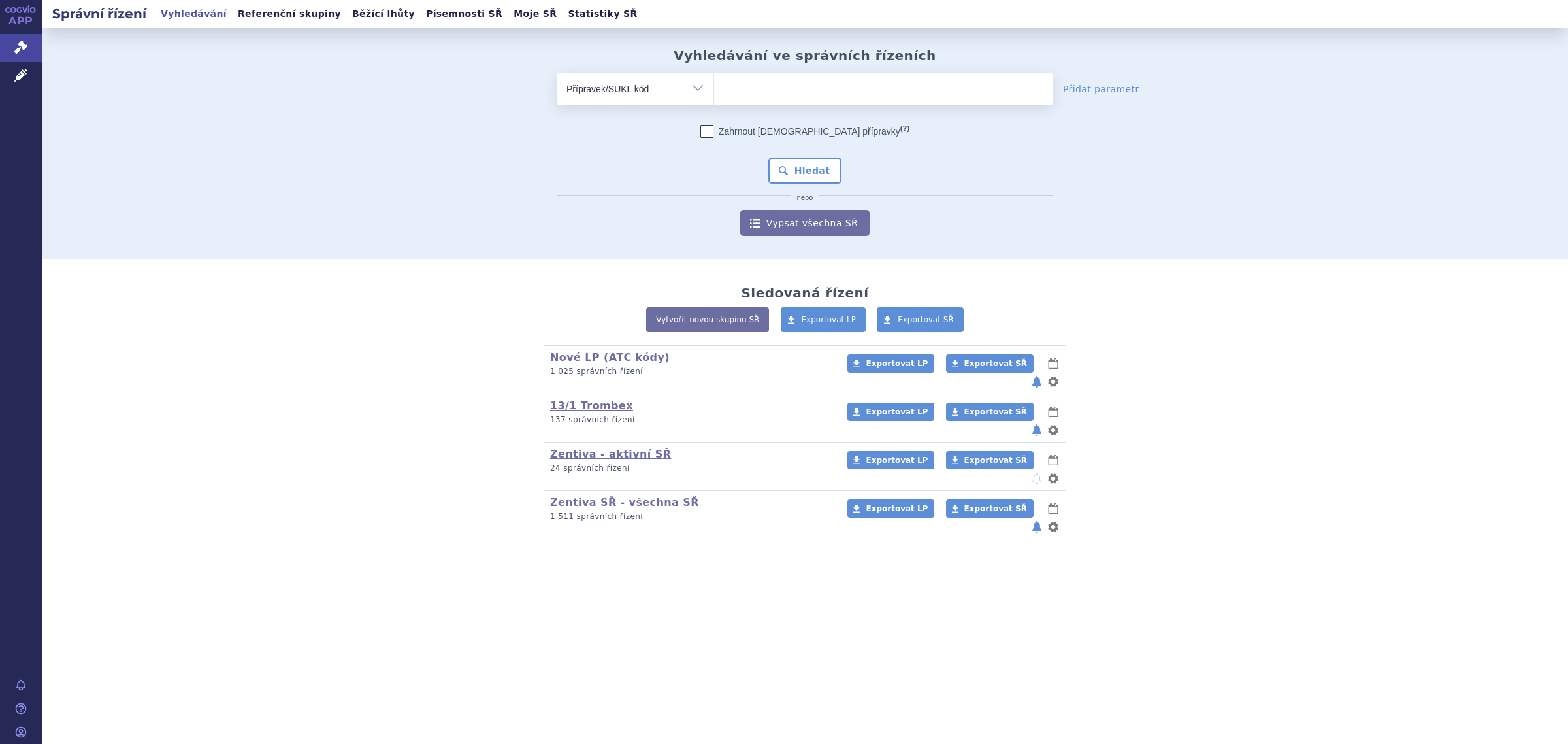
click at [772, 81] on ul at bounding box center [883, 86] width 339 height 27
click at [714, 81] on select at bounding box center [713, 88] width 1 height 32
paste input "268655"
type input "268655"
select select "268655"
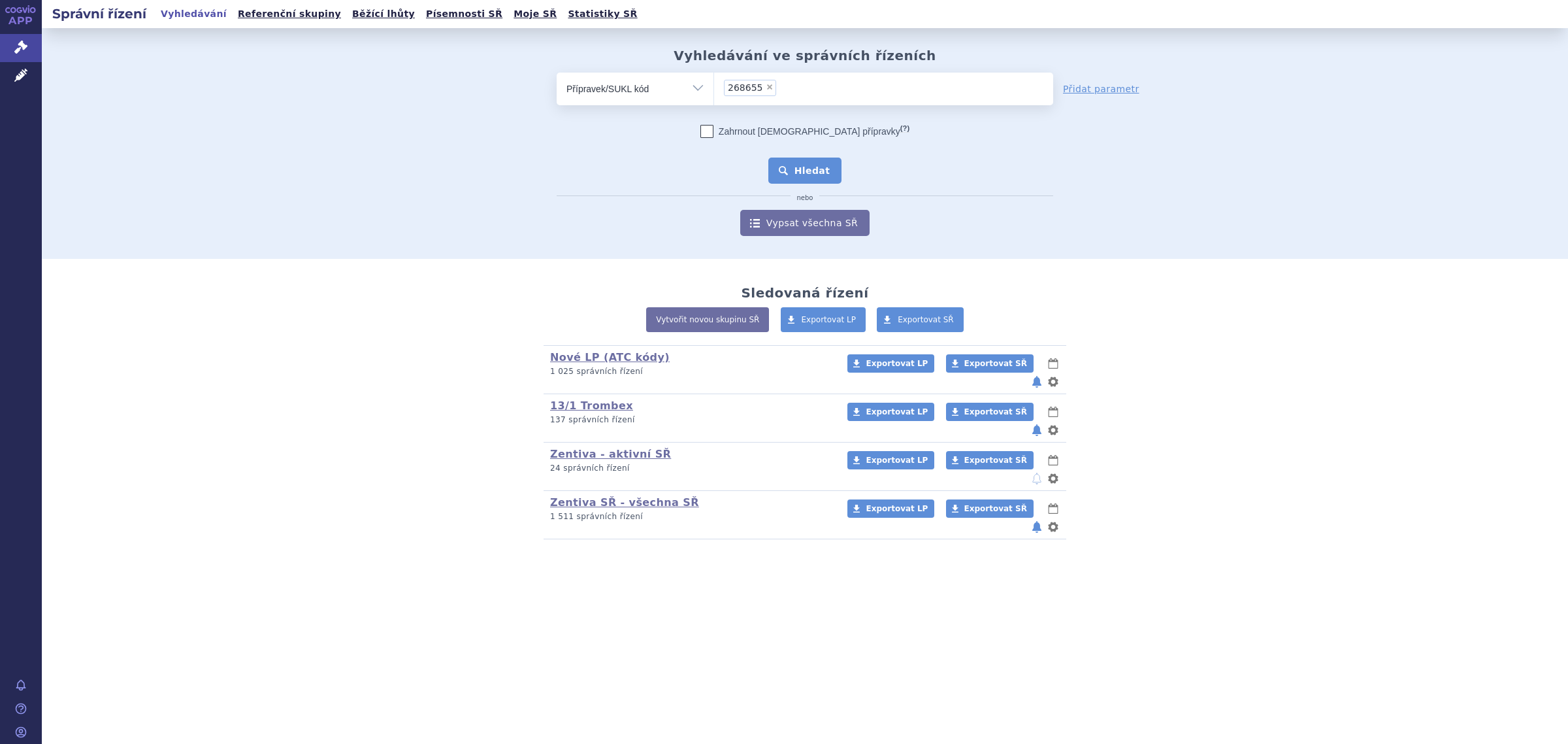
click at [802, 158] on button "Hledat" at bounding box center [805, 171] width 74 height 26
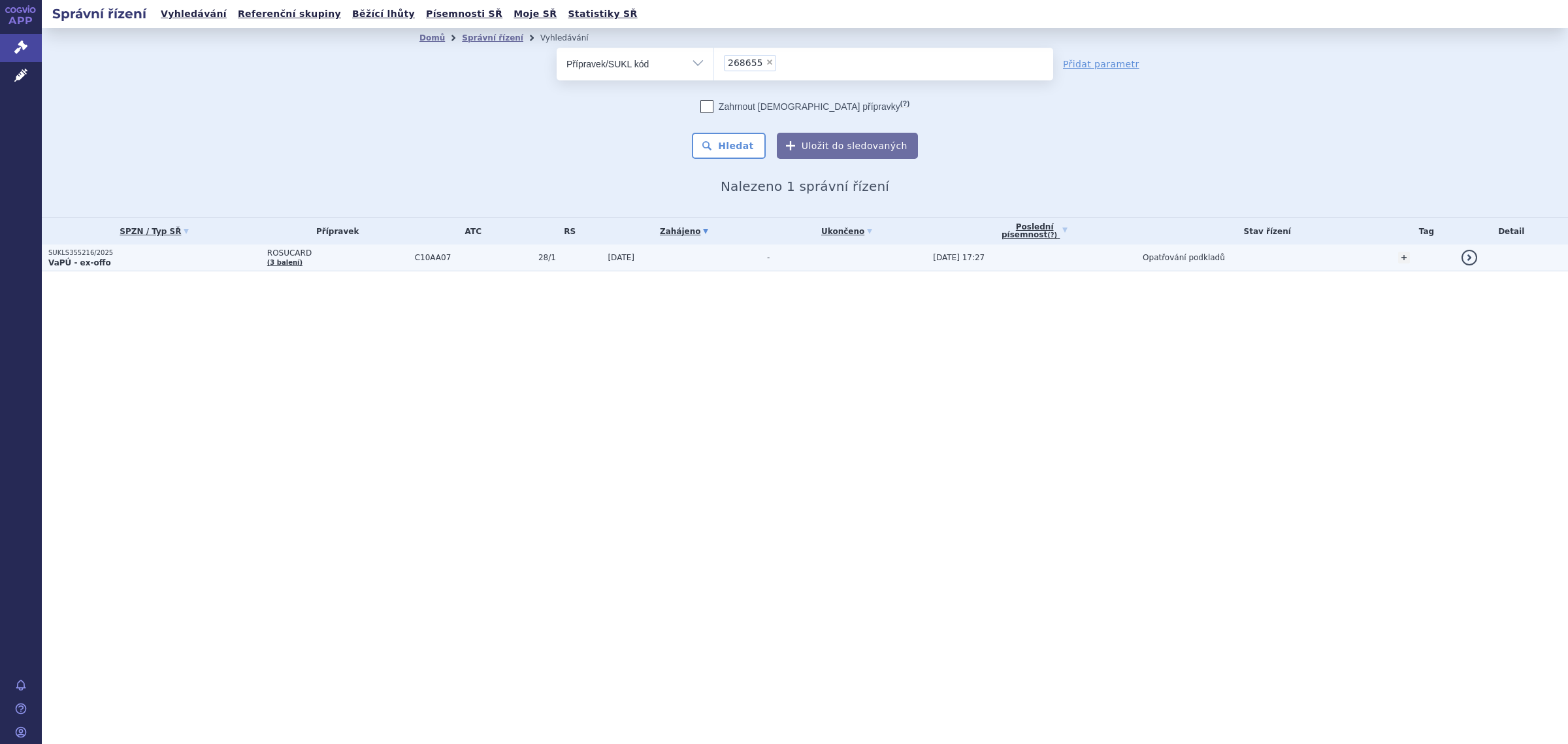
click at [145, 251] on p "SUKLS355216/2025" at bounding box center [154, 253] width 212 height 9
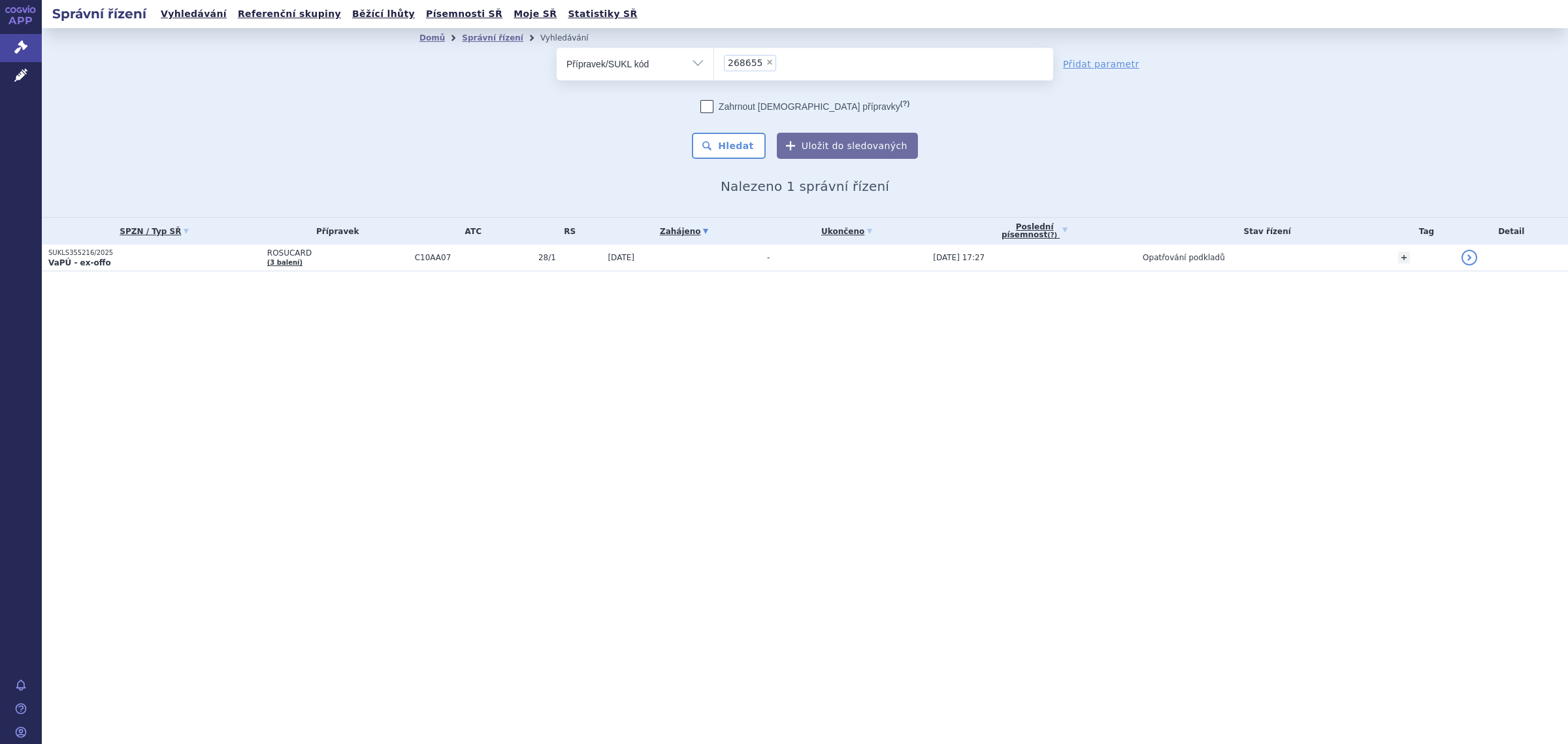
click at [766, 63] on span "×" at bounding box center [769, 62] width 8 height 8
click at [714, 63] on select "268655" at bounding box center [713, 63] width 1 height 32
select select
click at [762, 64] on ul at bounding box center [883, 61] width 339 height 27
click at [714, 64] on select at bounding box center [713, 63] width 1 height 32
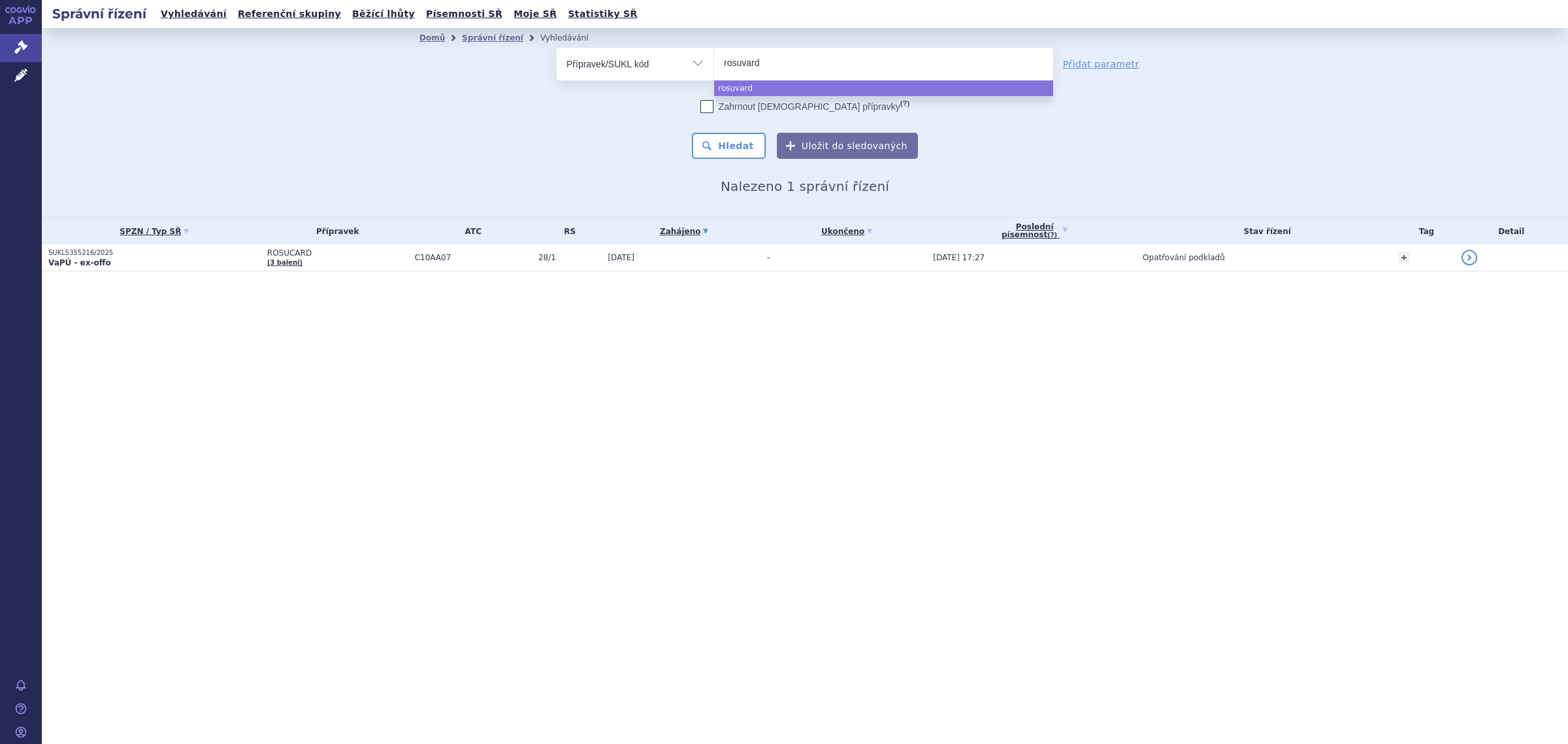
type input "rosuvard"
click at [796, 61] on ul "rosuvard" at bounding box center [883, 61] width 339 height 27
click at [714, 61] on select "rosuvard" at bounding box center [713, 63] width 1 height 32
select select "rosuvard"
click at [796, 61] on ul "× rosuvard" at bounding box center [883, 62] width 339 height 29
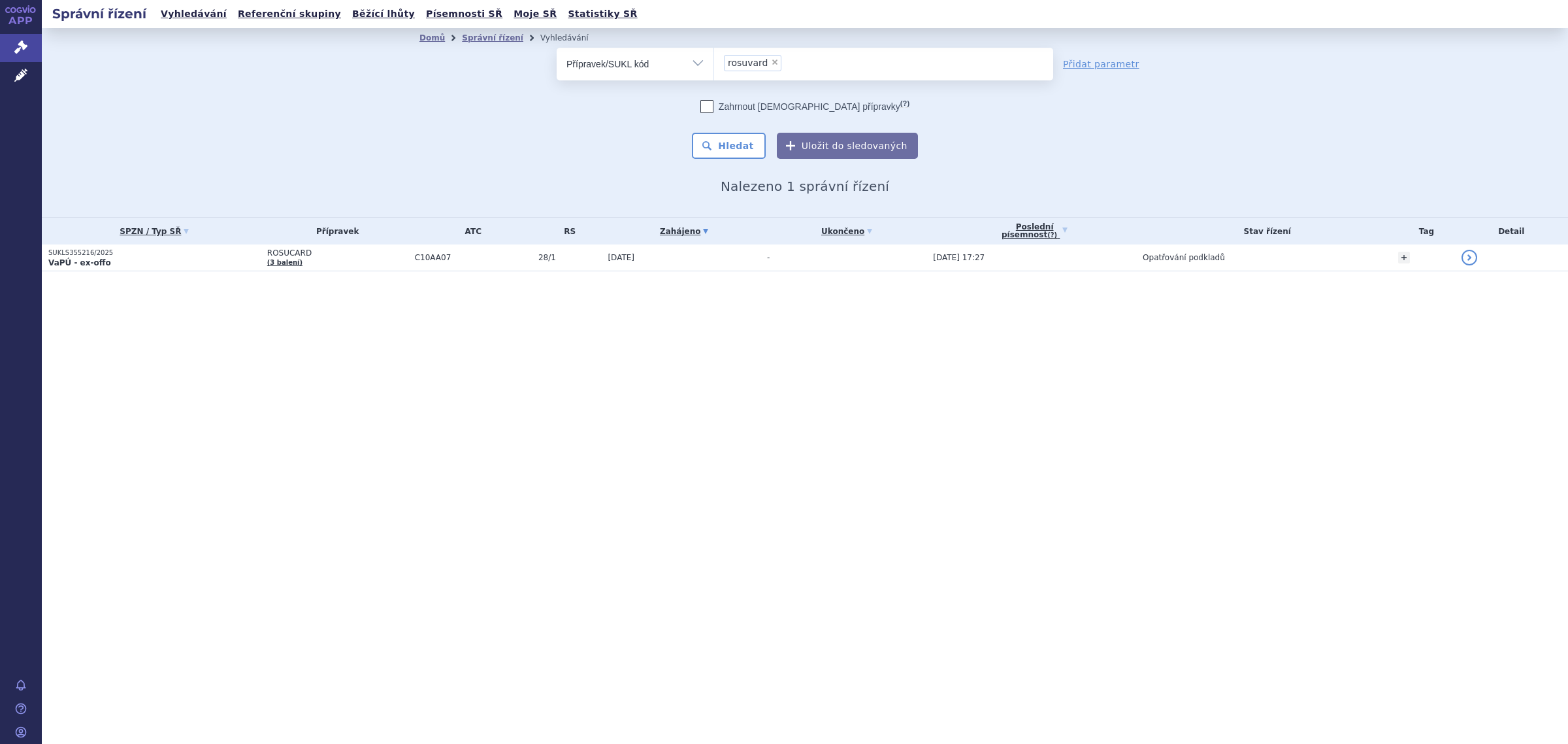
click at [714, 61] on select "rosuvard" at bounding box center [713, 63] width 1 height 32
click at [771, 61] on span "×" at bounding box center [775, 62] width 8 height 8
click at [714, 61] on select "rosuvard" at bounding box center [713, 63] width 1 height 32
select select
type input "rosucard"
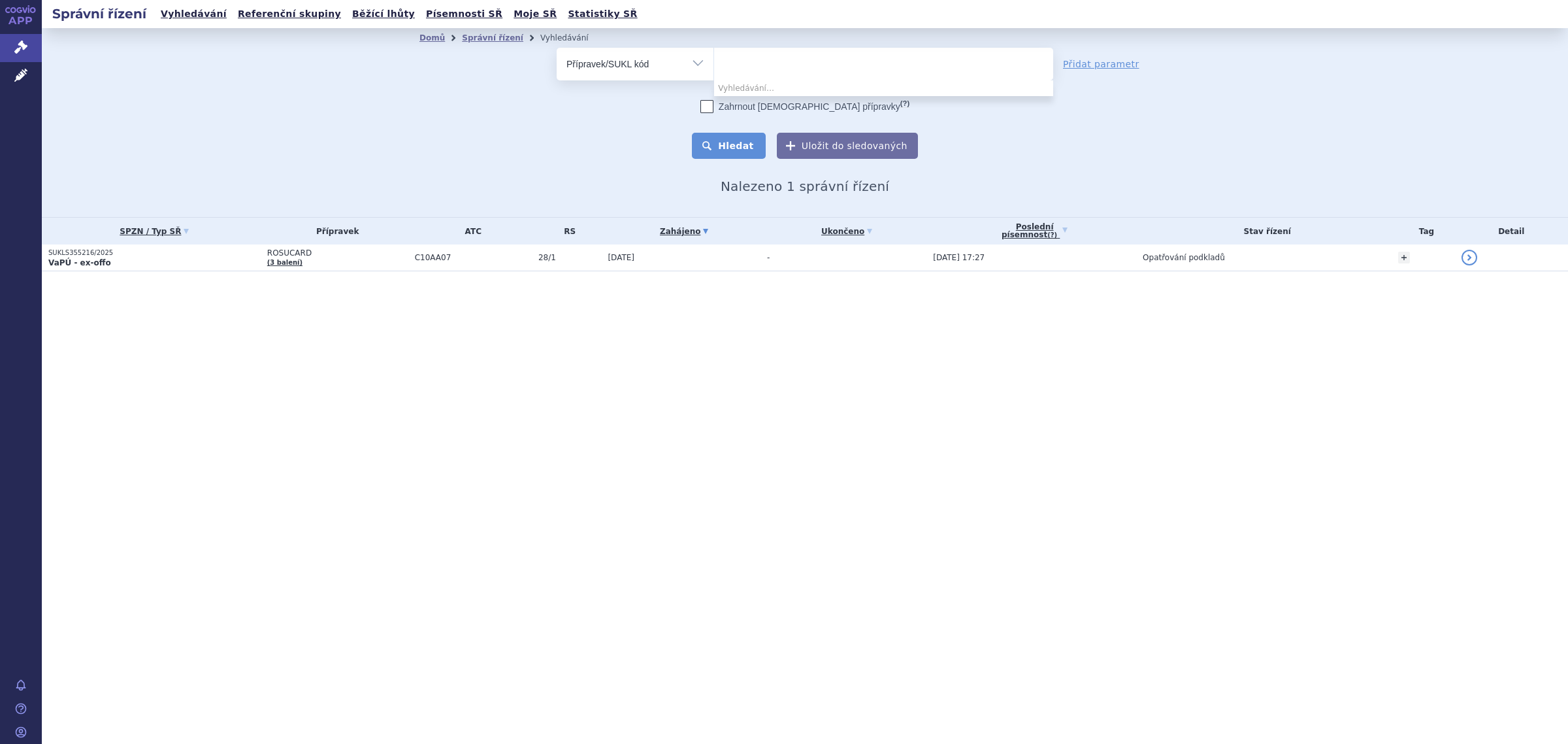
click at [730, 148] on button "Hledat" at bounding box center [729, 146] width 74 height 26
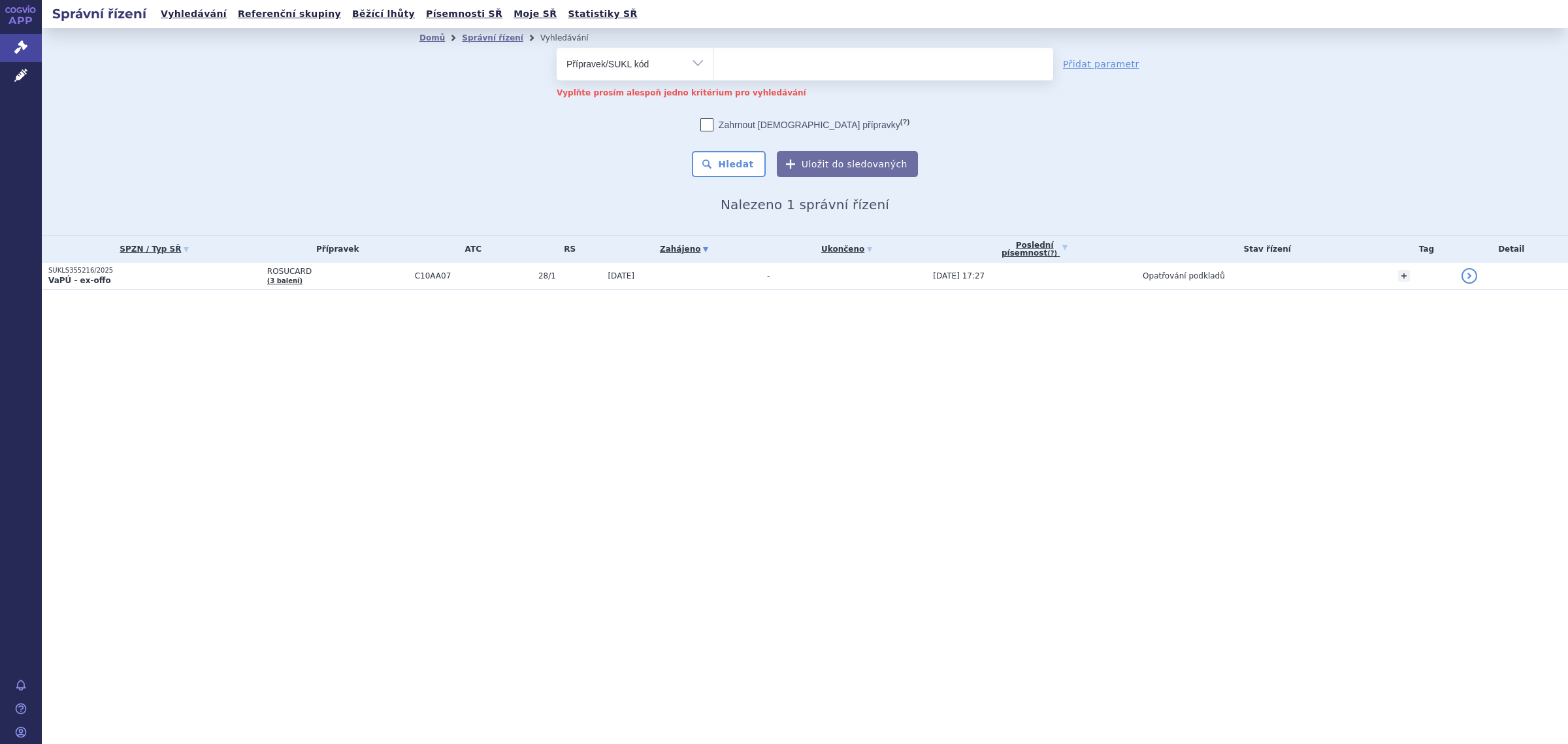
click at [753, 71] on li at bounding box center [755, 62] width 62 height 19
click at [714, 71] on select at bounding box center [713, 63] width 1 height 32
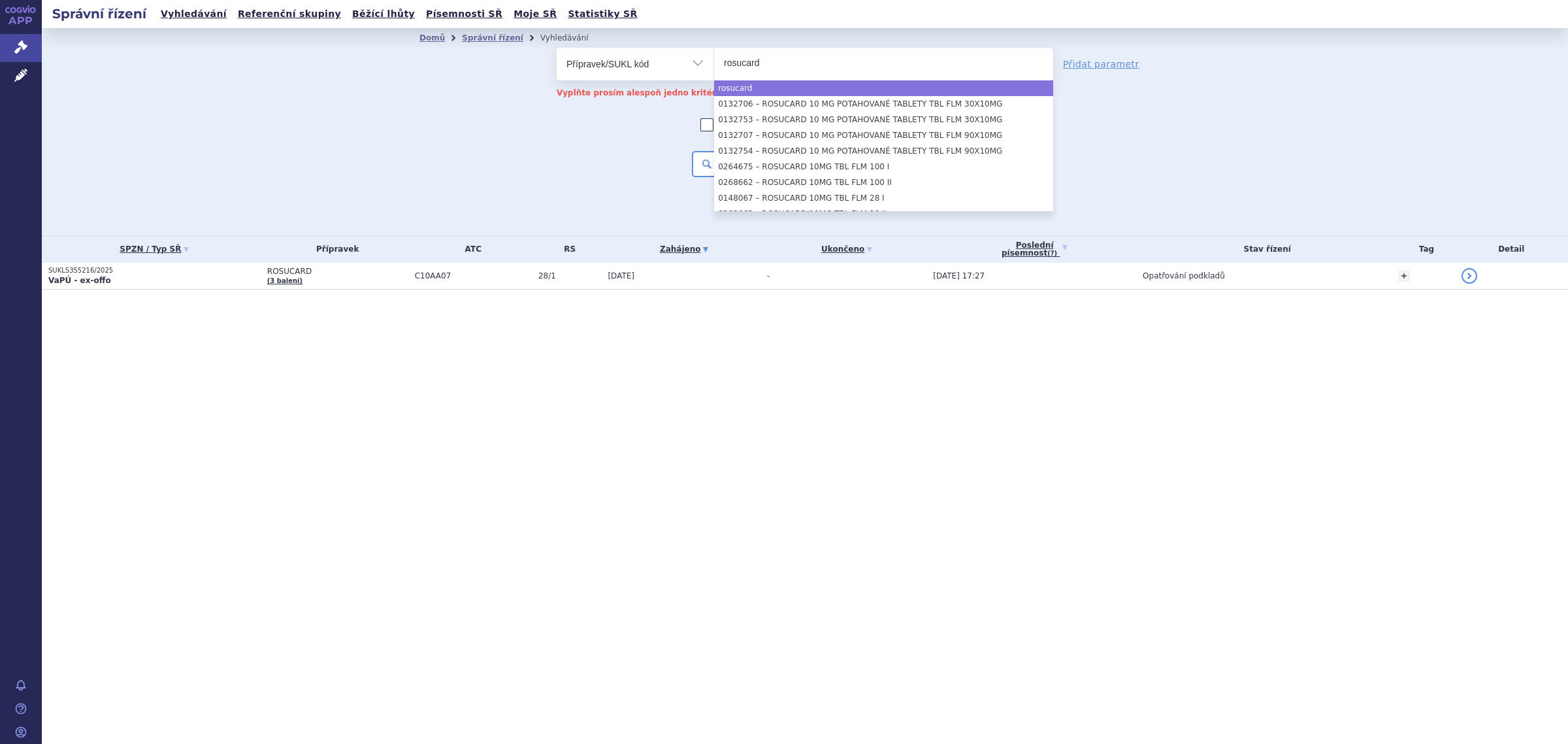
type input "rosucard"
select select "rosucard"
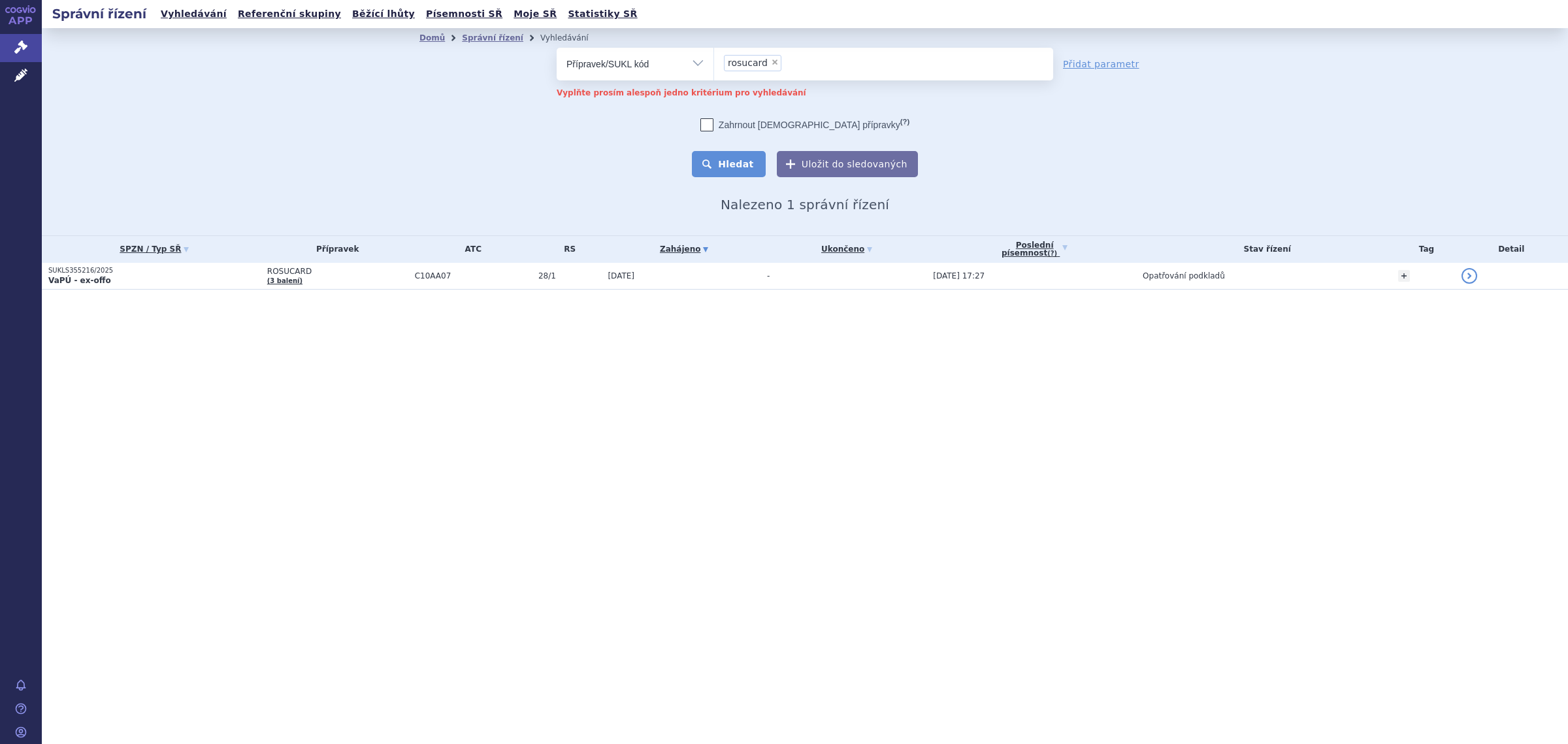
click at [744, 172] on button "Hledat" at bounding box center [729, 164] width 74 height 26
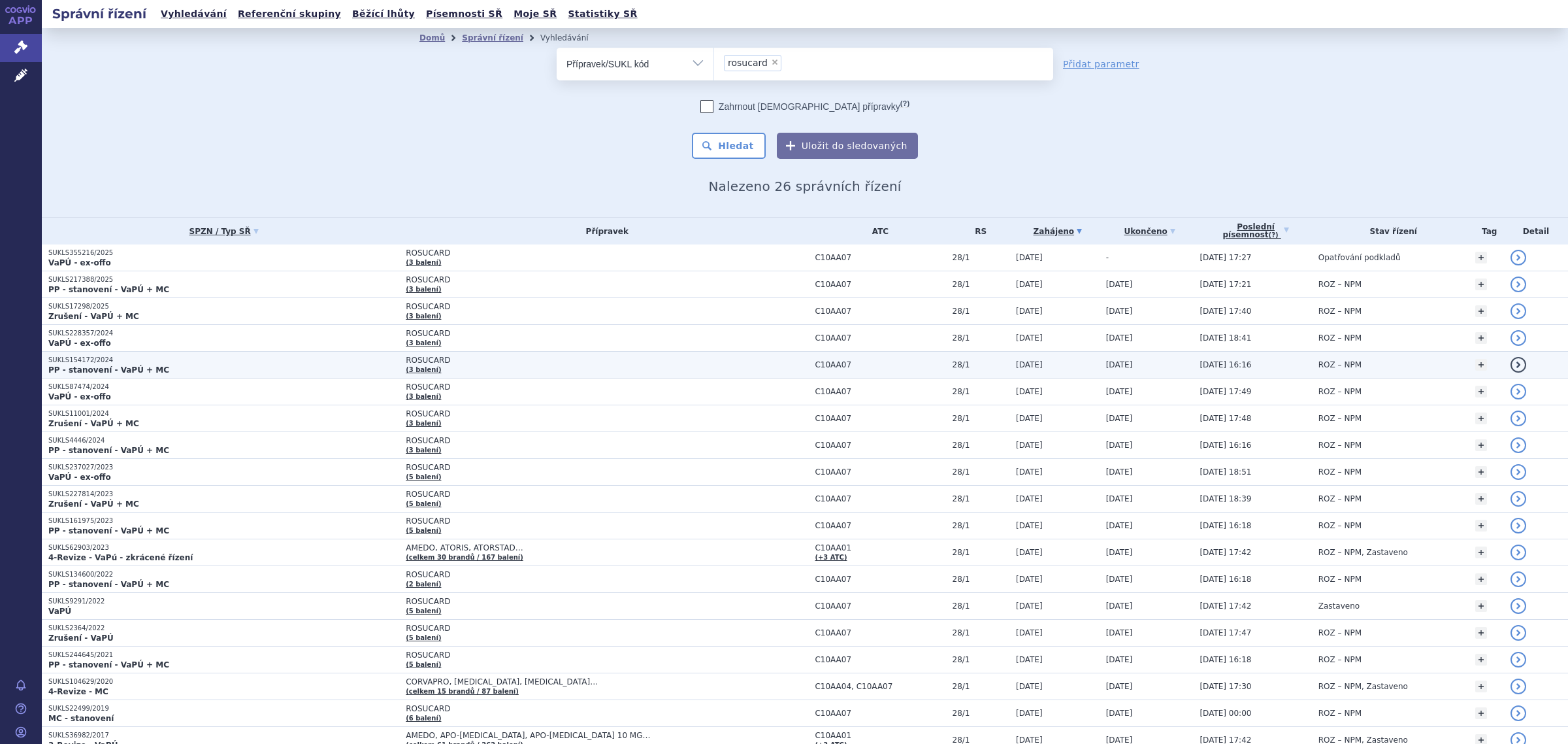
click at [247, 364] on p "PP - stanovení - VaPÚ + MC" at bounding box center [223, 370] width 351 height 11
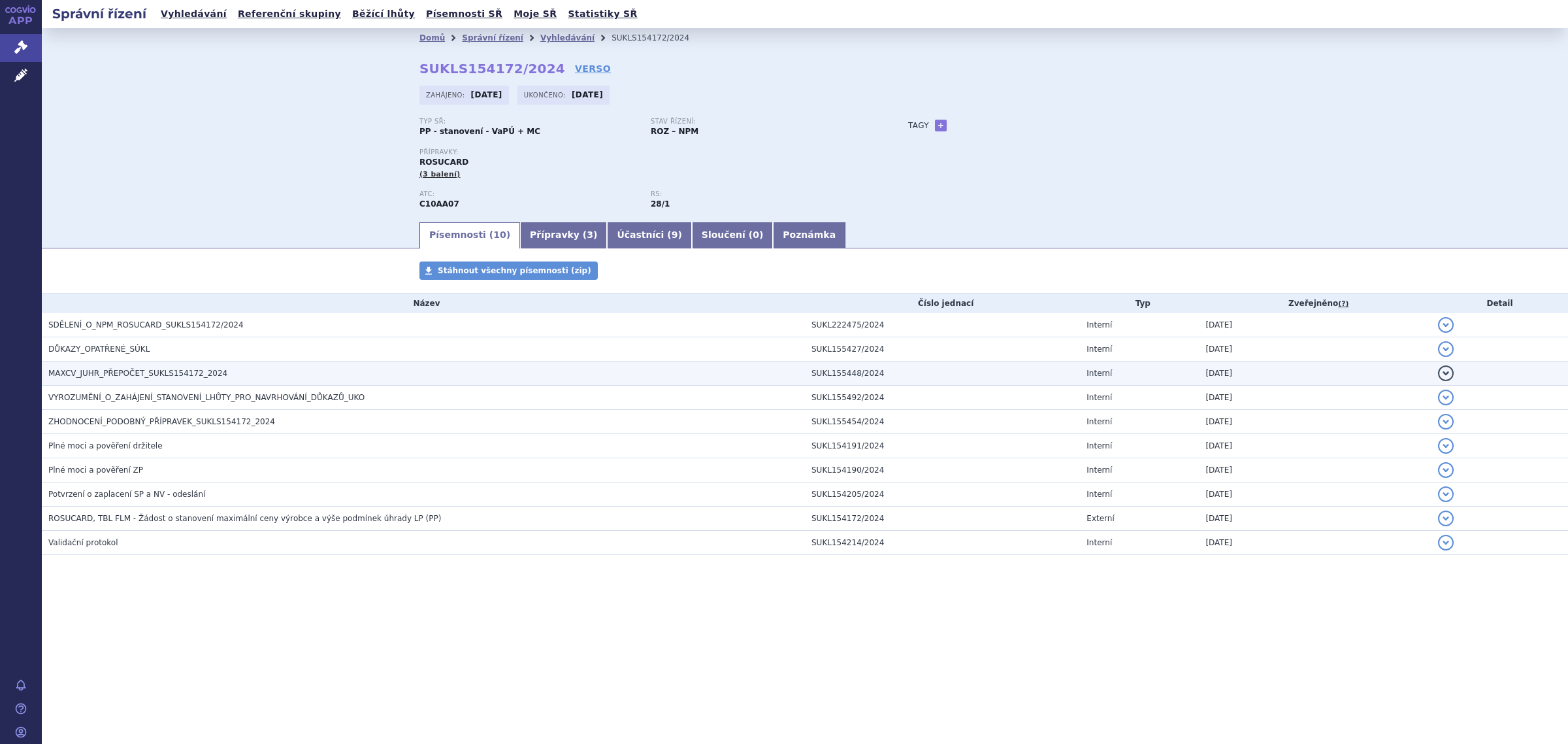
click at [147, 374] on span "MAXCV_JUHR_PŘEPOČET_SUKLS154172_2024" at bounding box center [137, 373] width 179 height 9
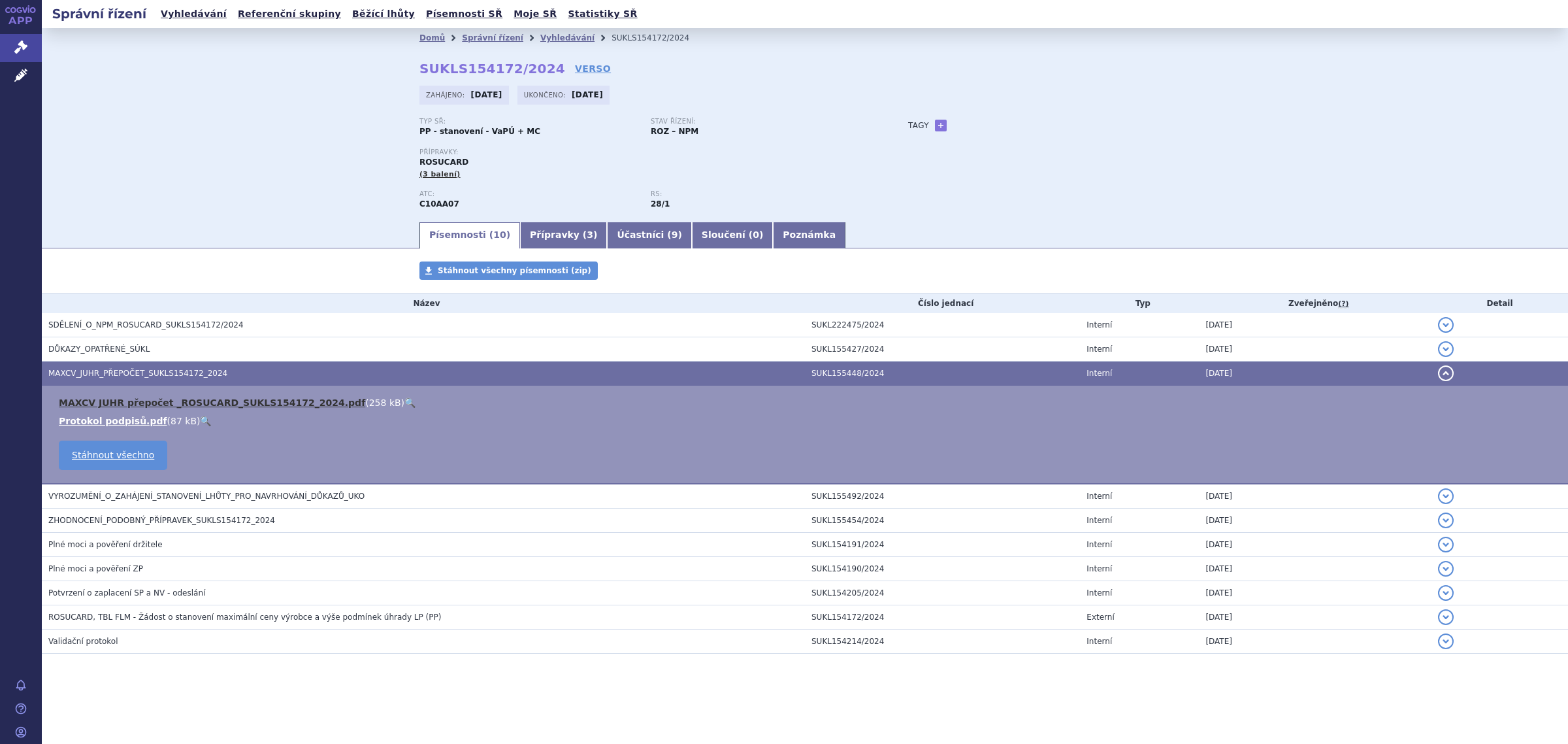
click at [138, 402] on link "MAXCV JUHR přepočet _ROSUCARD_SUKLS154172_2024.pdf" at bounding box center [212, 403] width 306 height 11
